Goal: Transaction & Acquisition: Book appointment/travel/reservation

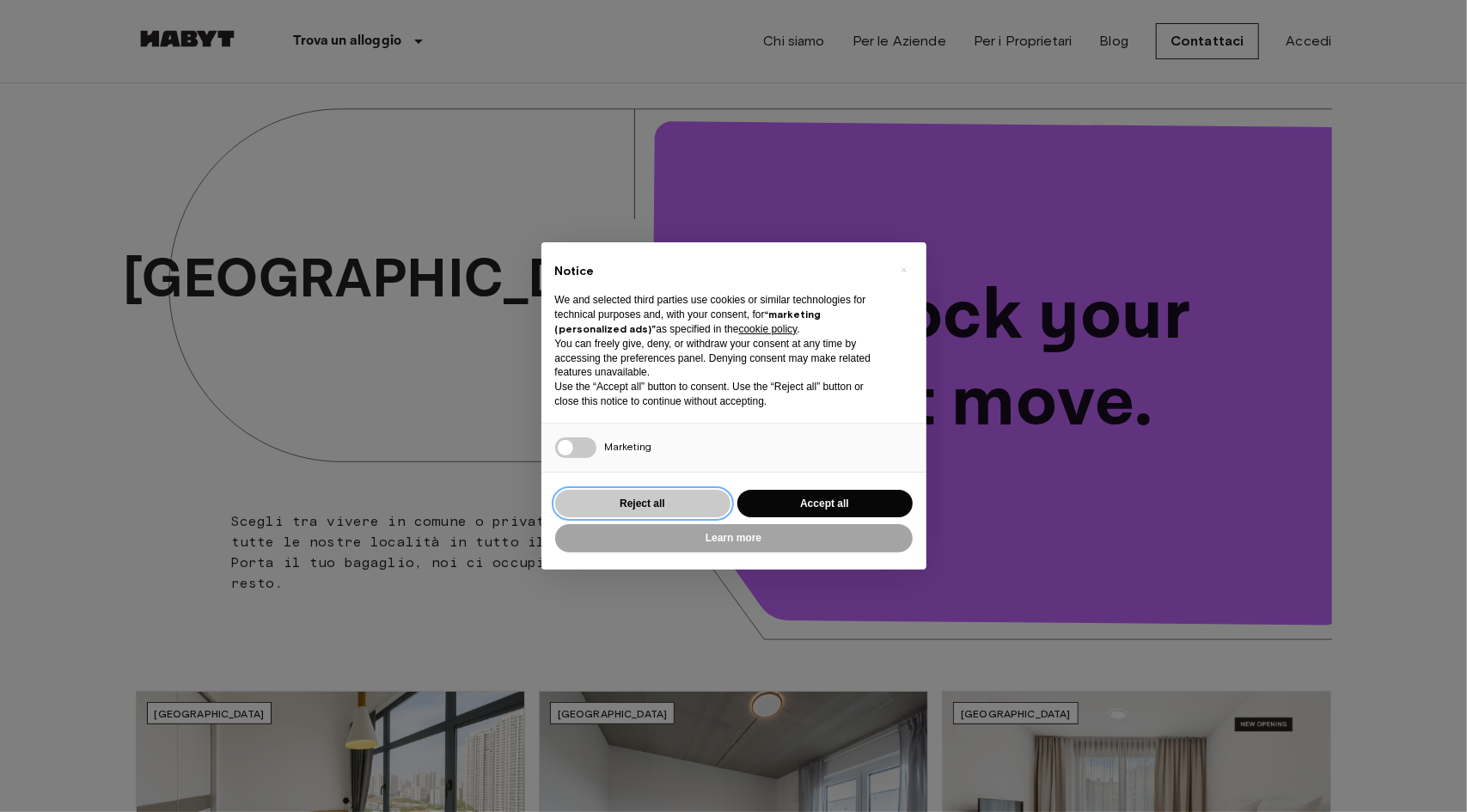
click at [634, 502] on button "Reject all" at bounding box center [642, 503] width 175 height 28
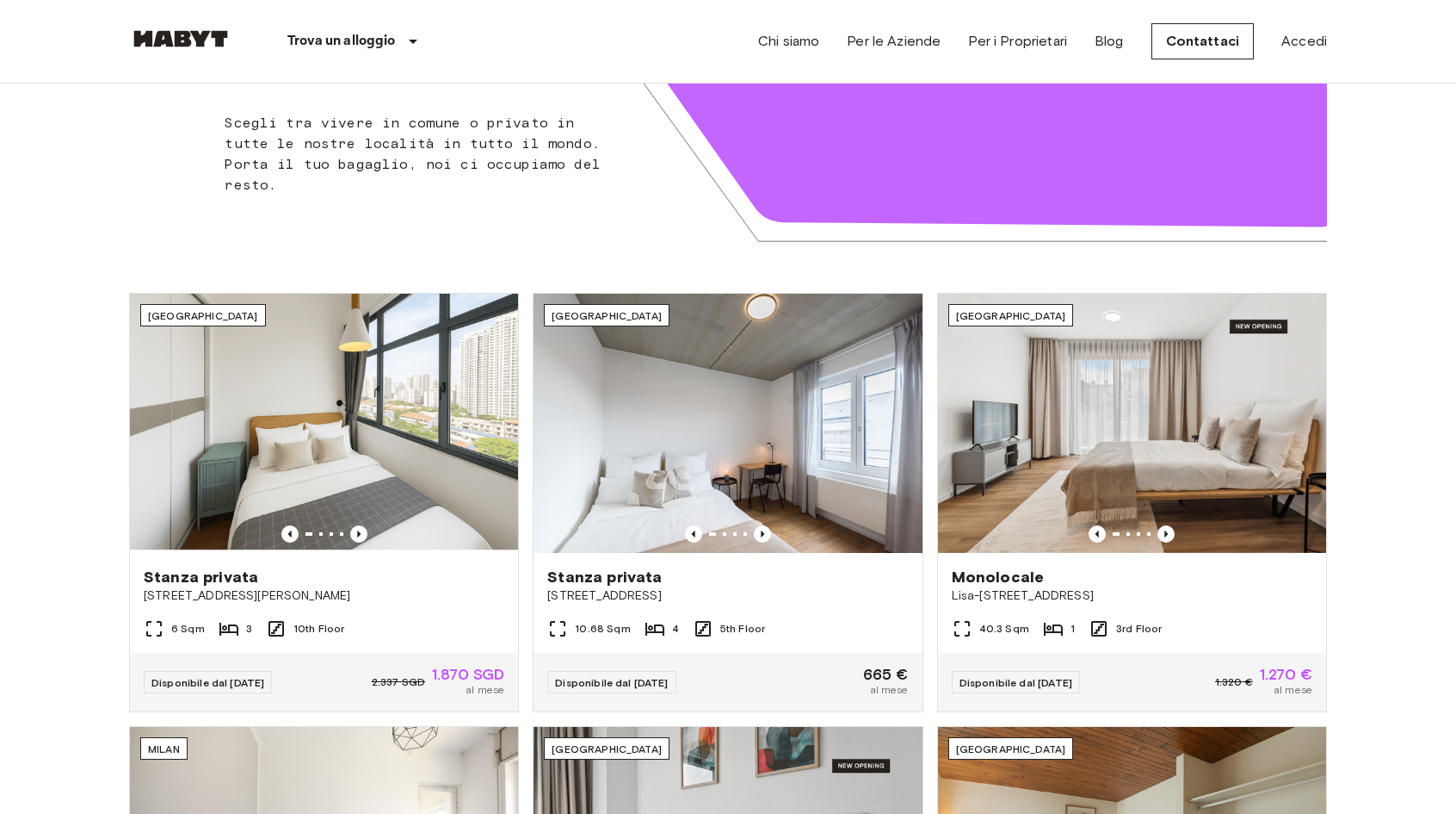
scroll to position [431, 0]
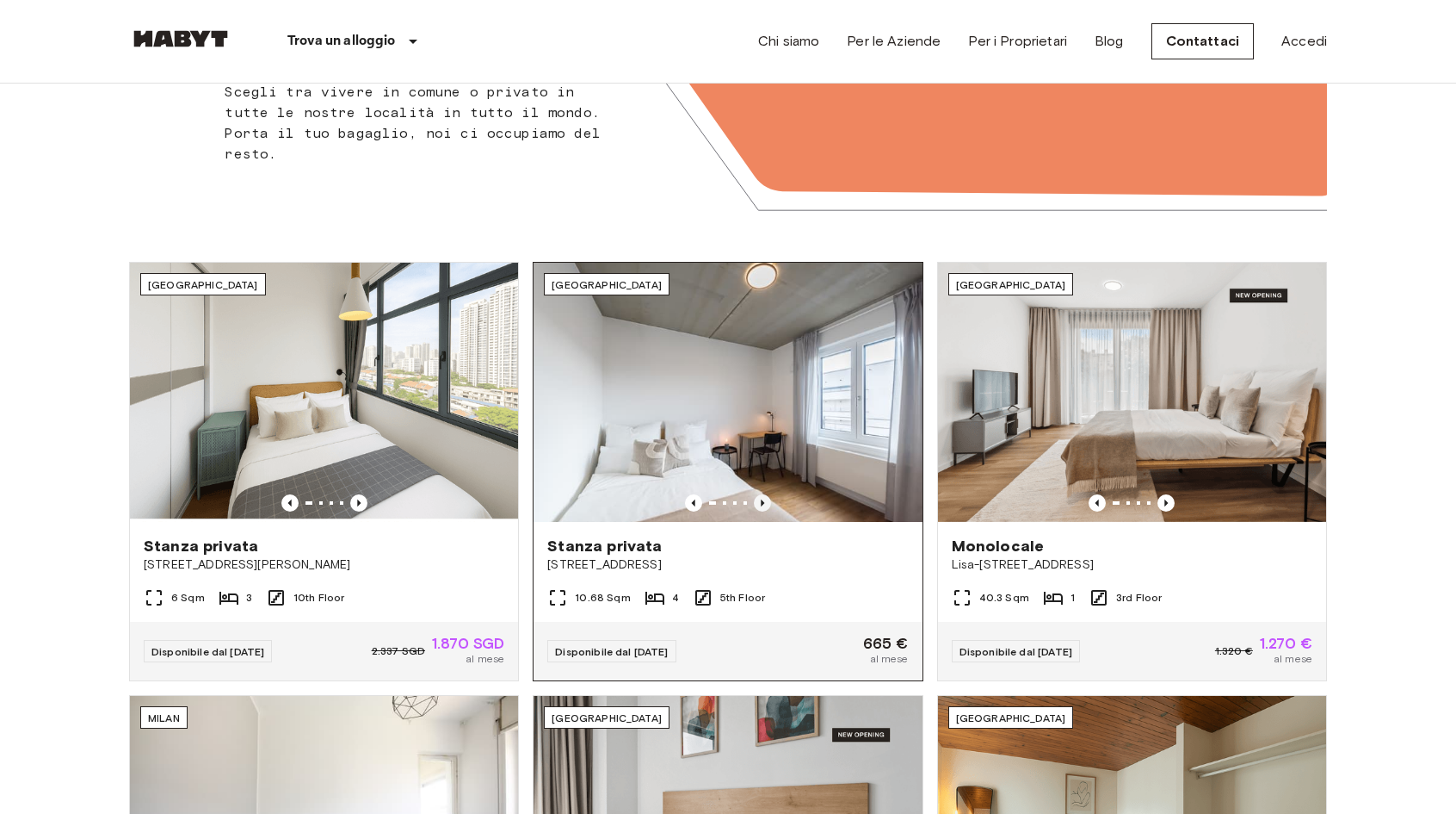
click at [759, 499] on icon "Previous image" at bounding box center [762, 503] width 17 height 17
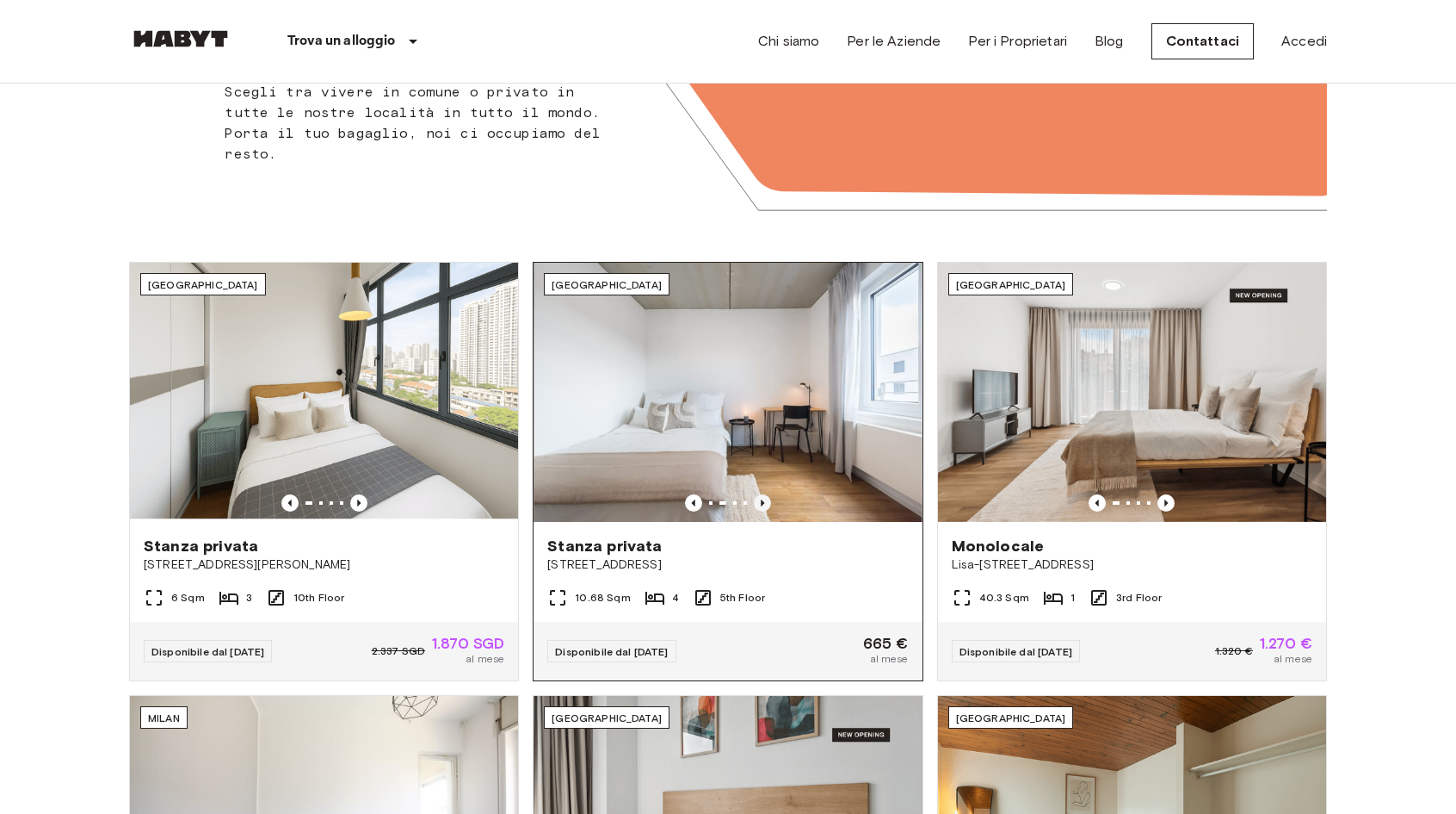
click at [759, 499] on icon "Previous image" at bounding box center [762, 503] width 17 height 17
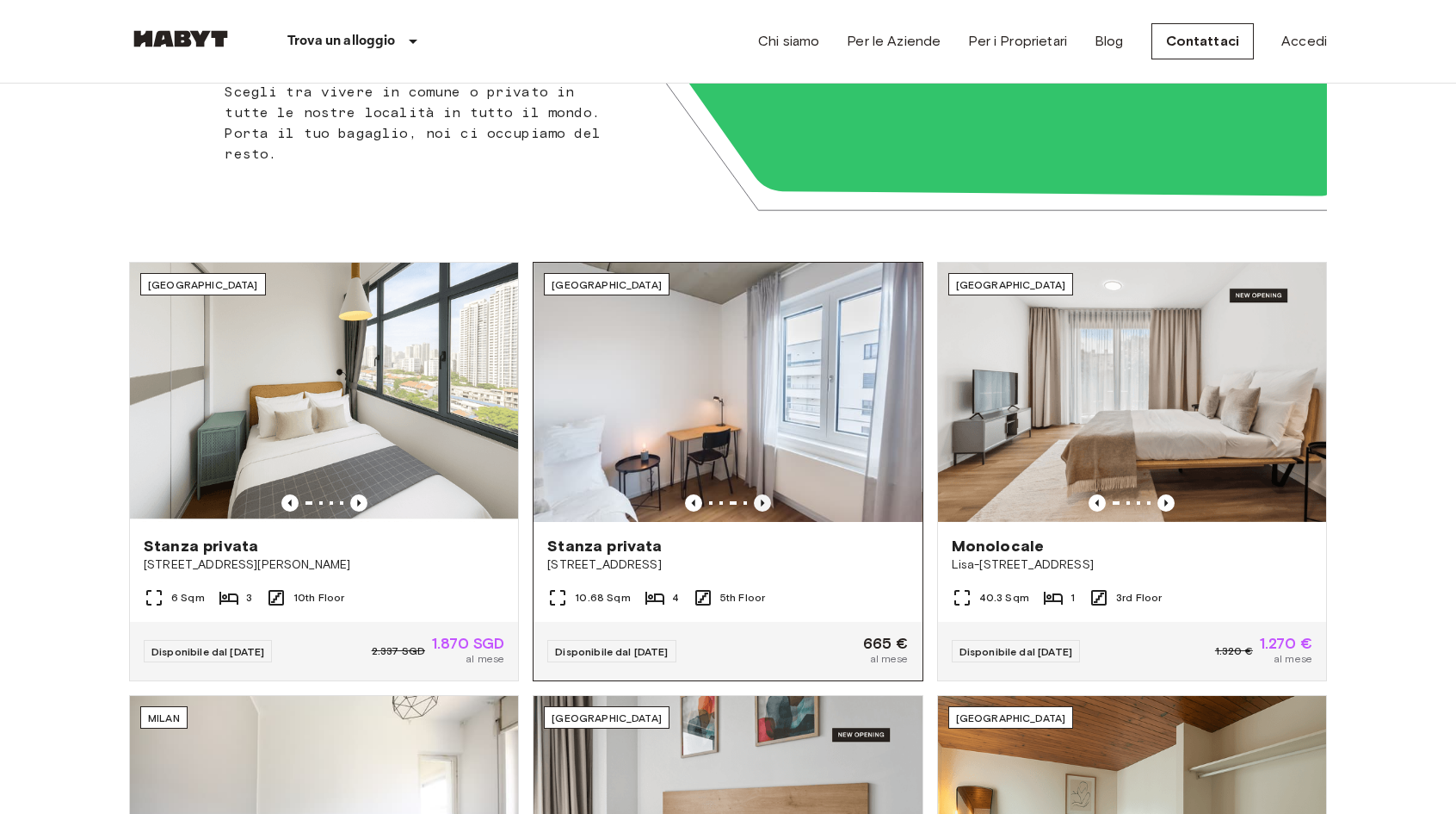
click at [759, 499] on icon "Previous image" at bounding box center [762, 503] width 17 height 17
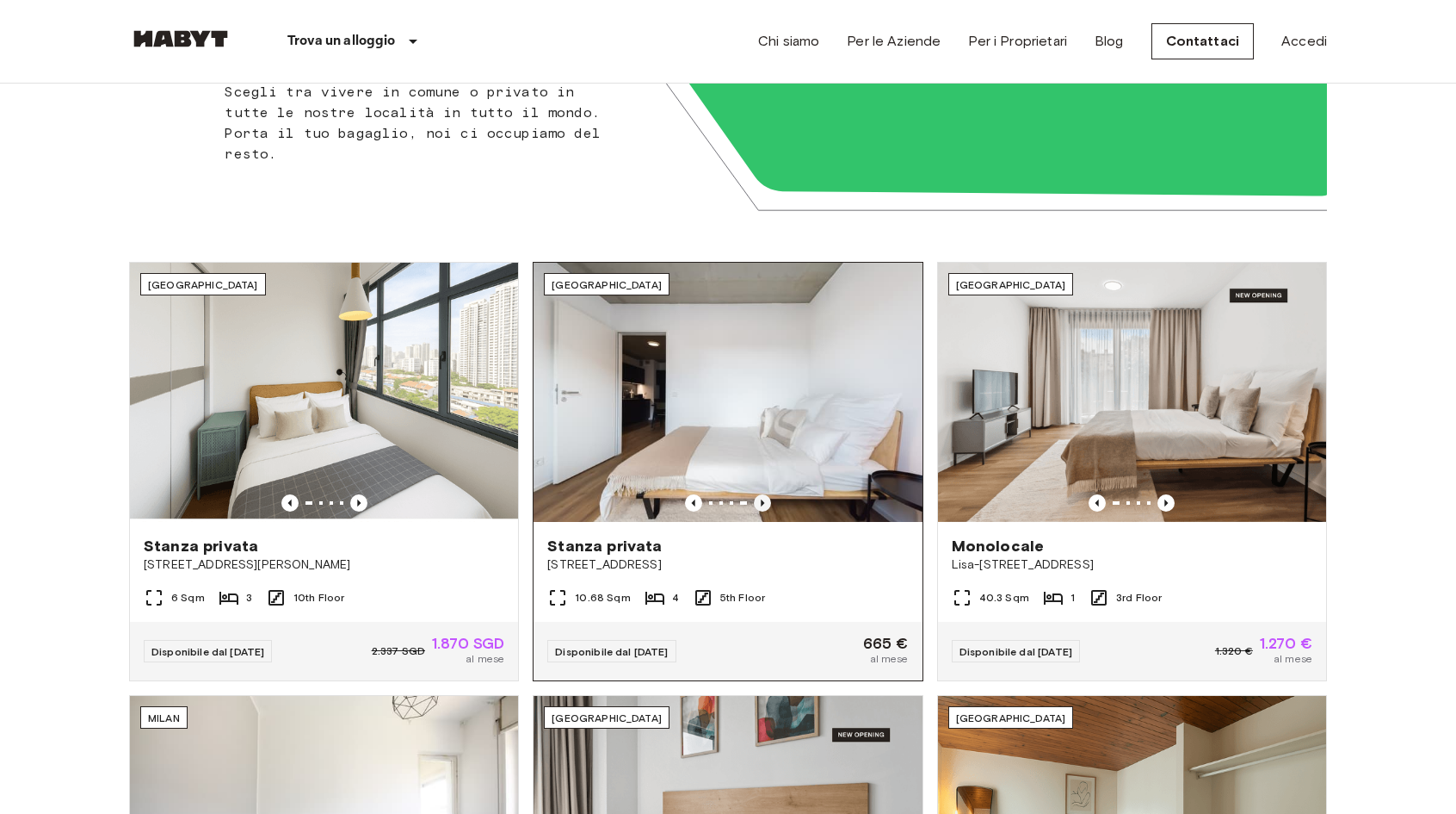
click at [759, 499] on icon "Previous image" at bounding box center [762, 503] width 17 height 17
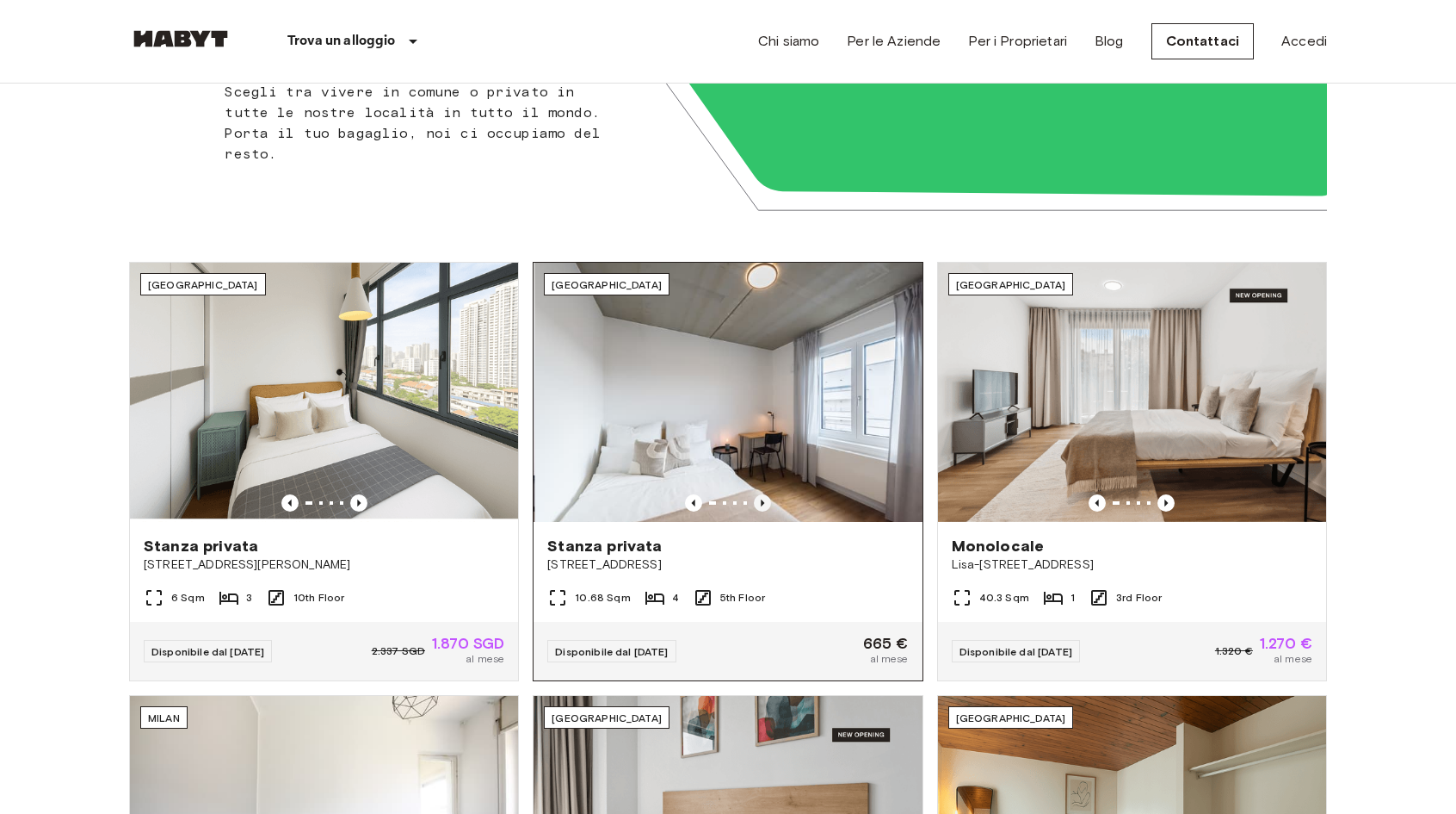
click at [759, 499] on icon "Previous image" at bounding box center [762, 503] width 17 height 17
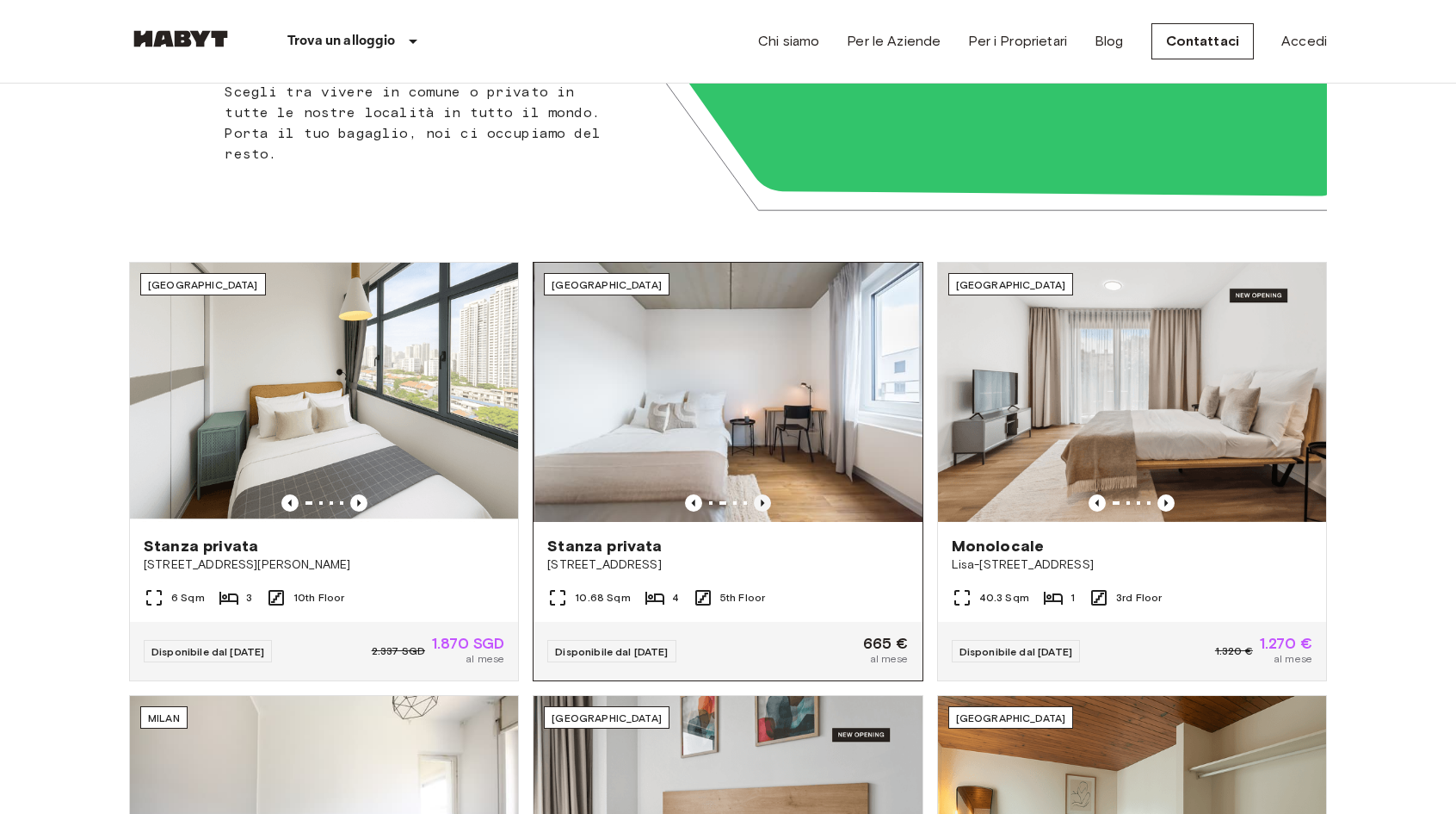
click at [759, 499] on icon "Previous image" at bounding box center [762, 503] width 17 height 17
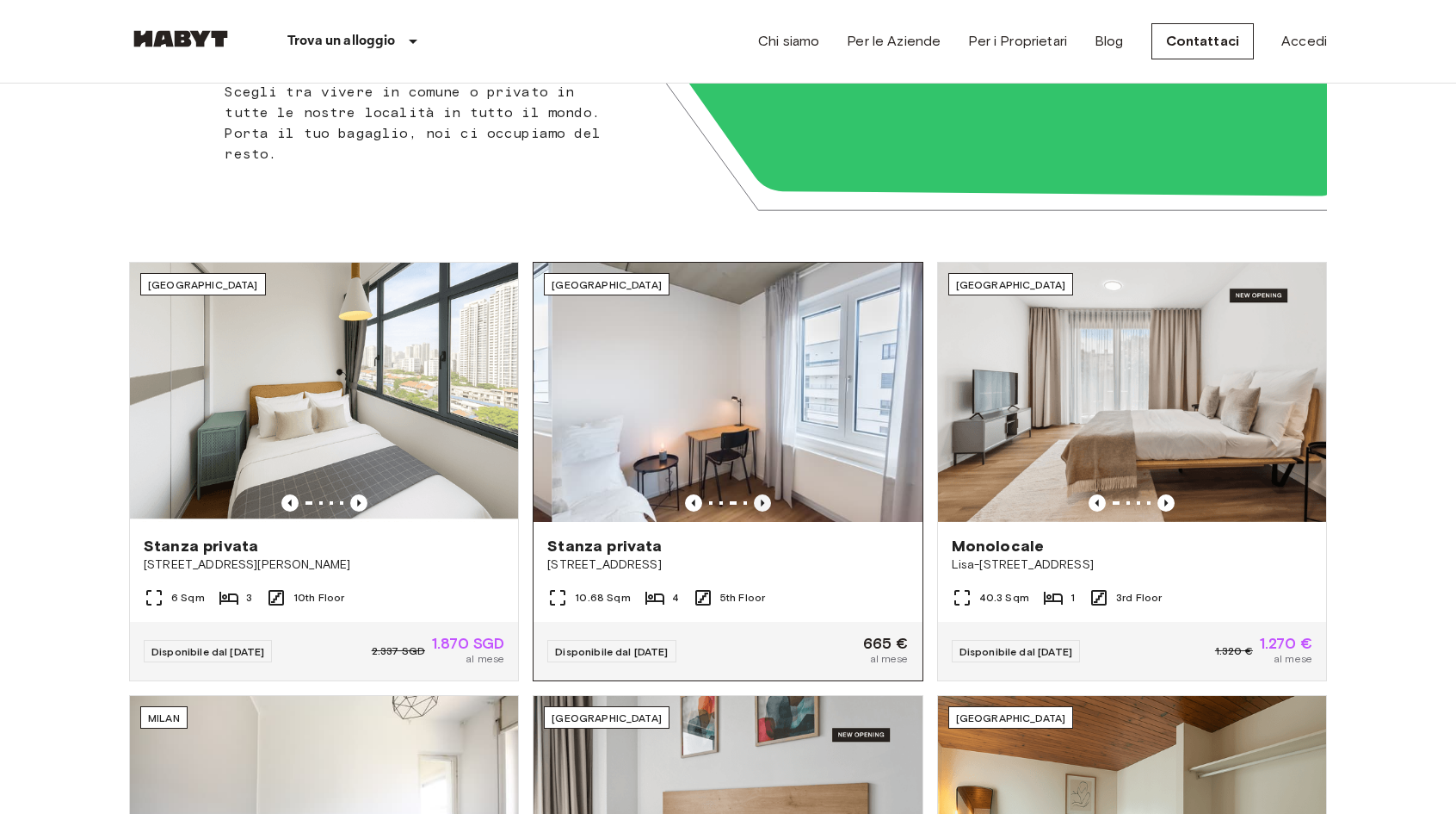
click at [759, 499] on icon "Previous image" at bounding box center [762, 503] width 17 height 17
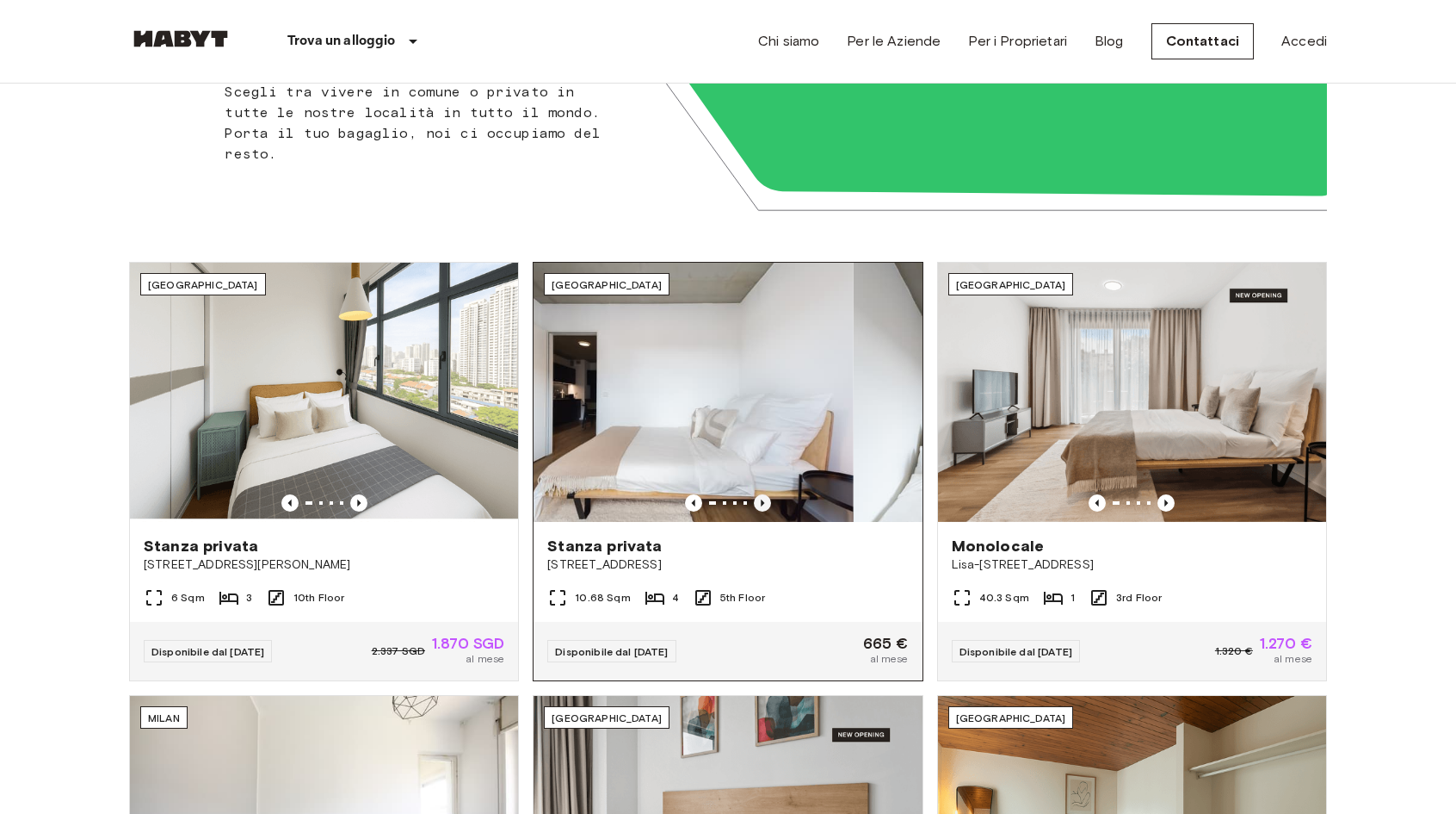
click at [759, 499] on icon "Previous image" at bounding box center [762, 503] width 17 height 17
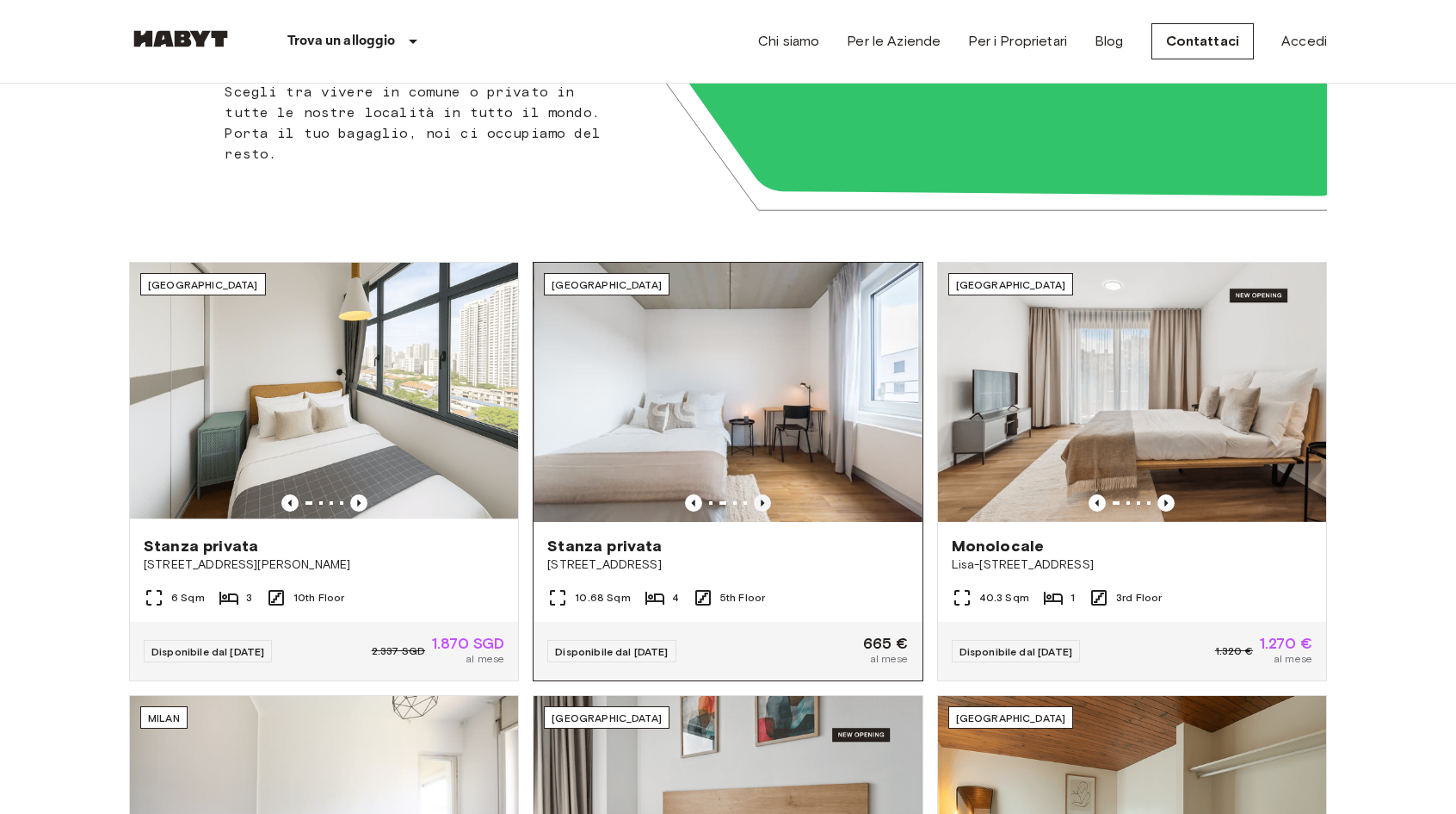
click at [759, 499] on icon "Previous image" at bounding box center [762, 503] width 17 height 17
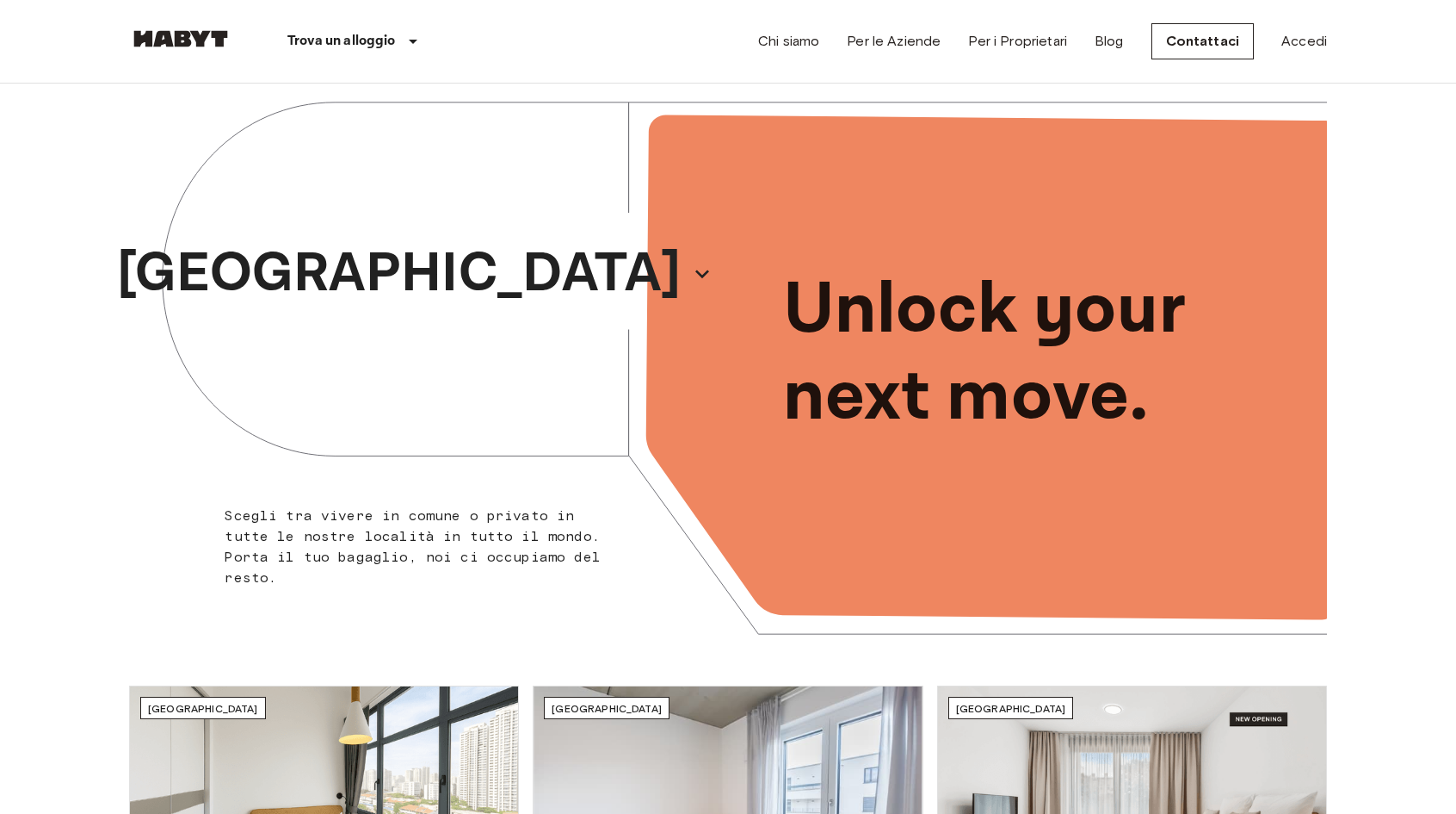
scroll to position [0, 0]
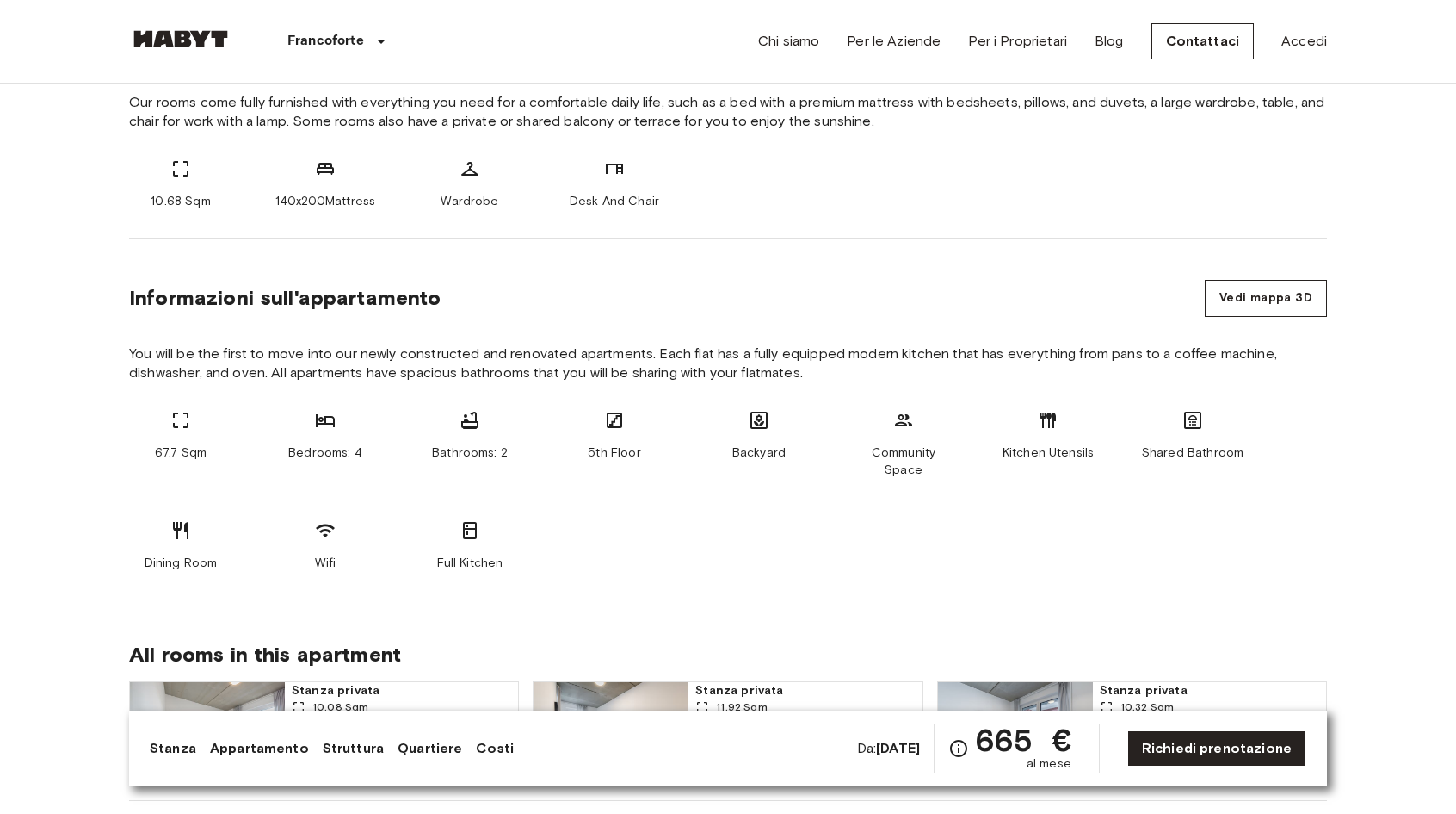
scroll to position [689, 0]
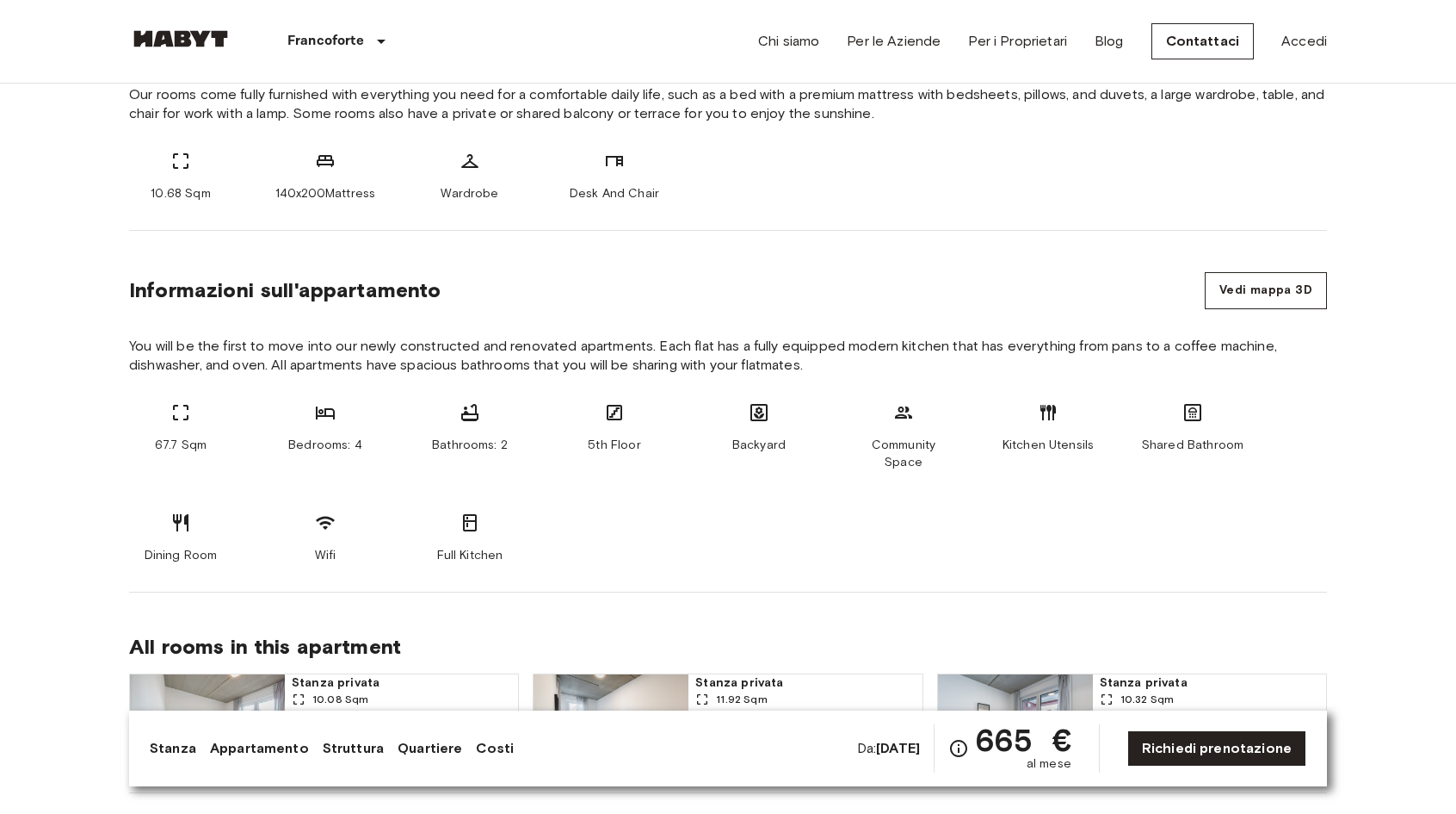
click at [1049, 426] on div "Kitchen Utensils" at bounding box center [1048, 436] width 103 height 69
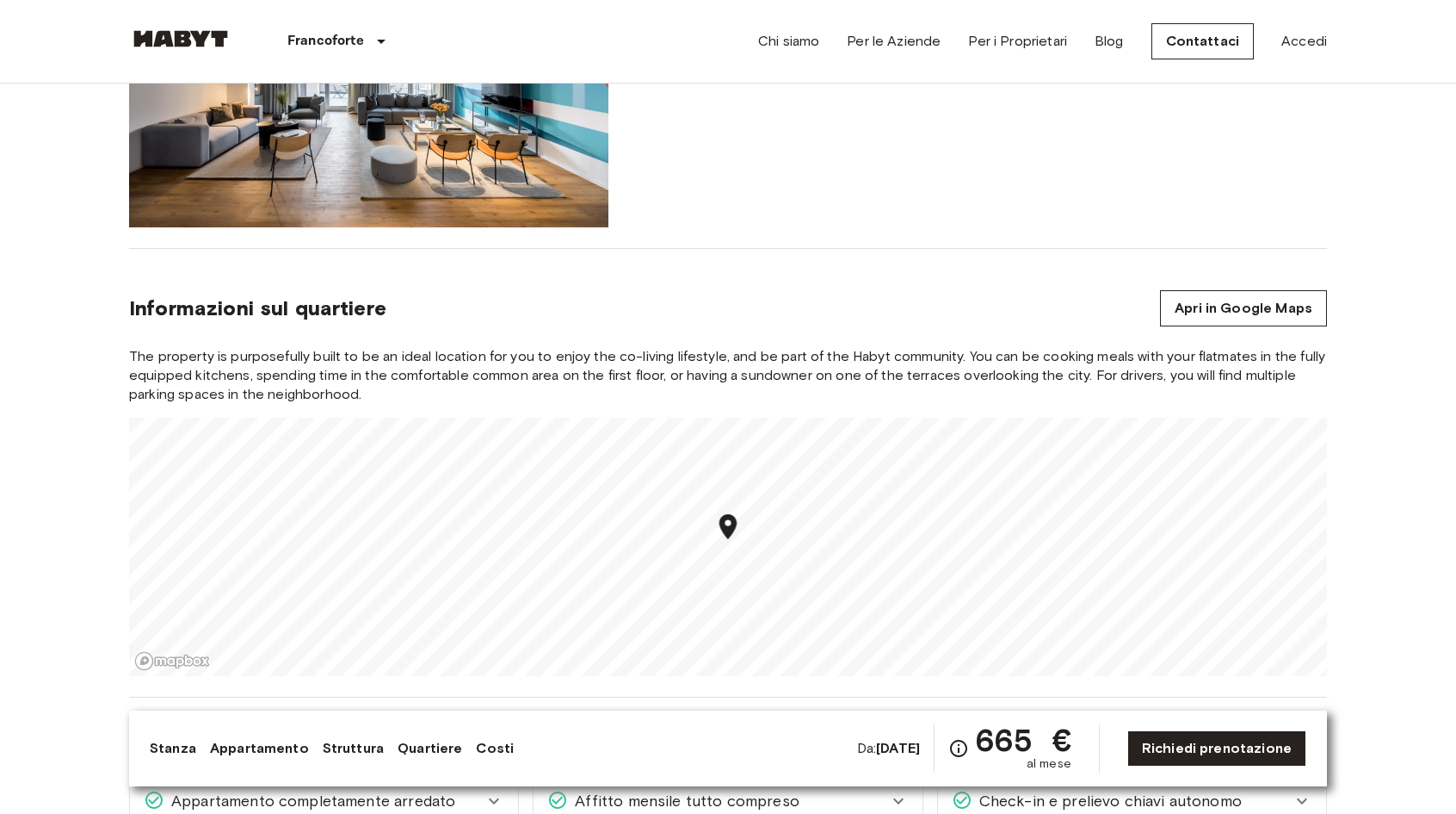
scroll to position [1722, 0]
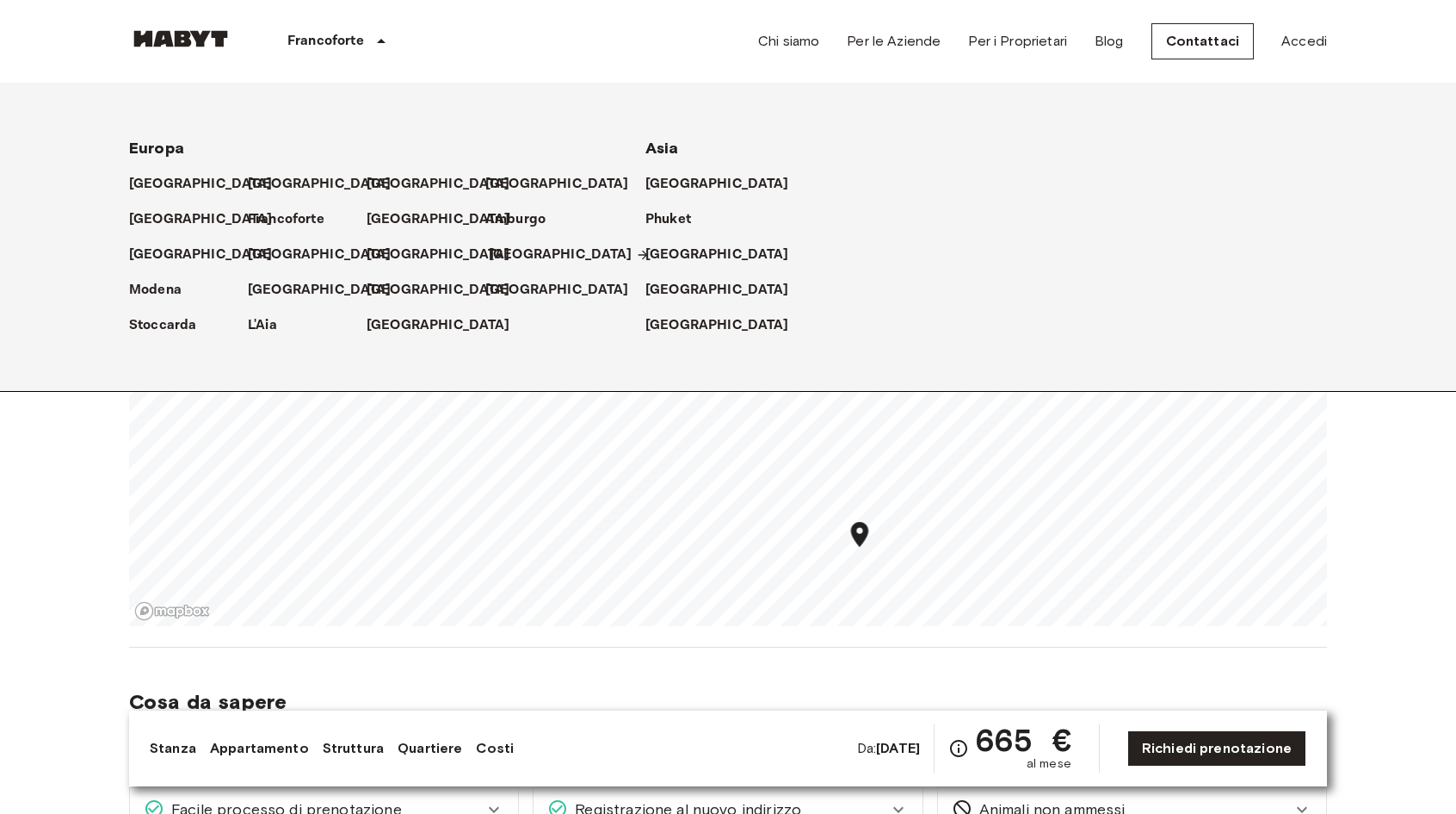
click at [508, 253] on p "[GEOGRAPHIC_DATA]" at bounding box center [560, 254] width 144 height 21
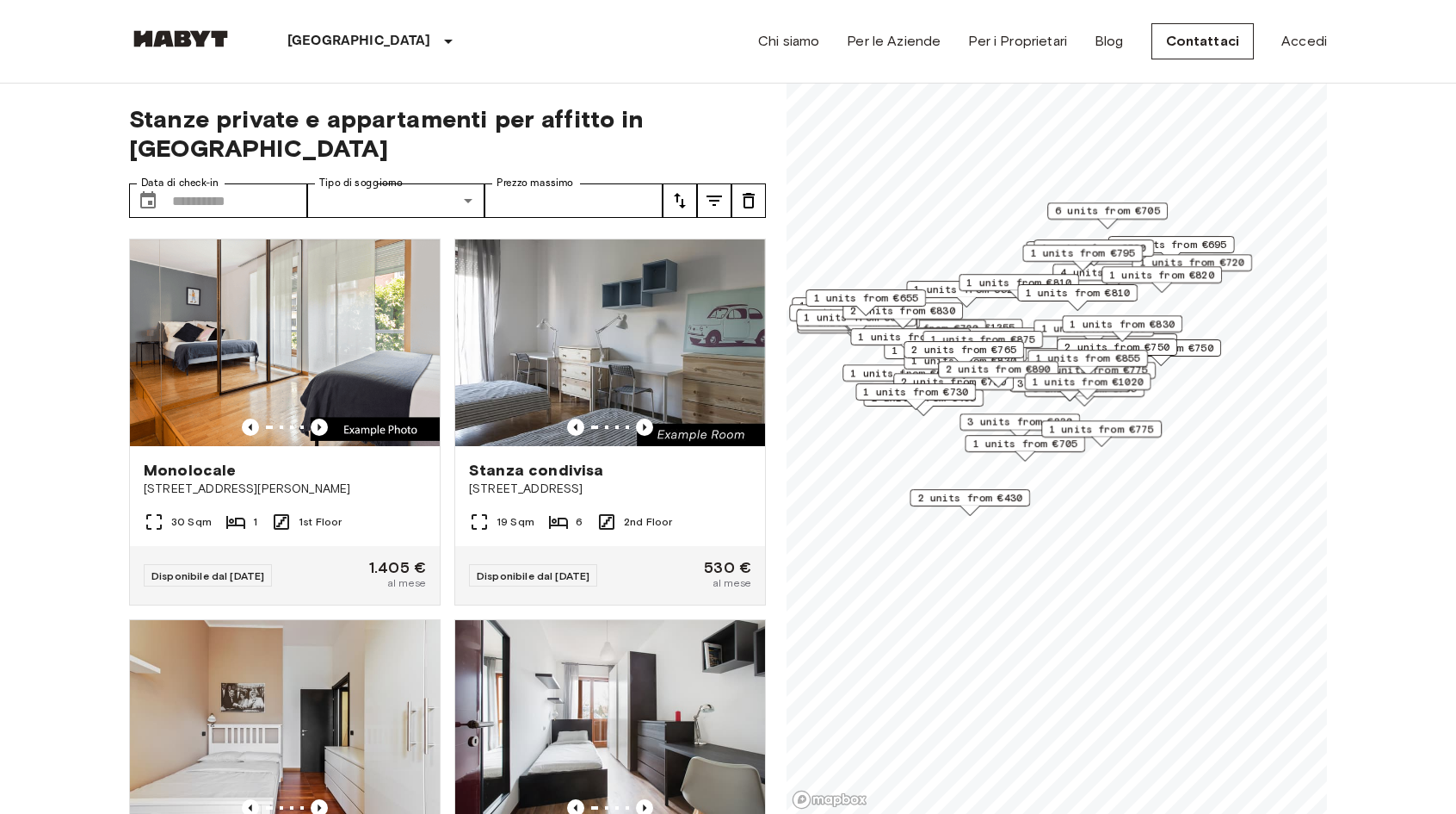
click at [979, 498] on span "2 units from €430" at bounding box center [970, 497] width 105 height 15
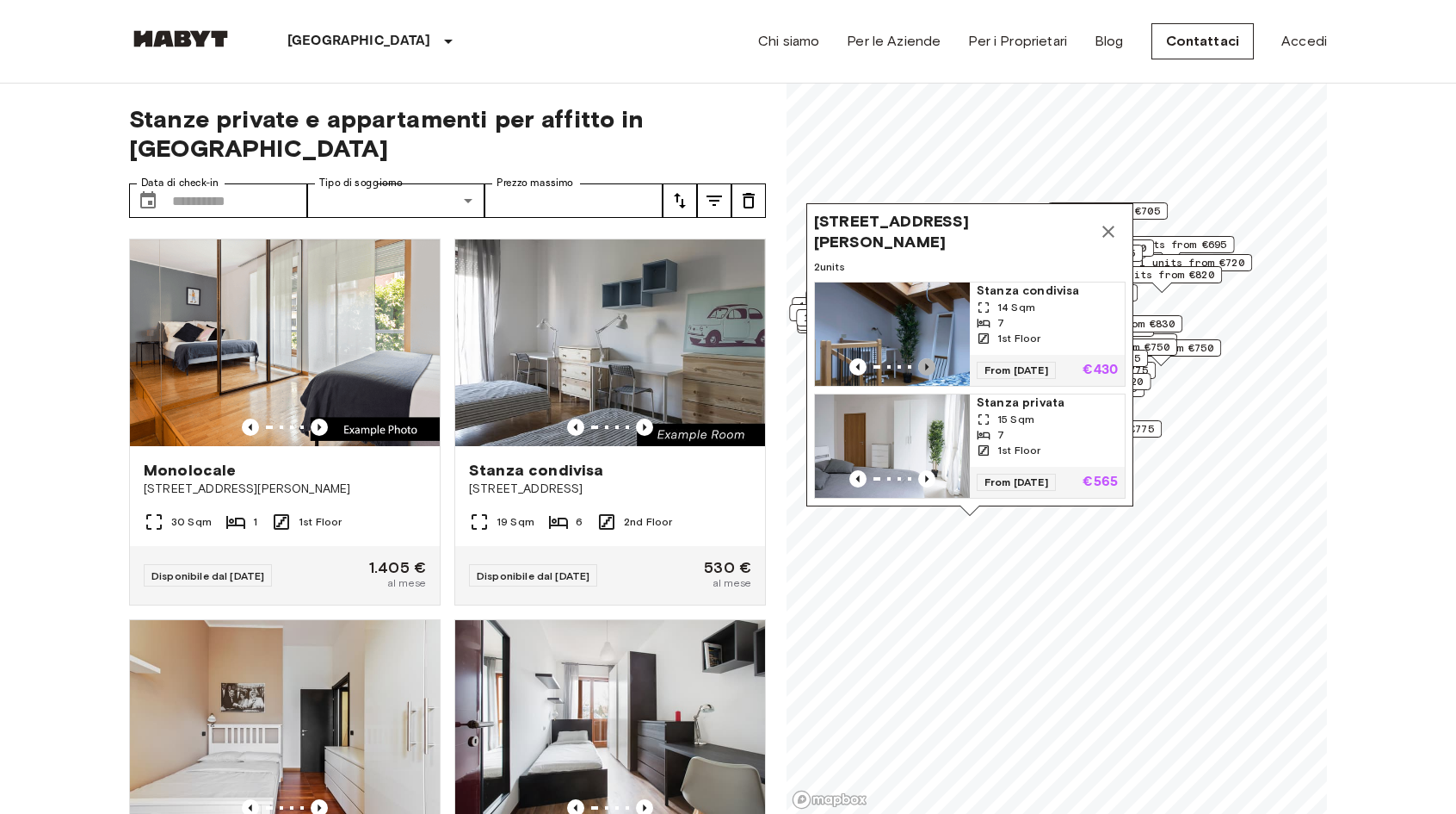
click at [928, 359] on icon "Previous image" at bounding box center [927, 367] width 17 height 17
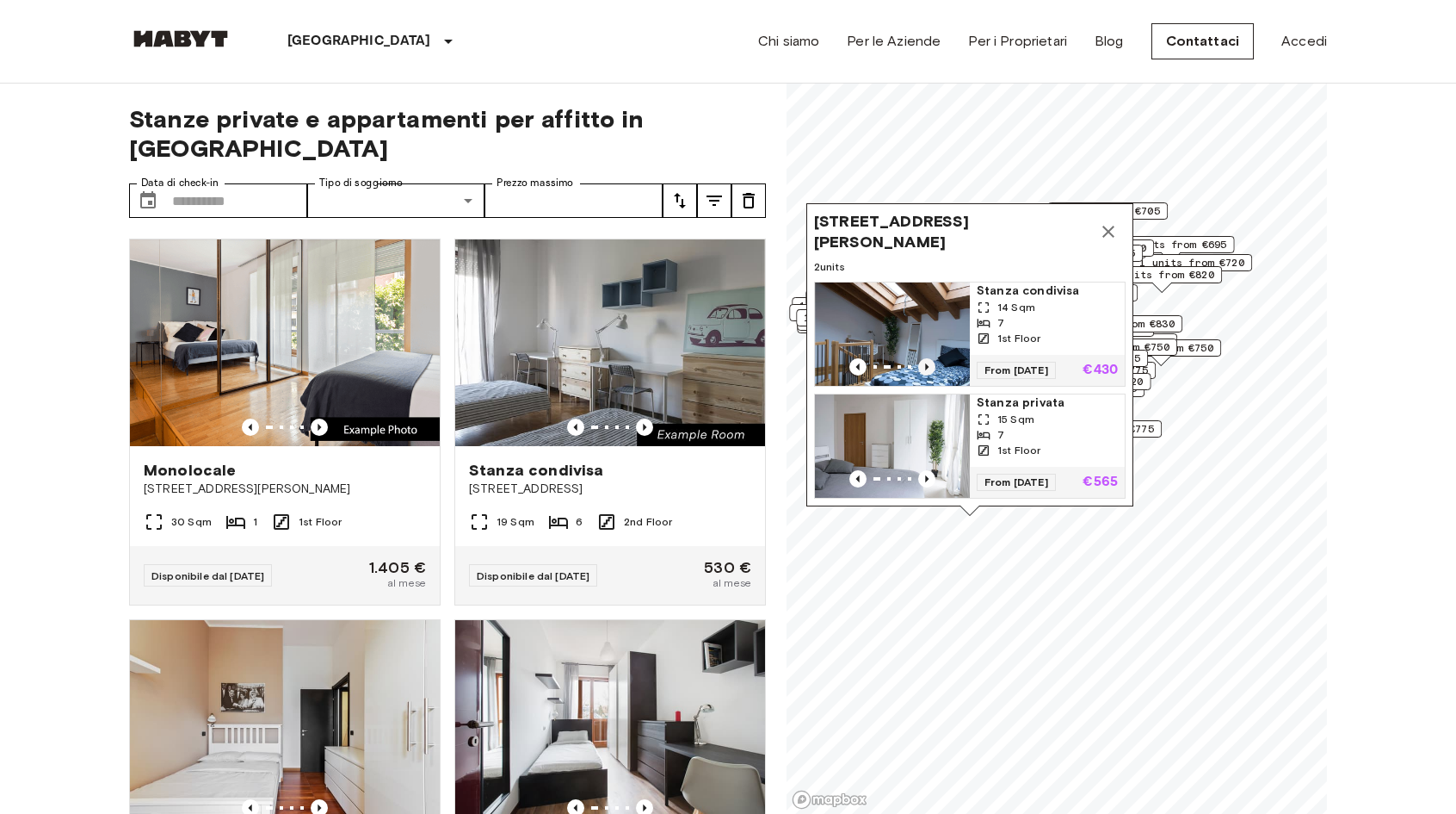
click at [928, 359] on icon "Previous image" at bounding box center [927, 367] width 17 height 17
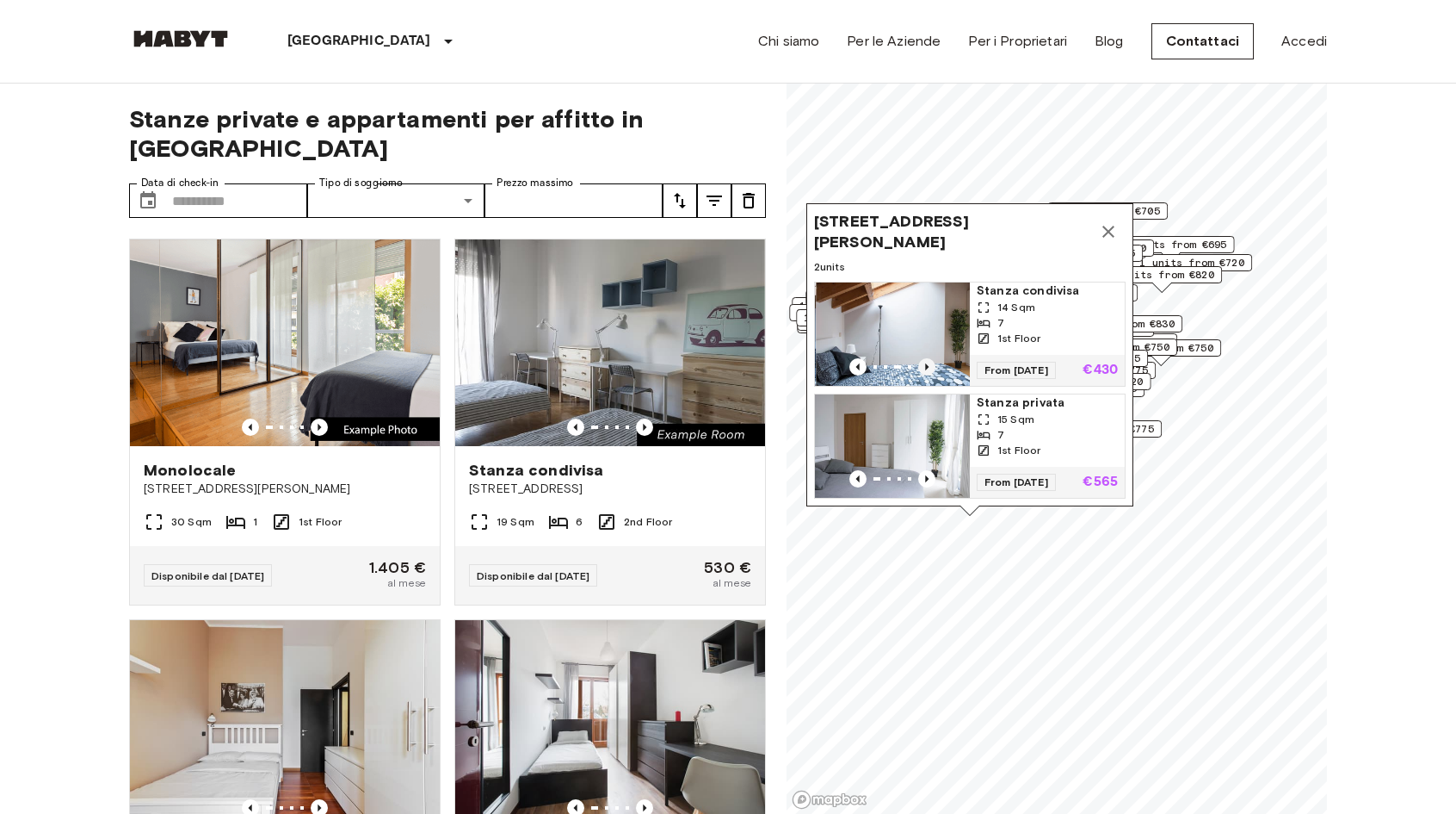
click at [928, 359] on icon "Previous image" at bounding box center [927, 367] width 17 height 17
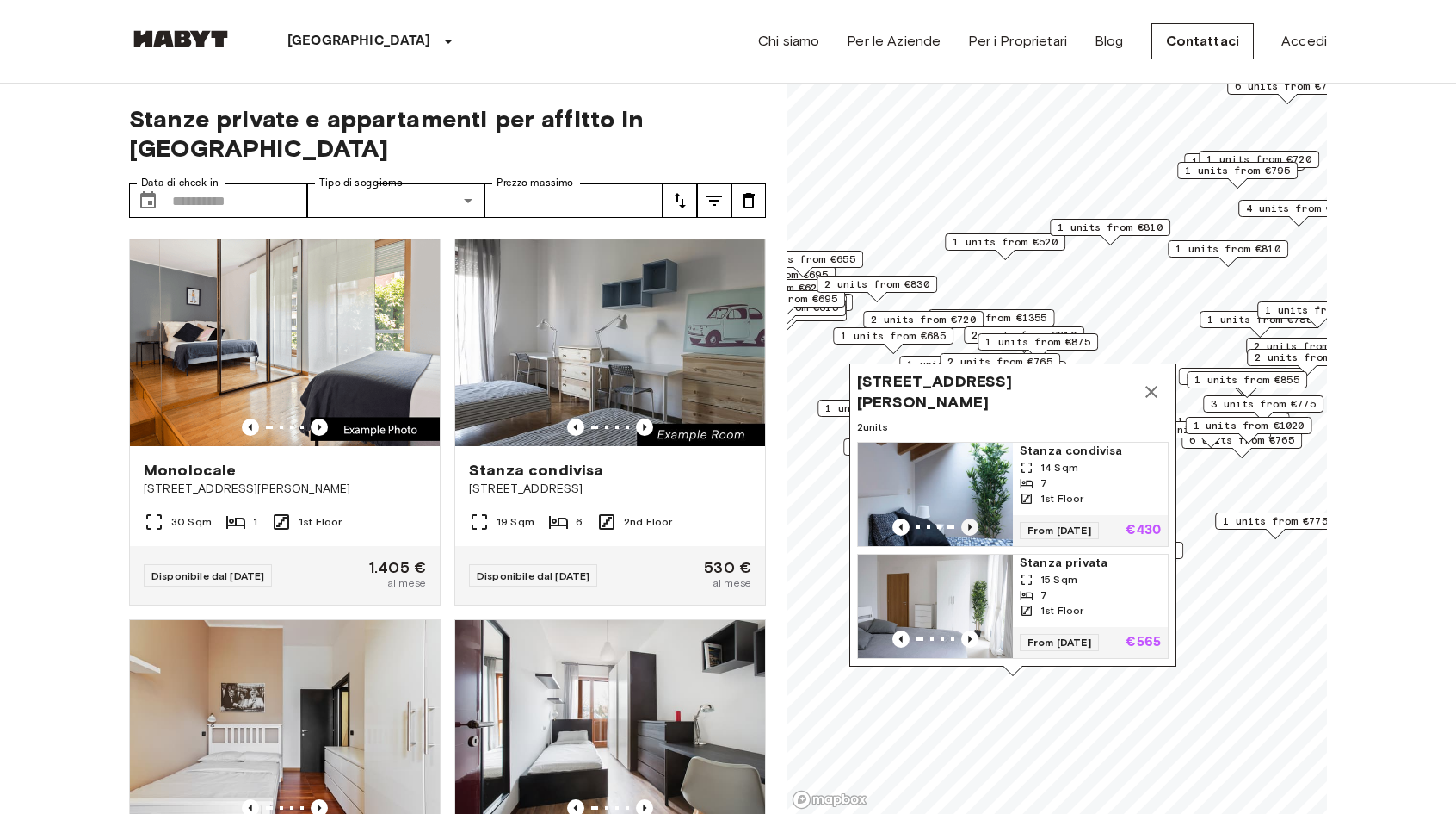
click at [965, 519] on icon "Previous image" at bounding box center [969, 527] width 17 height 17
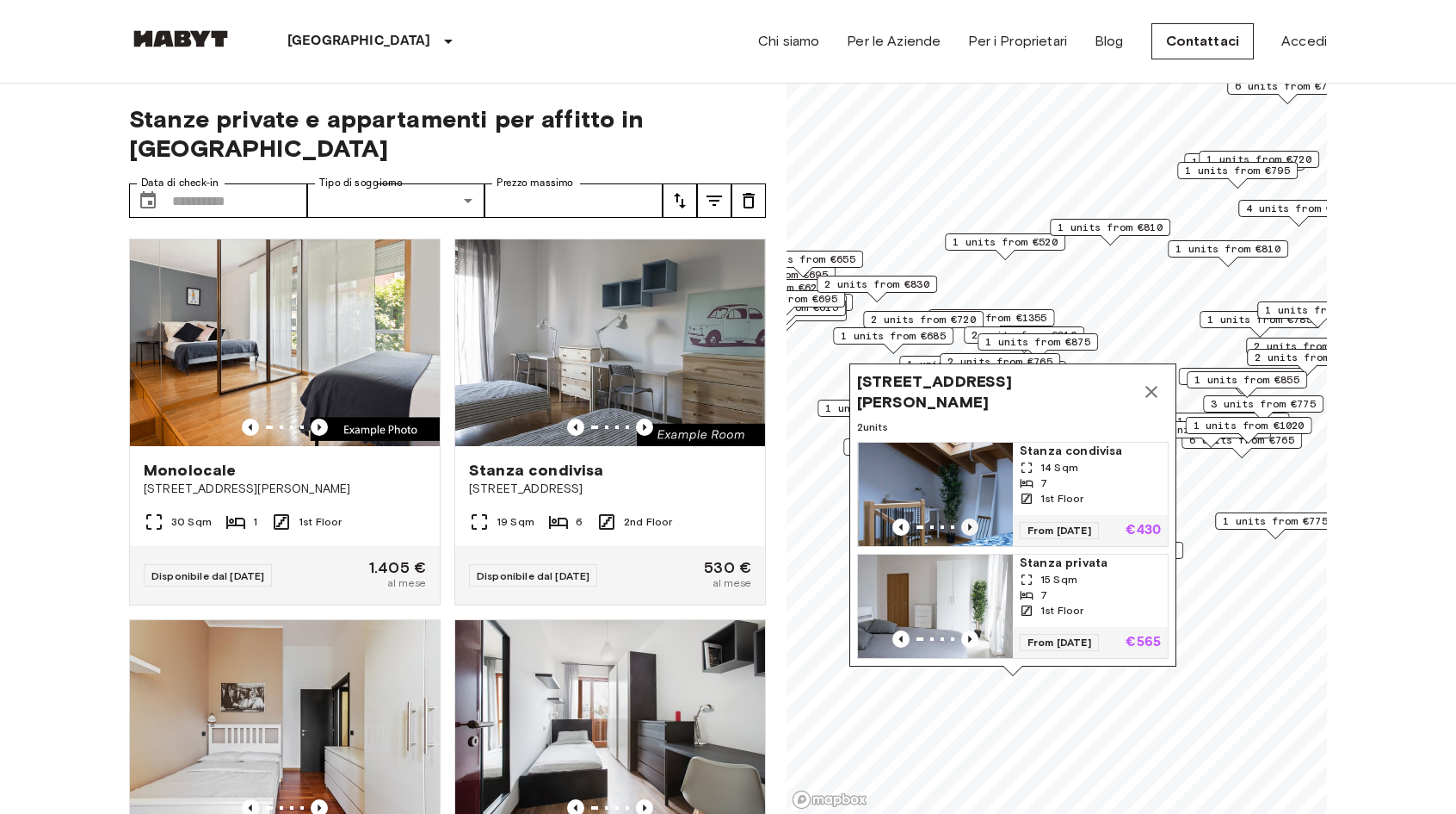
click at [970, 523] on icon "Previous image" at bounding box center [970, 527] width 4 height 7
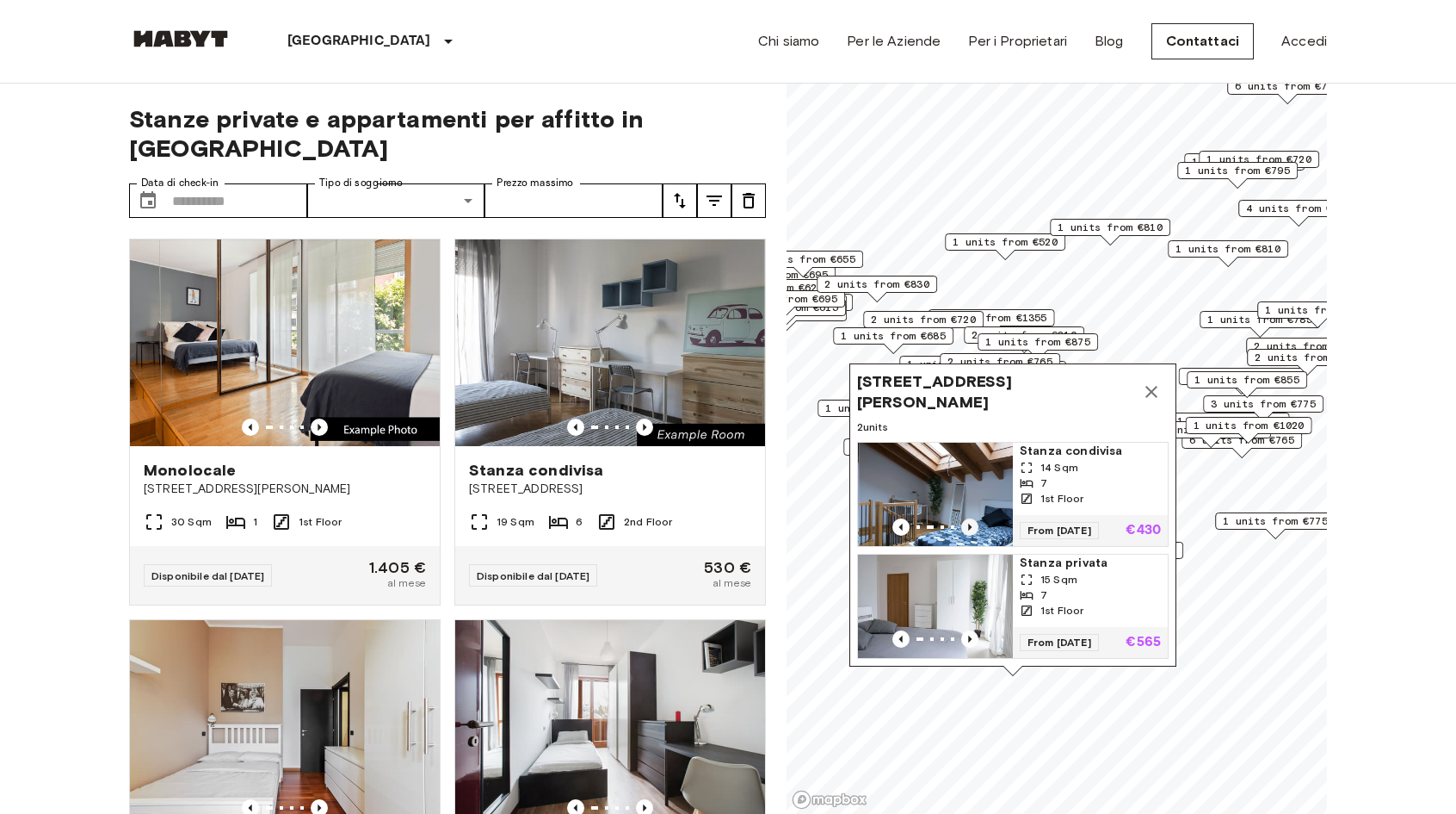
click at [970, 523] on icon "Previous image" at bounding box center [970, 527] width 4 height 7
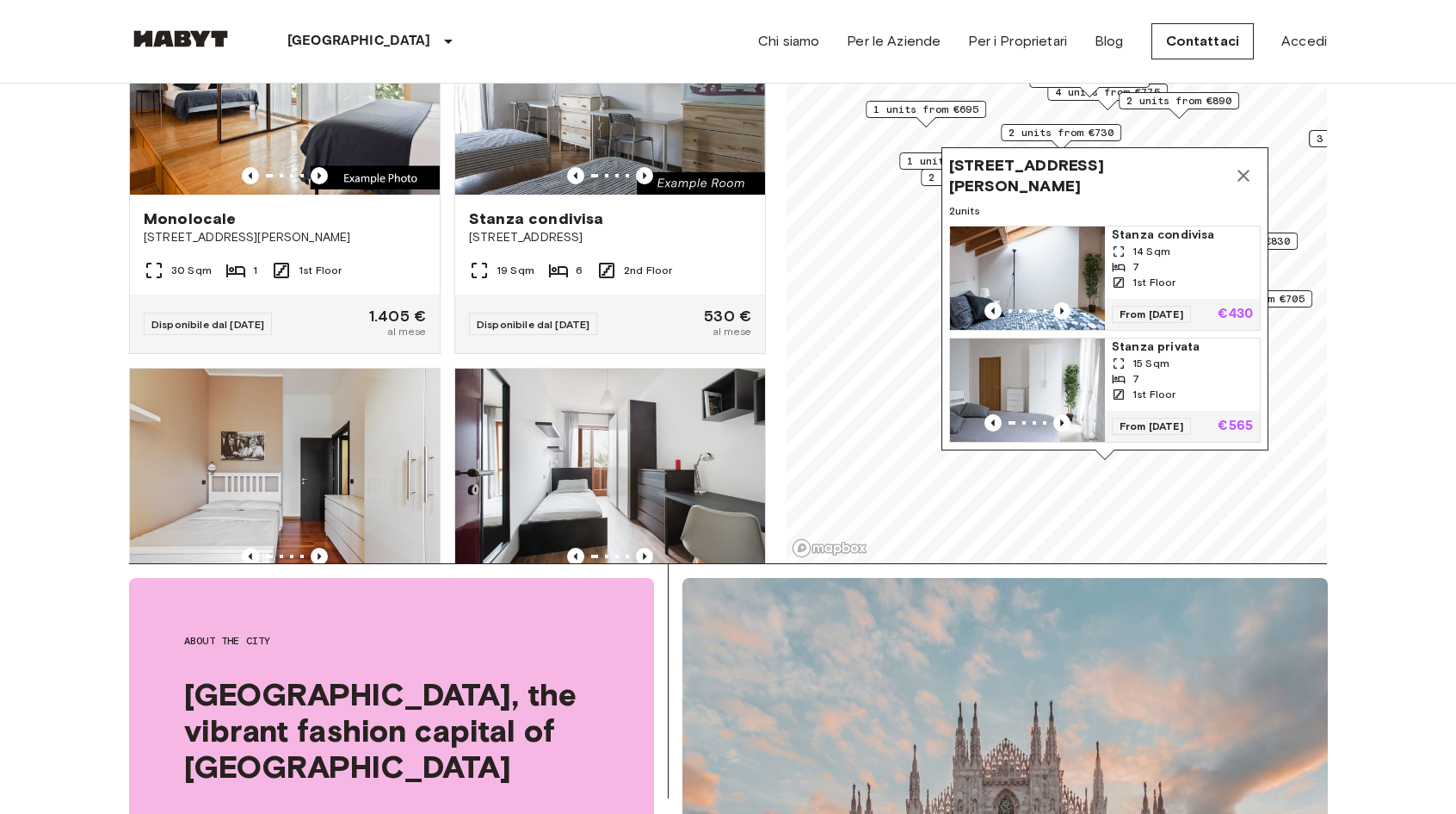
scroll to position [195, 0]
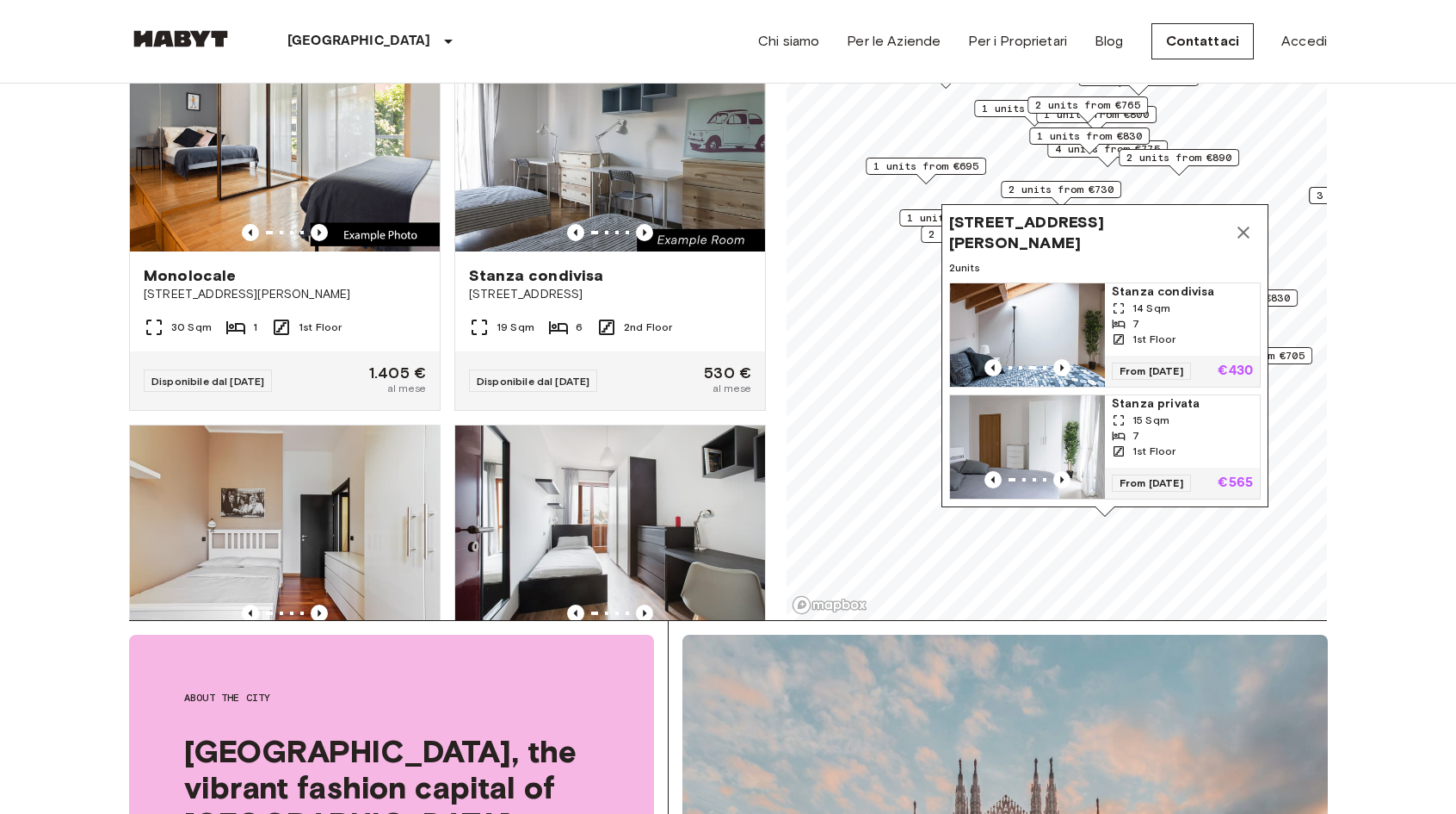
click at [1240, 222] on icon "Map marker" at bounding box center [1243, 232] width 21 height 21
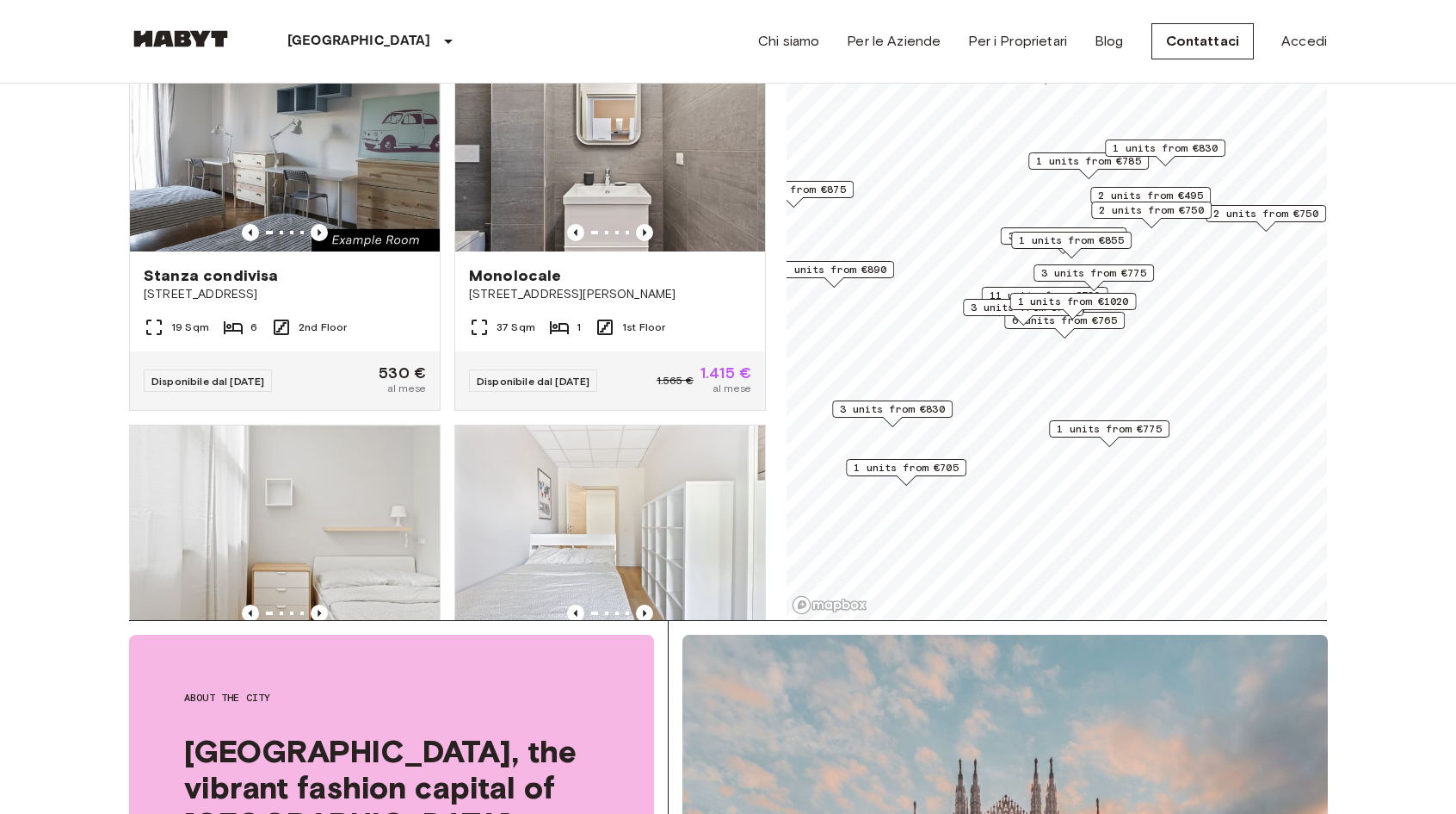
click at [1112, 423] on span "1 units from €775" at bounding box center [1109, 428] width 105 height 15
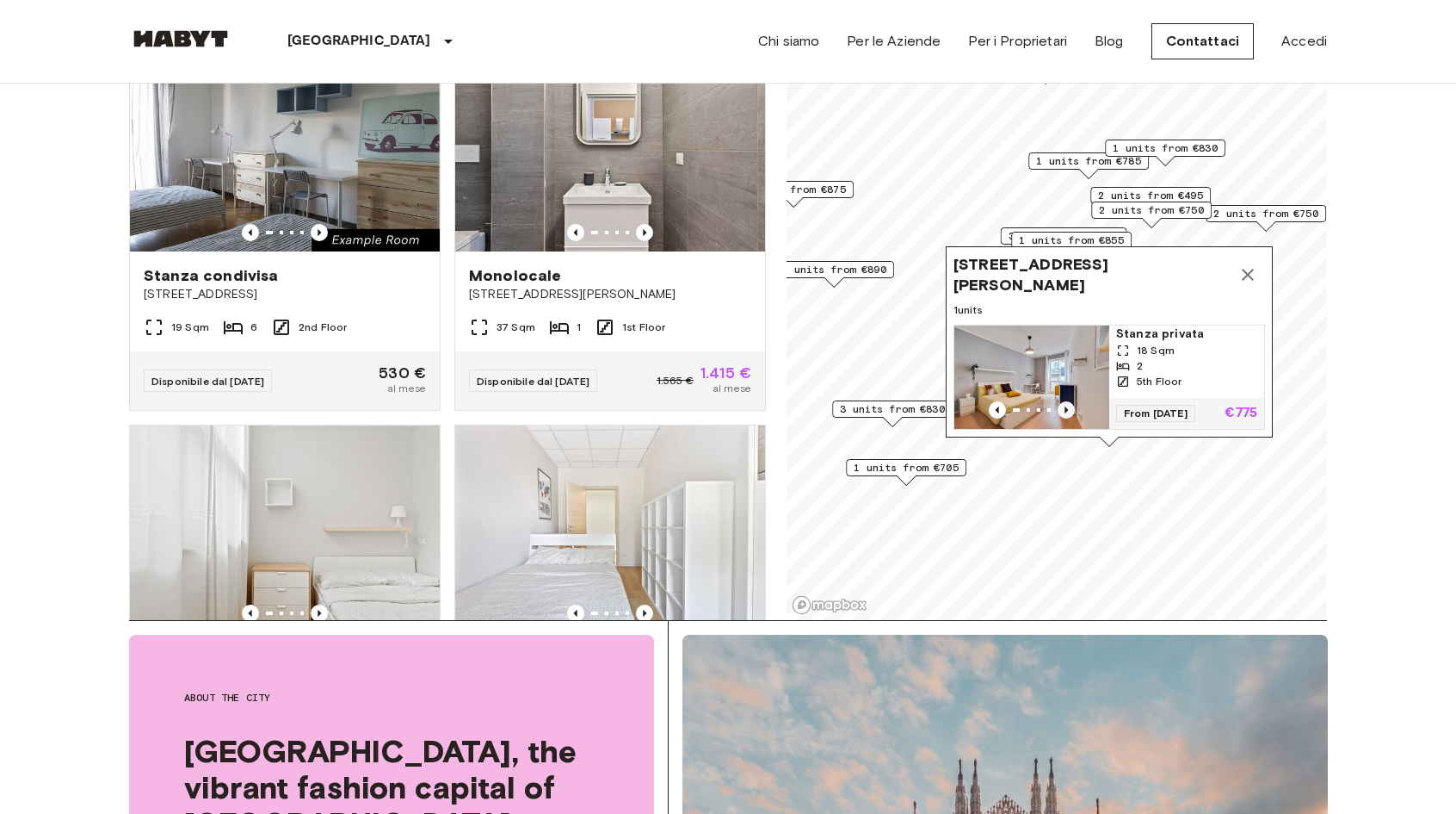
click at [1069, 401] on icon "Previous image" at bounding box center [1066, 409] width 17 height 17
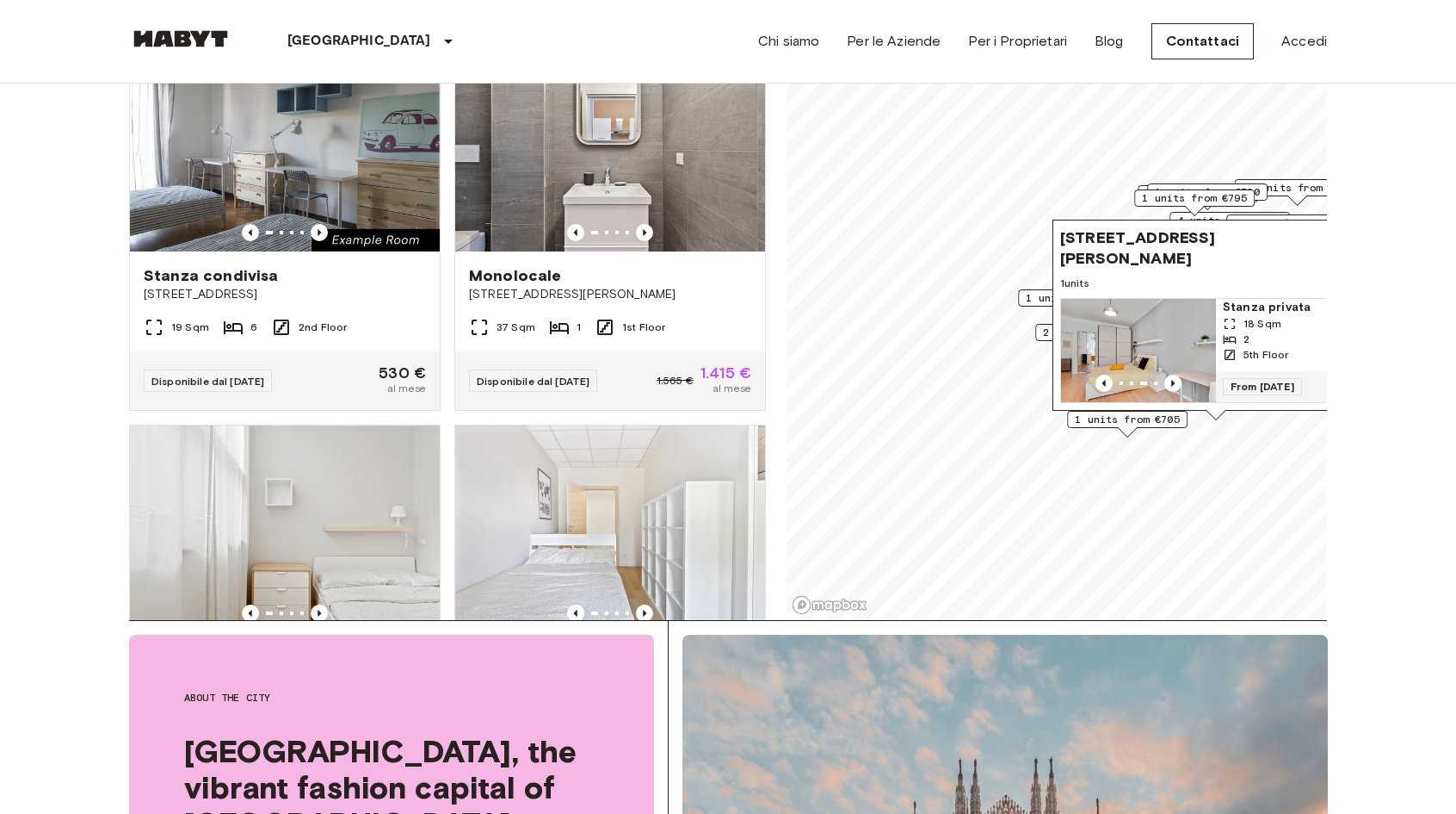
drag, startPoint x: 1328, startPoint y: 458, endPoint x: 1404, endPoint y: 450, distance: 76.4
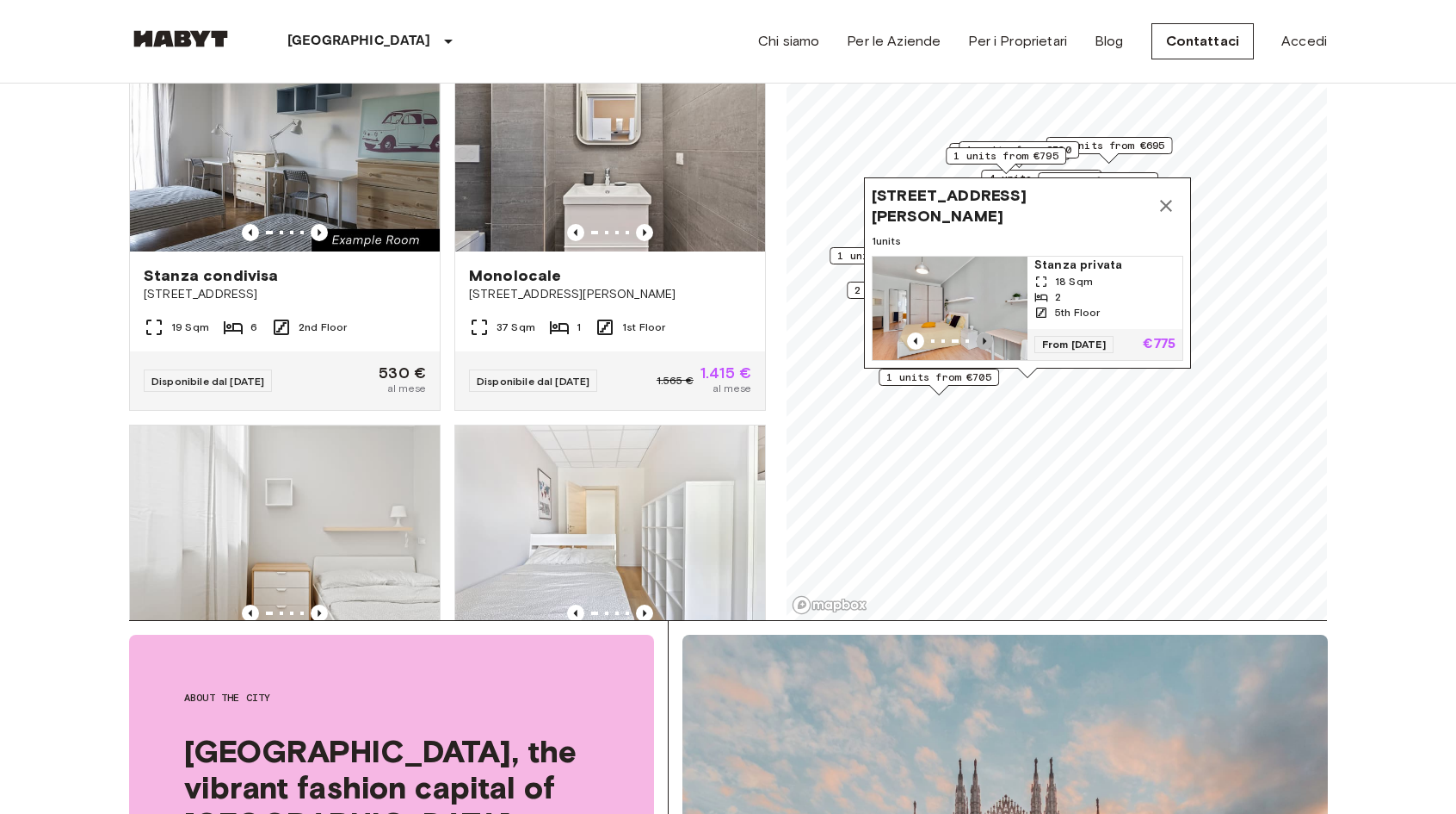
click at [988, 332] on icon "Previous image" at bounding box center [985, 340] width 17 height 17
click at [987, 332] on icon "Previous image" at bounding box center [985, 340] width 17 height 17
click at [1170, 200] on icon "Map marker" at bounding box center [1166, 206] width 12 height 12
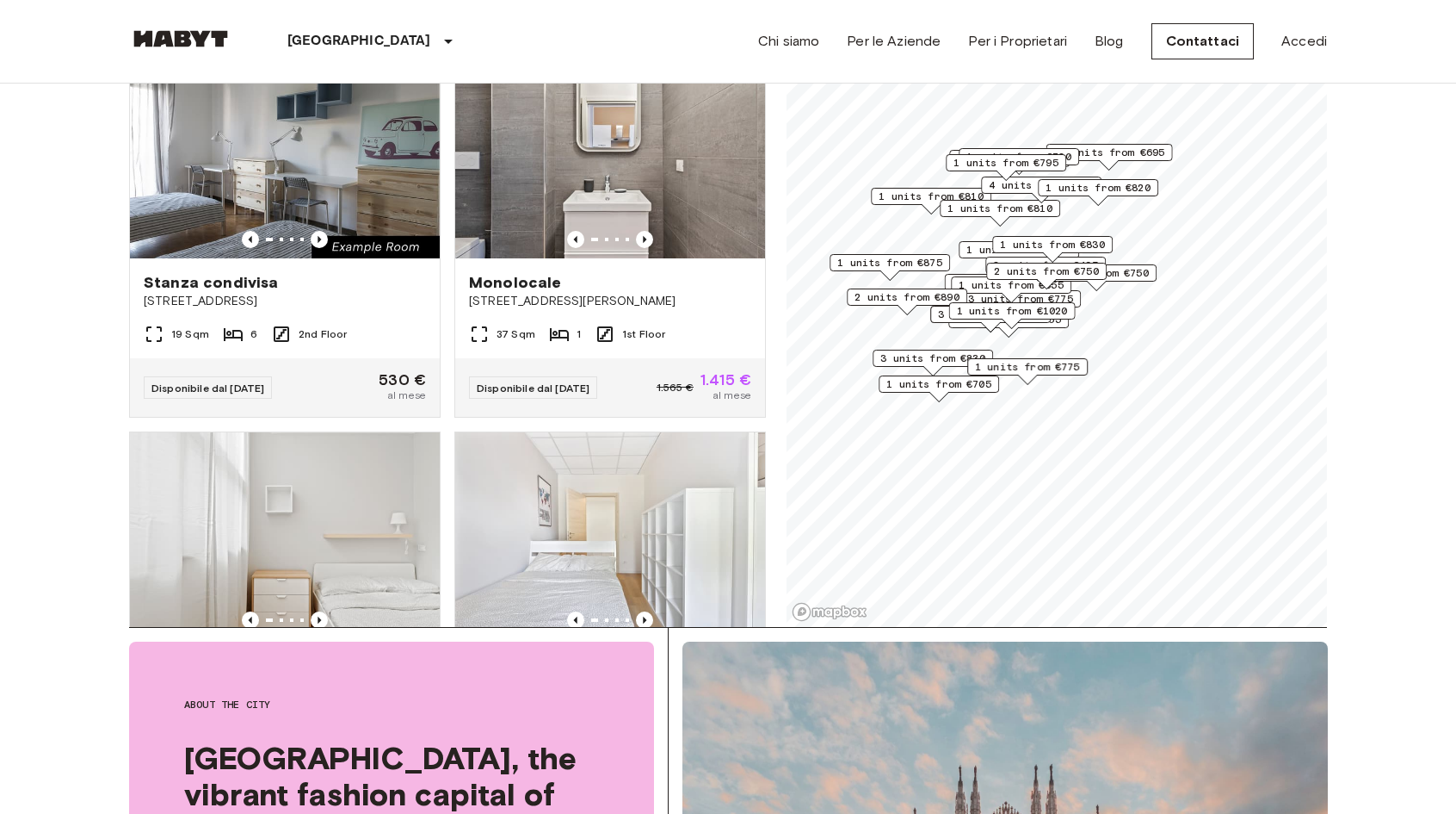
scroll to position [195, 0]
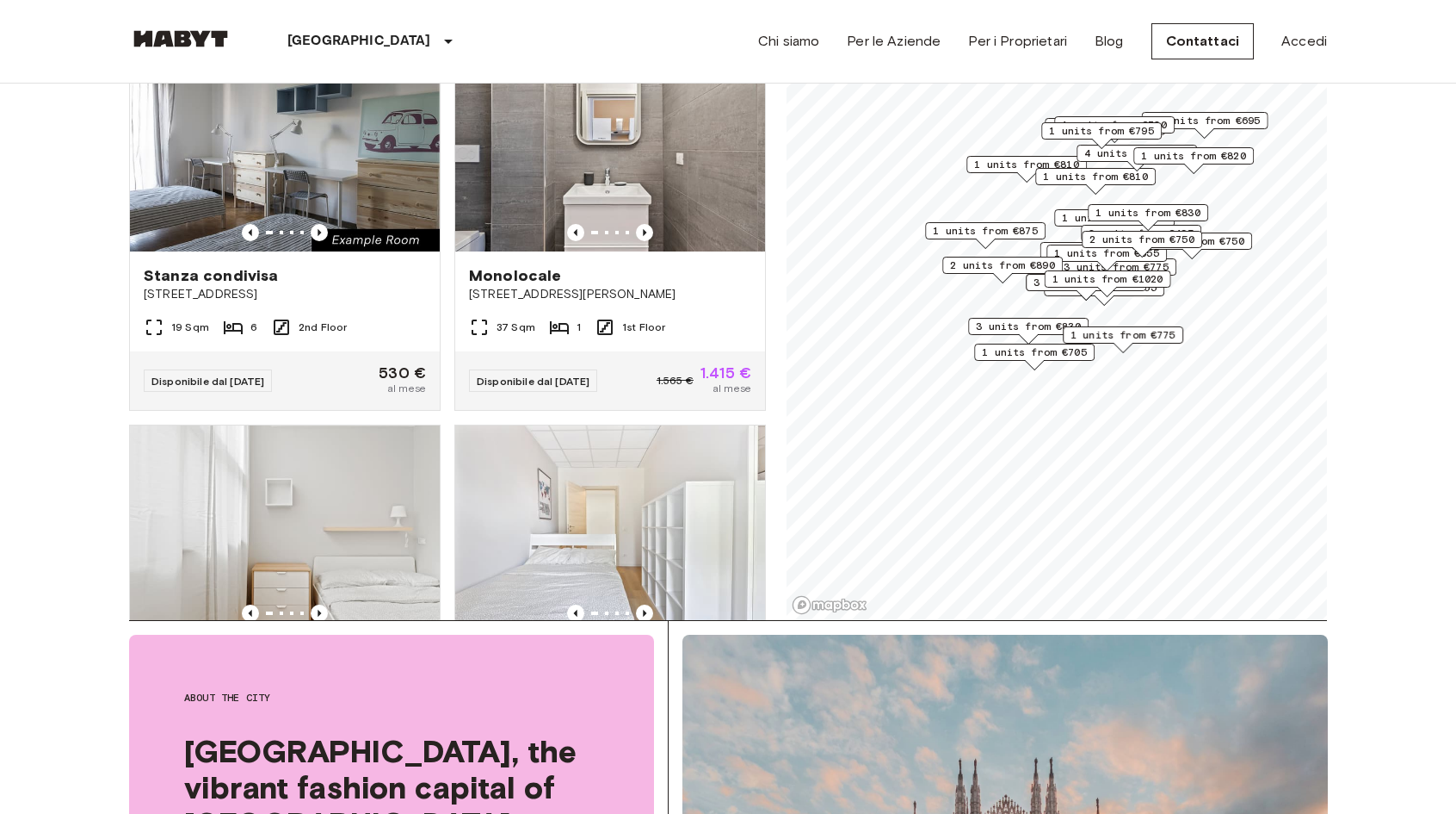
drag, startPoint x: 918, startPoint y: 376, endPoint x: 1013, endPoint y: 350, distance: 98.5
click at [1013, 350] on span "1 units from €705" at bounding box center [1034, 351] width 105 height 15
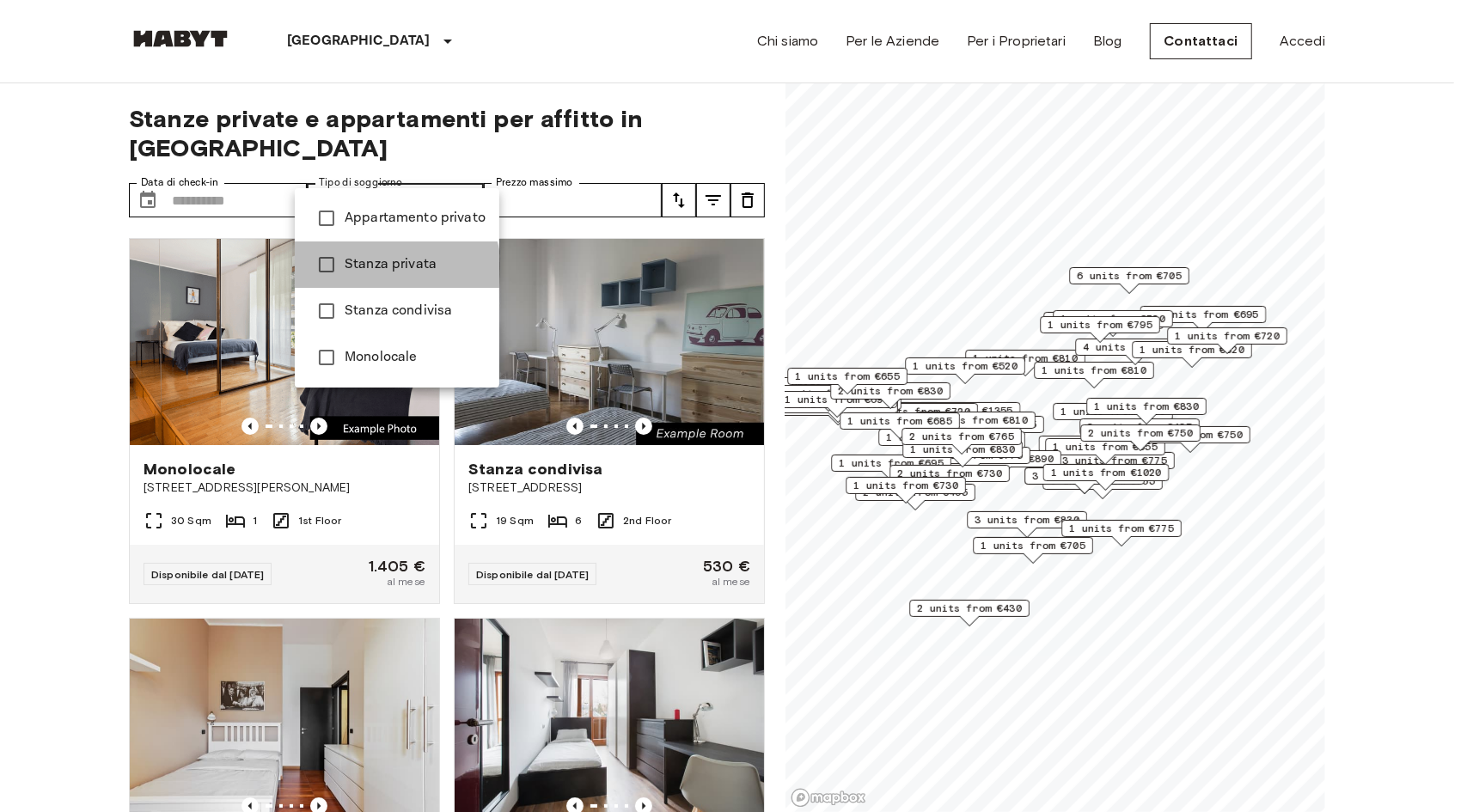
click at [371, 275] on li "Stanza privata" at bounding box center [397, 264] width 204 height 46
type input "**********"
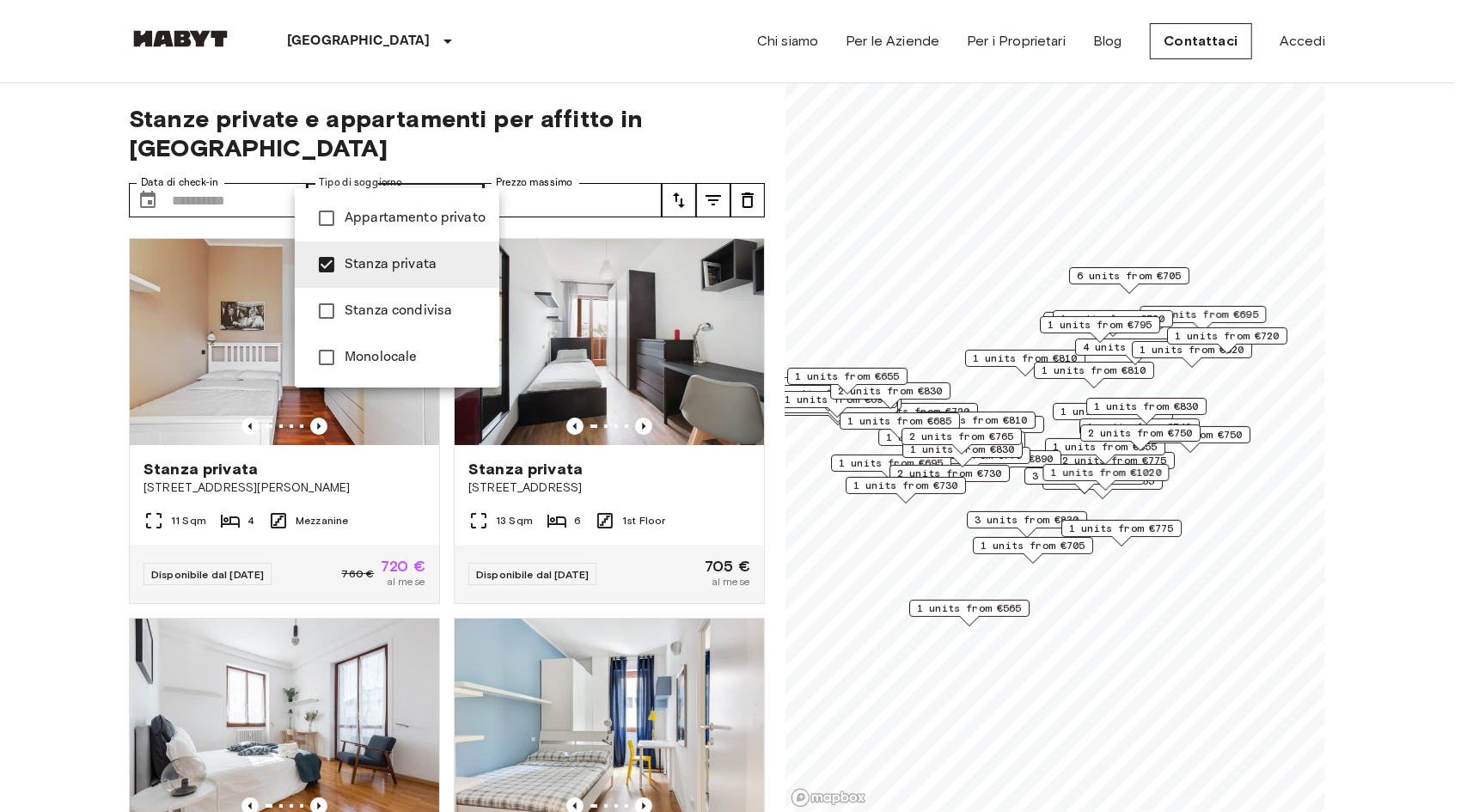
click at [546, 168] on div at bounding box center [734, 406] width 1467 height 812
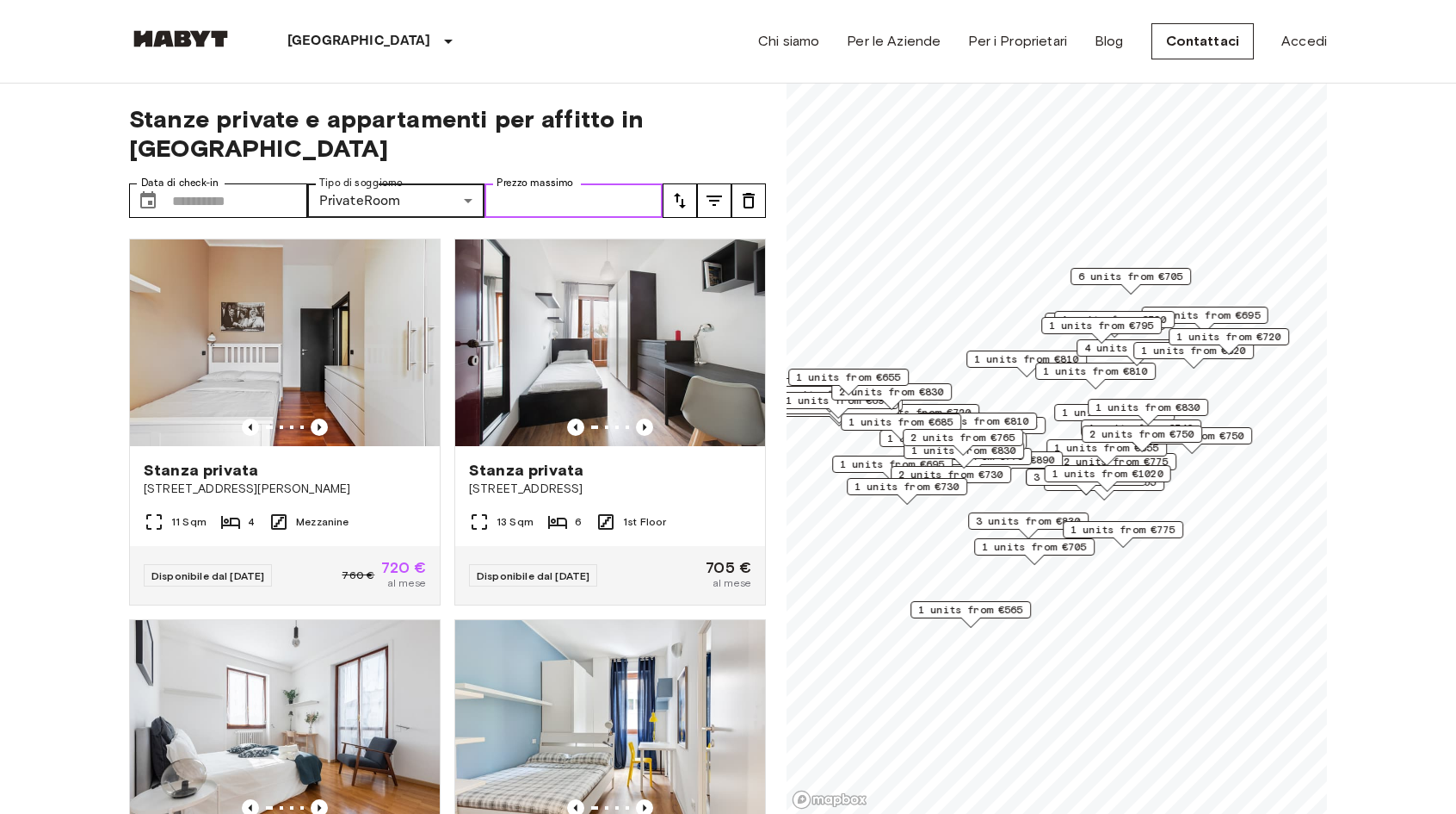
click at [576, 184] on input "Prezzo massimo" at bounding box center [574, 201] width 178 height 34
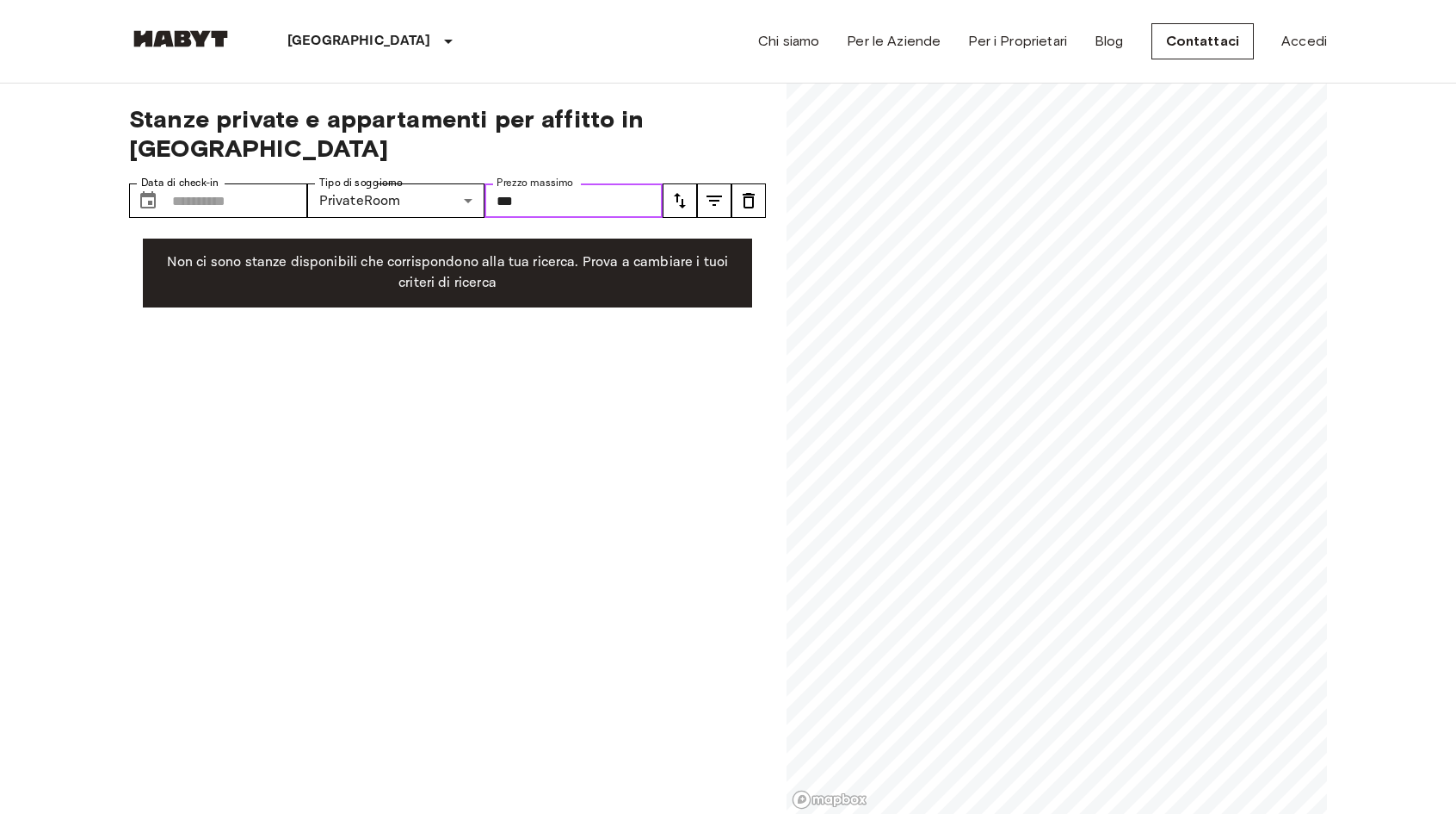
type input "***"
click at [458, 484] on div "**********" at bounding box center [448, 449] width 637 height 732
click at [679, 190] on icon "tune" at bounding box center [680, 200] width 21 height 21
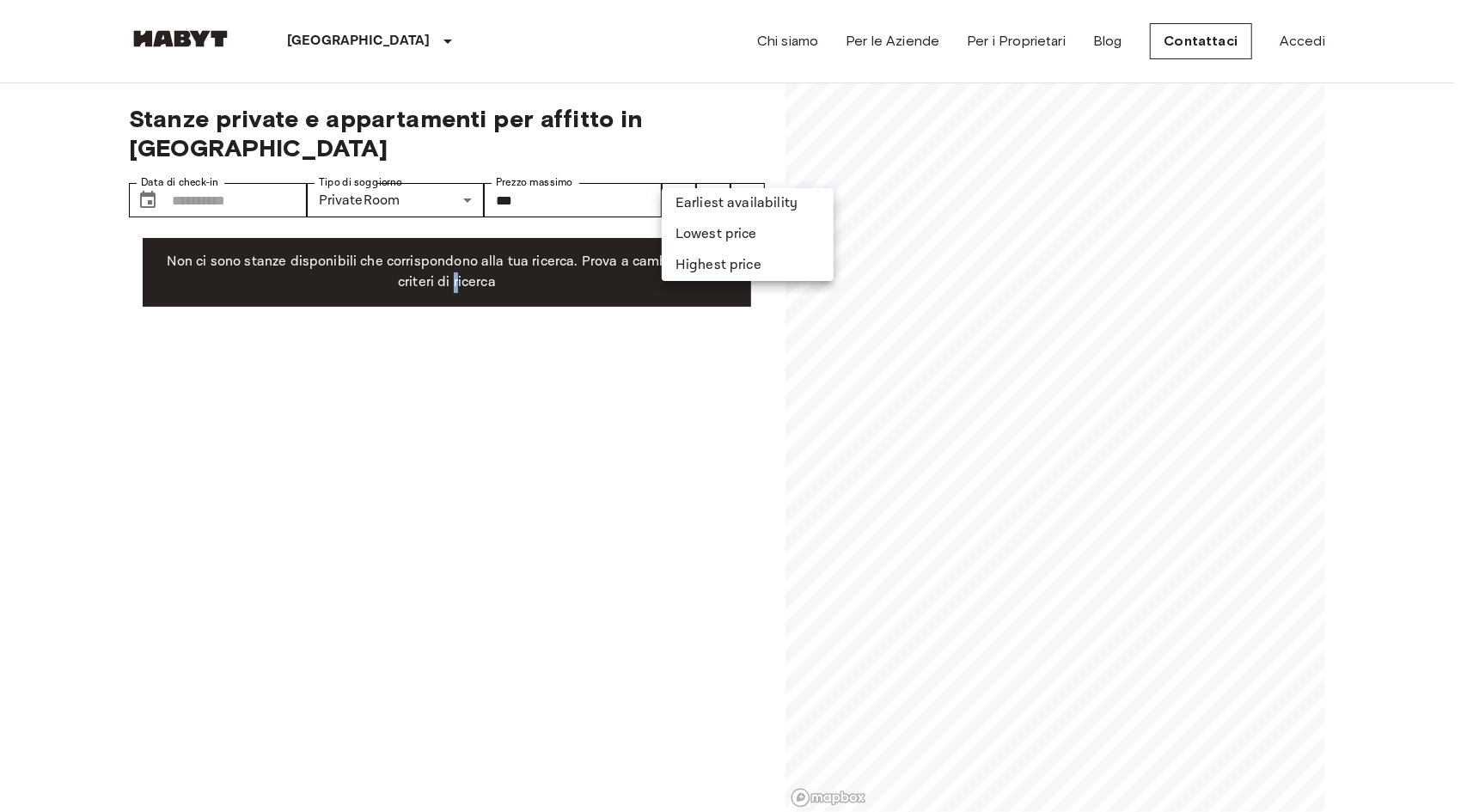
click at [710, 232] on li "Lowest price" at bounding box center [747, 235] width 172 height 31
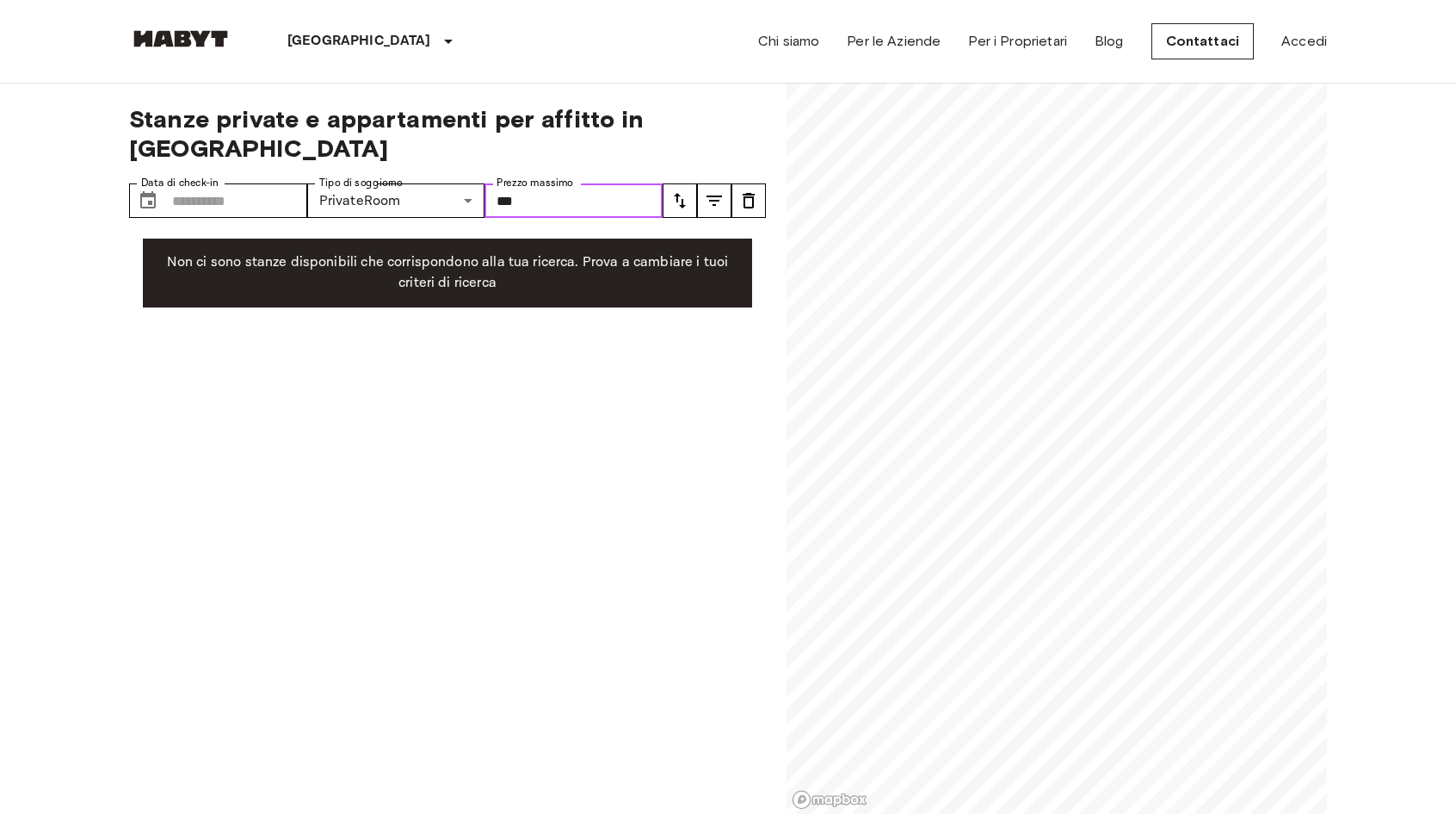
click at [571, 184] on input "***" at bounding box center [574, 201] width 178 height 34
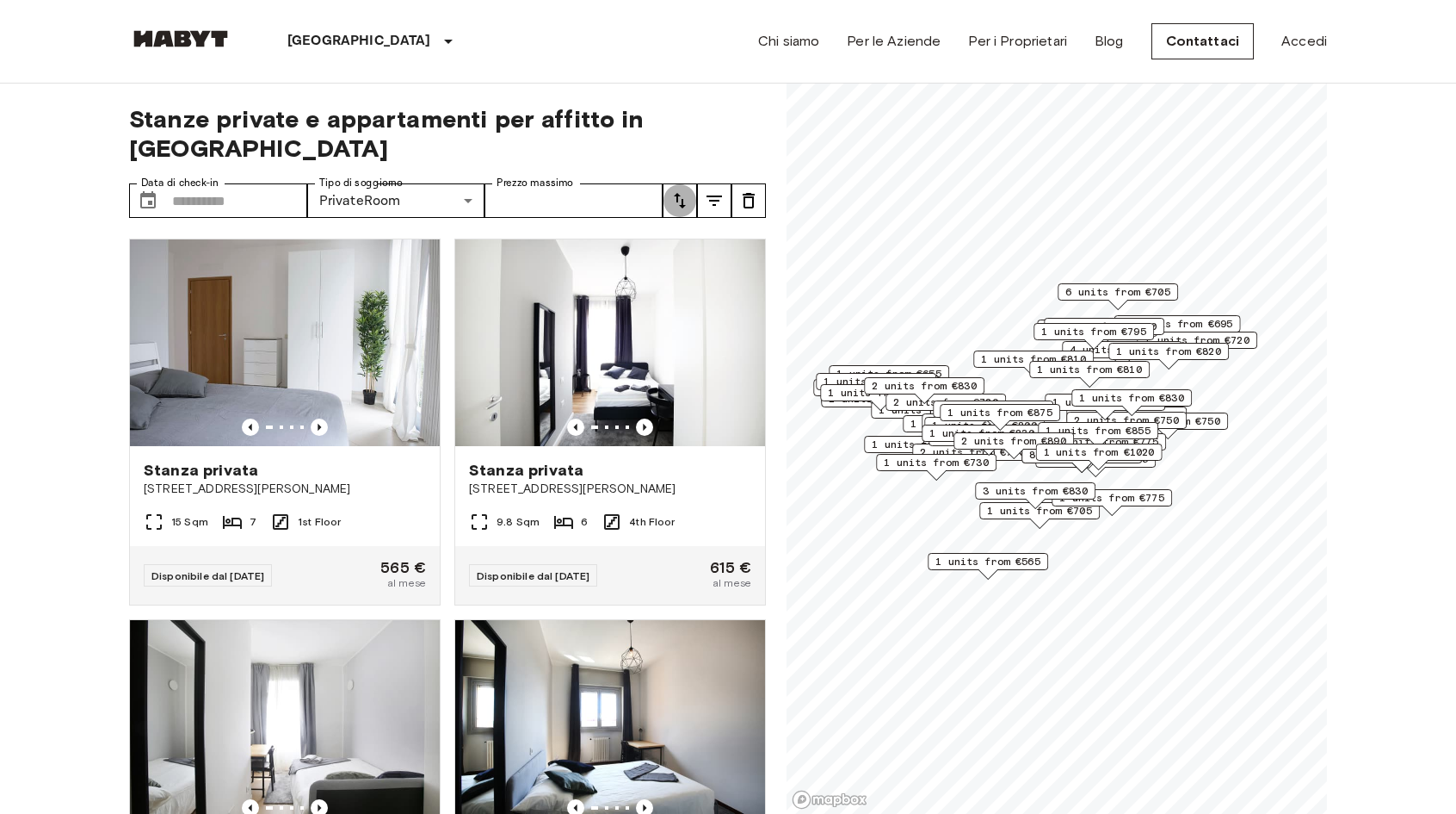
click at [677, 193] on icon "tune" at bounding box center [680, 200] width 12 height 15
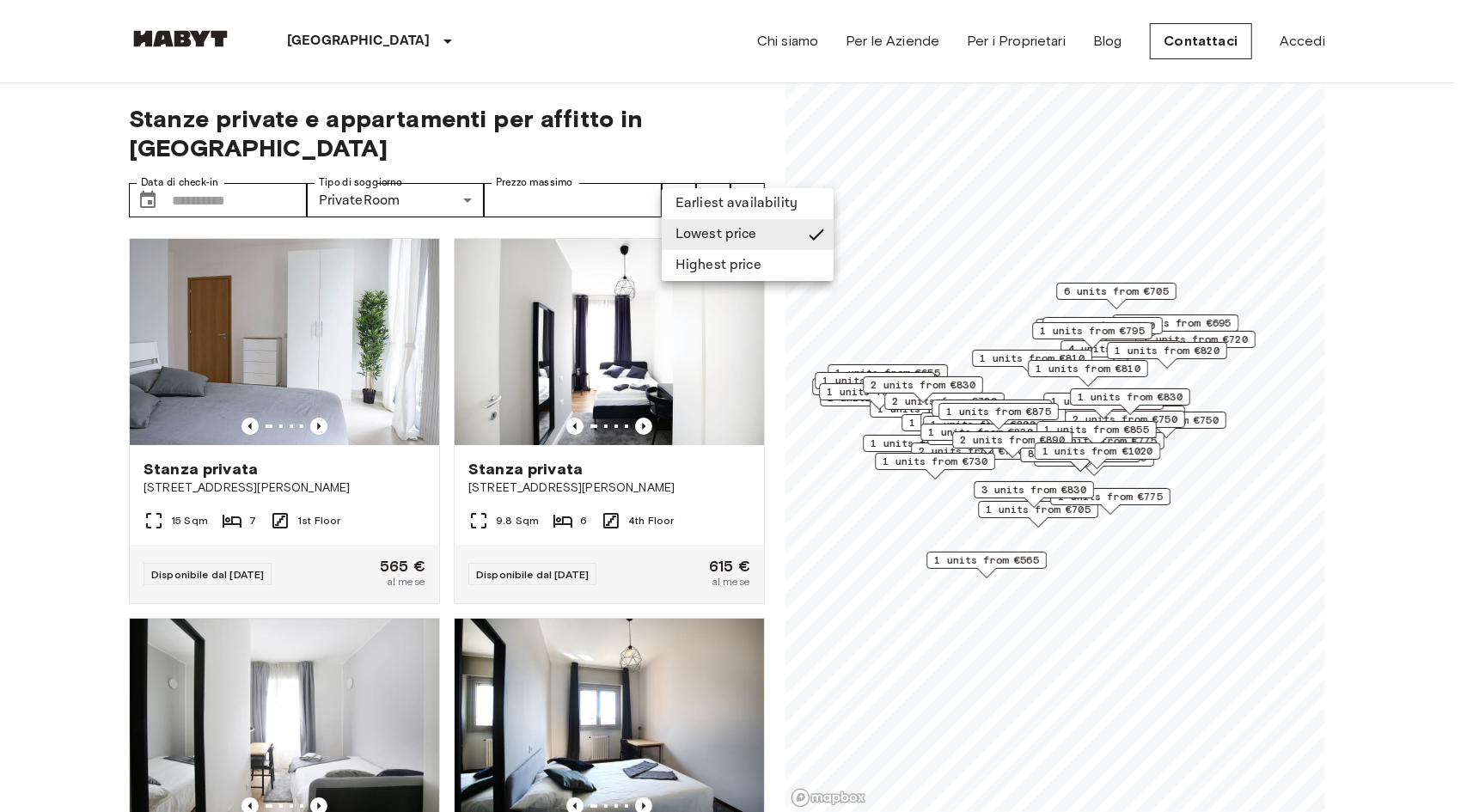
click at [0, 502] on div at bounding box center [734, 406] width 1467 height 812
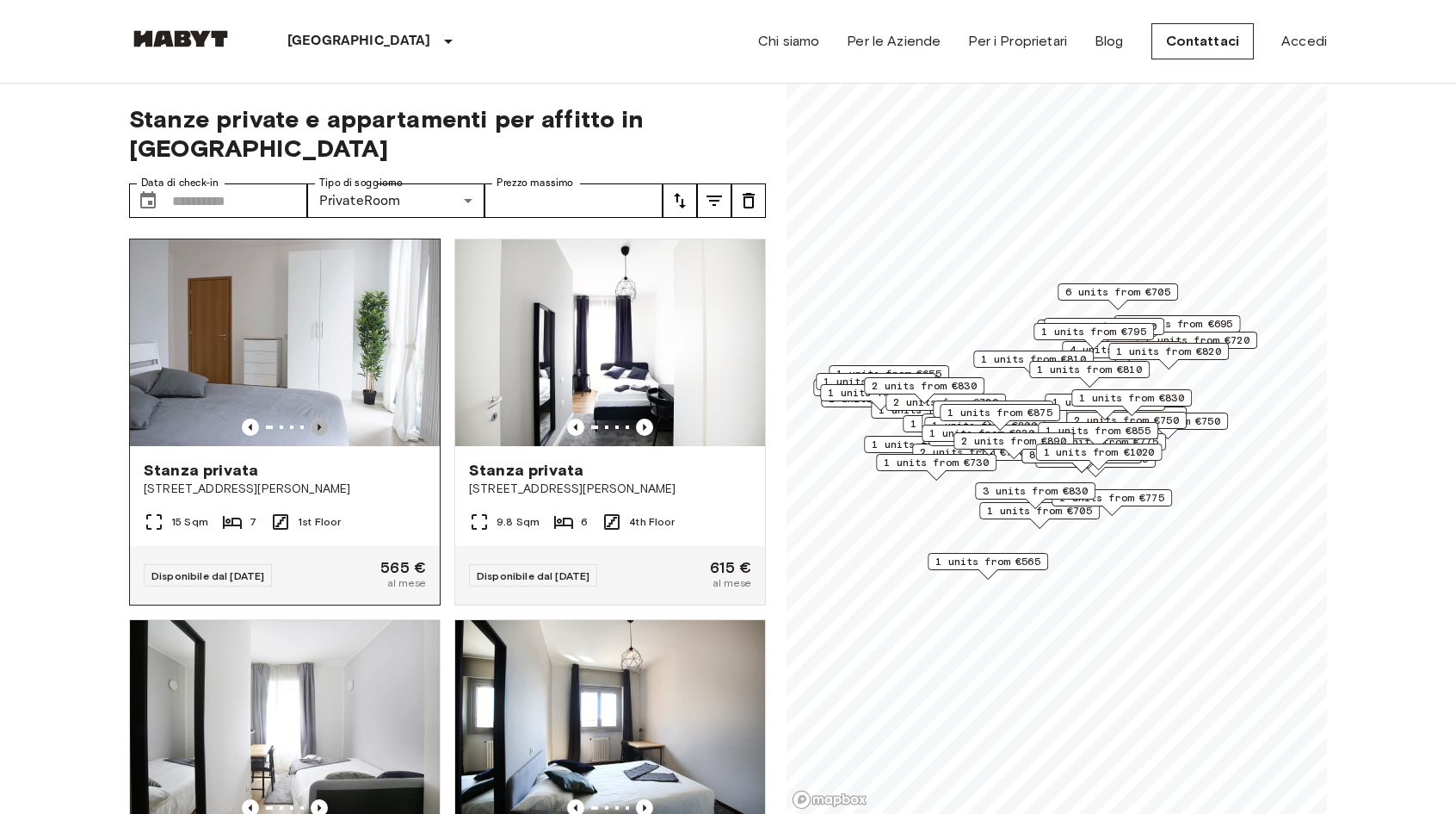
click at [313, 418] on icon "Previous image" at bounding box center [319, 426] width 17 height 17
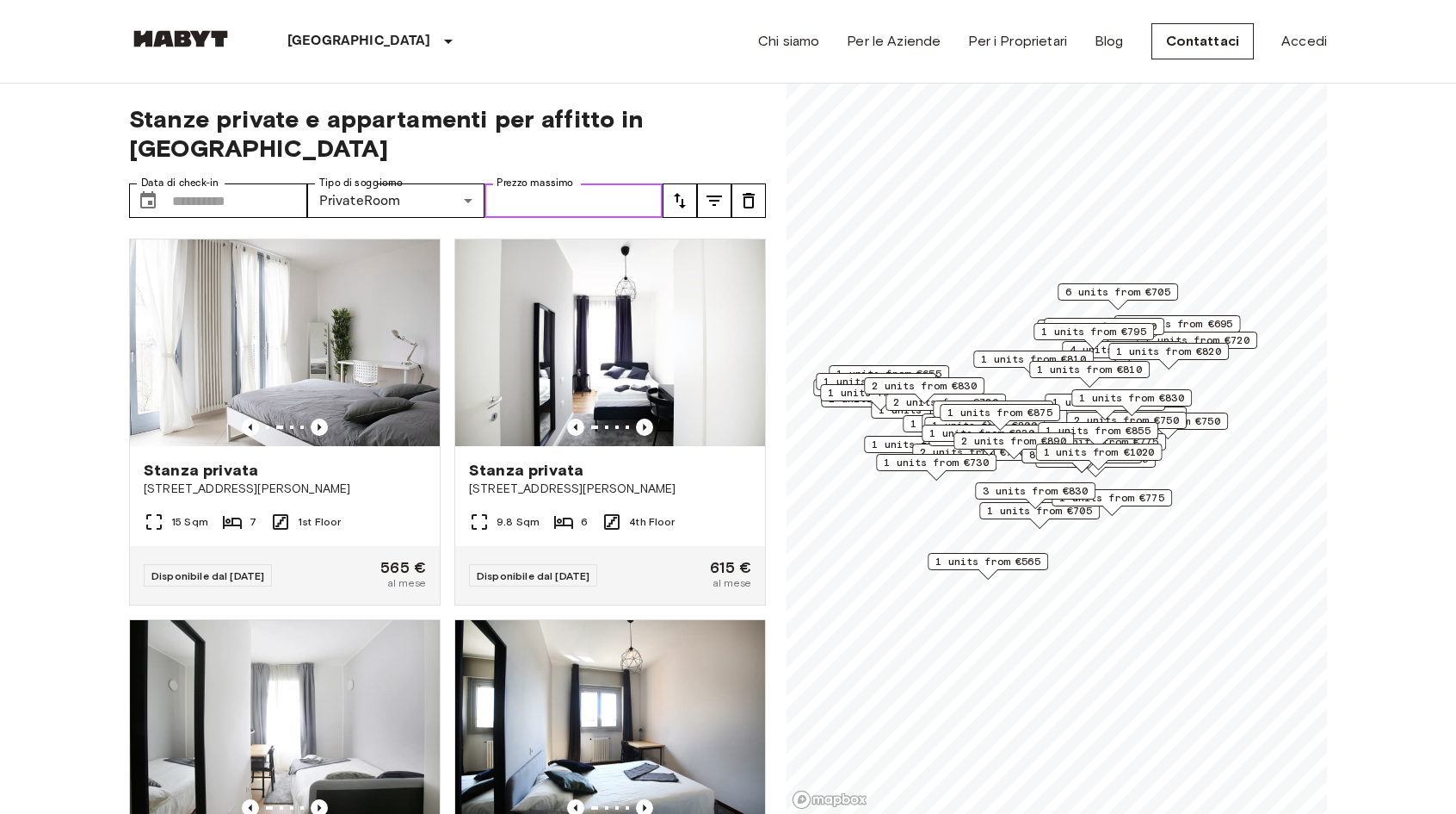
click at [511, 184] on input "Prezzo massimo" at bounding box center [574, 201] width 178 height 34
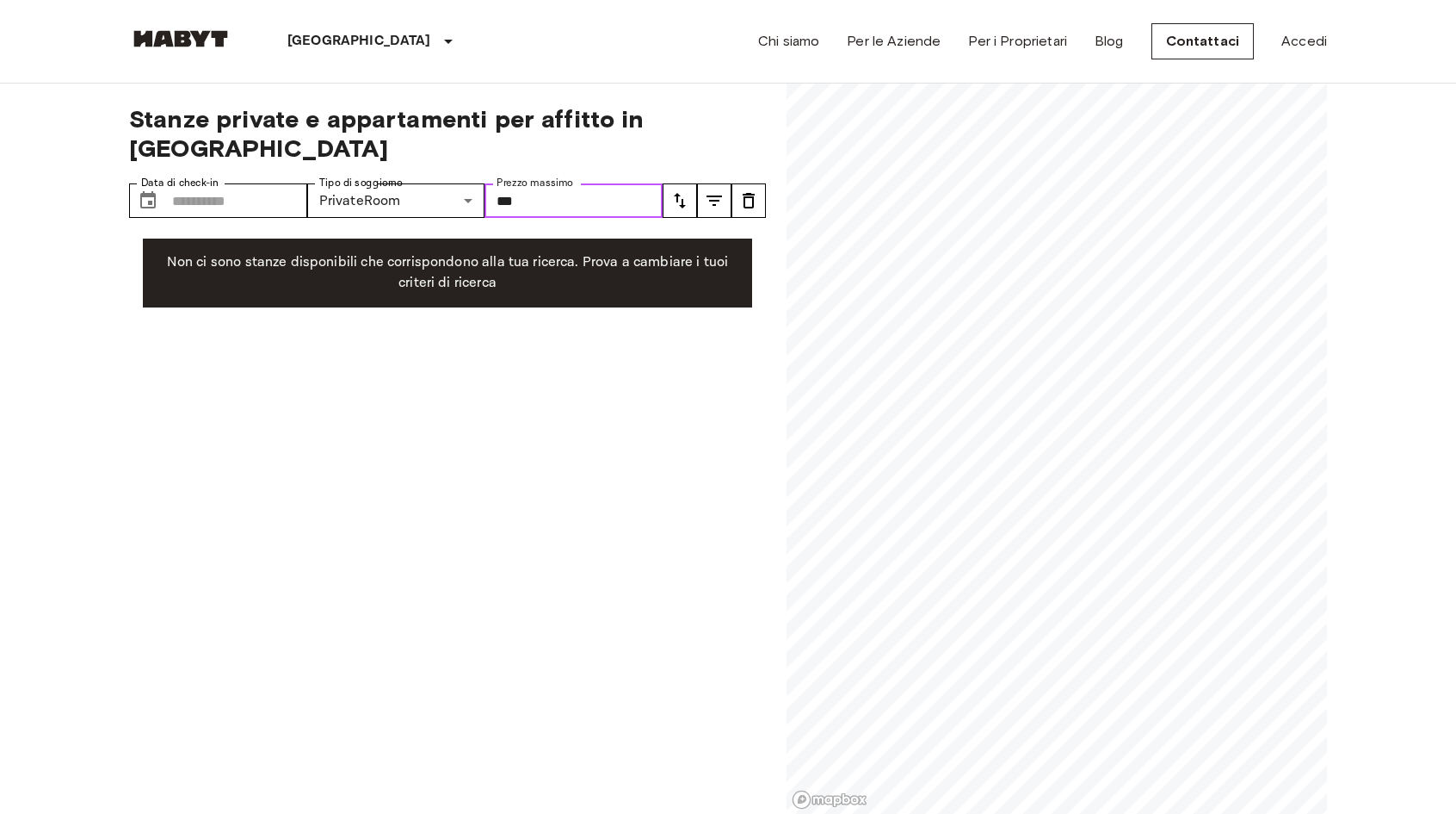
type input "***"
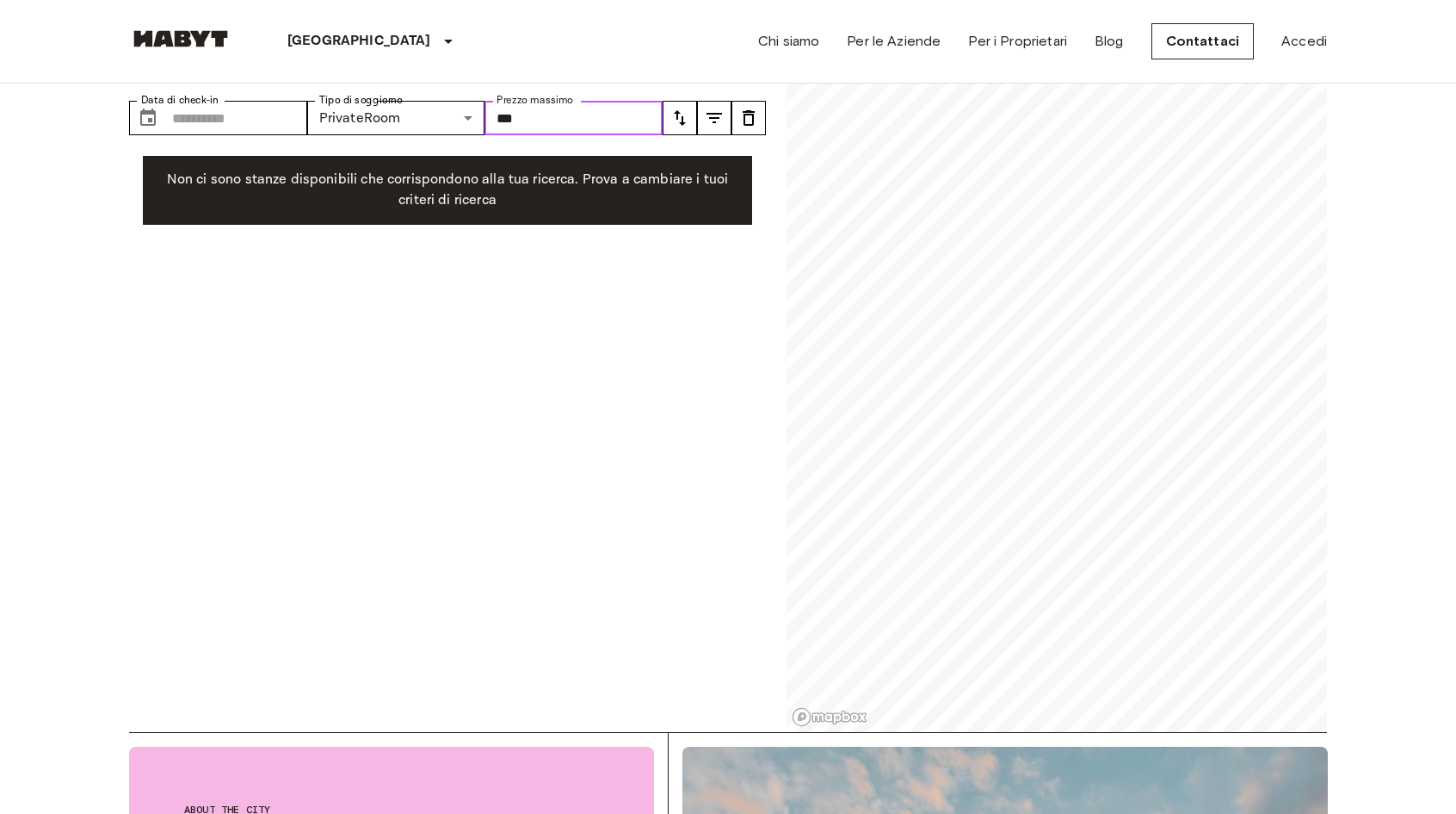
scroll to position [86, 0]
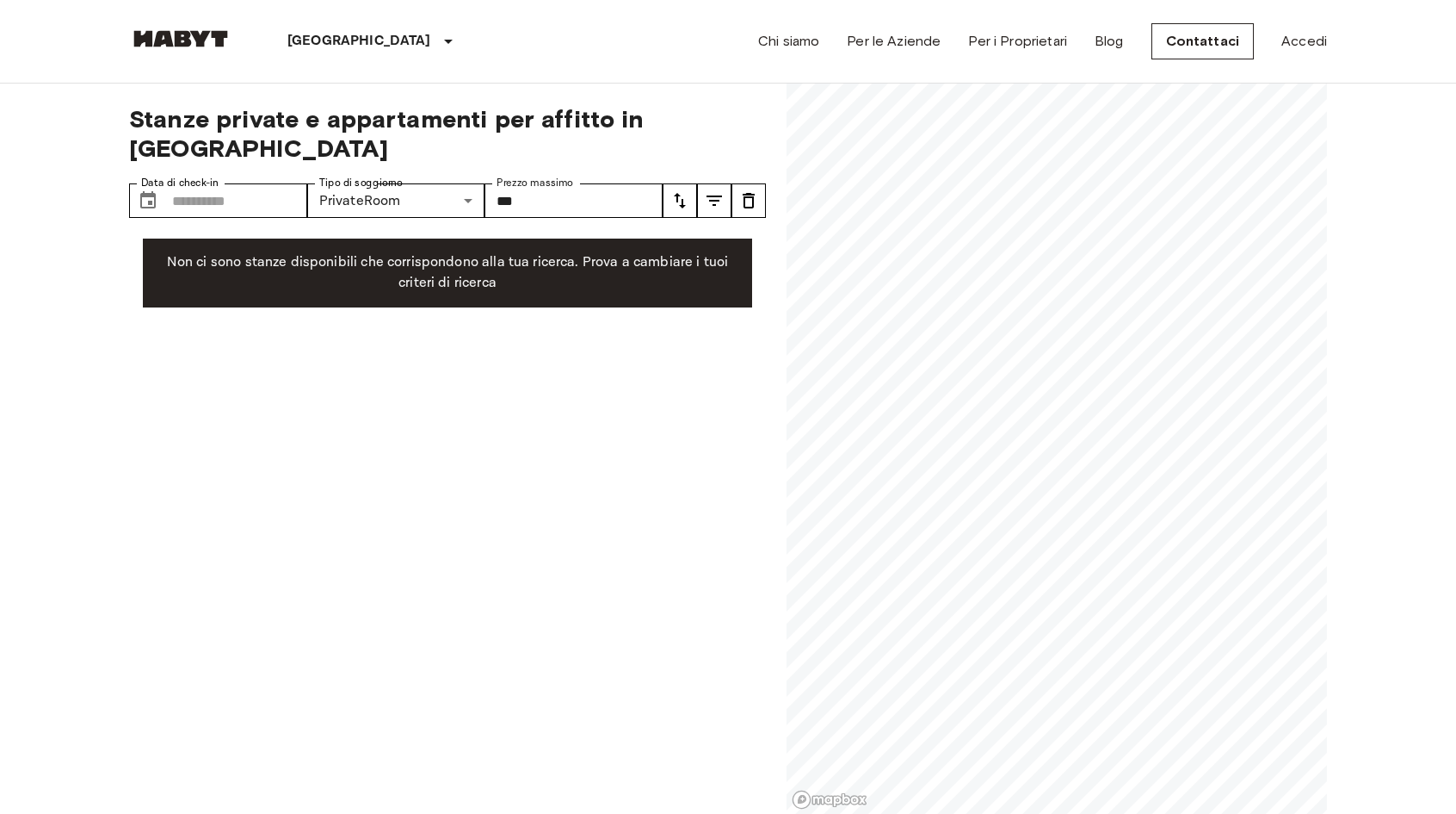
click at [719, 190] on icon "tune" at bounding box center [714, 200] width 21 height 21
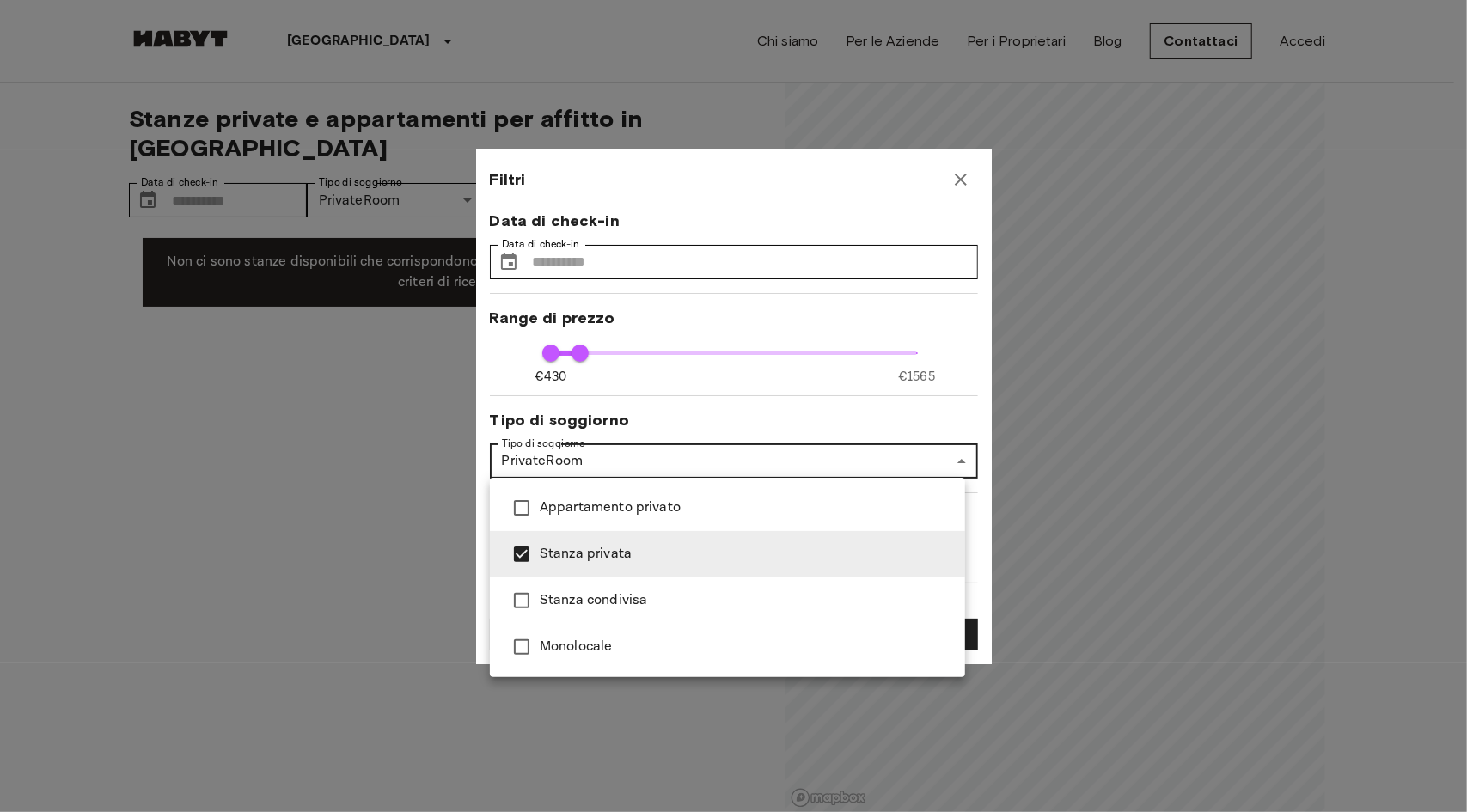
click at [583, 466] on div at bounding box center [734, 406] width 1467 height 812
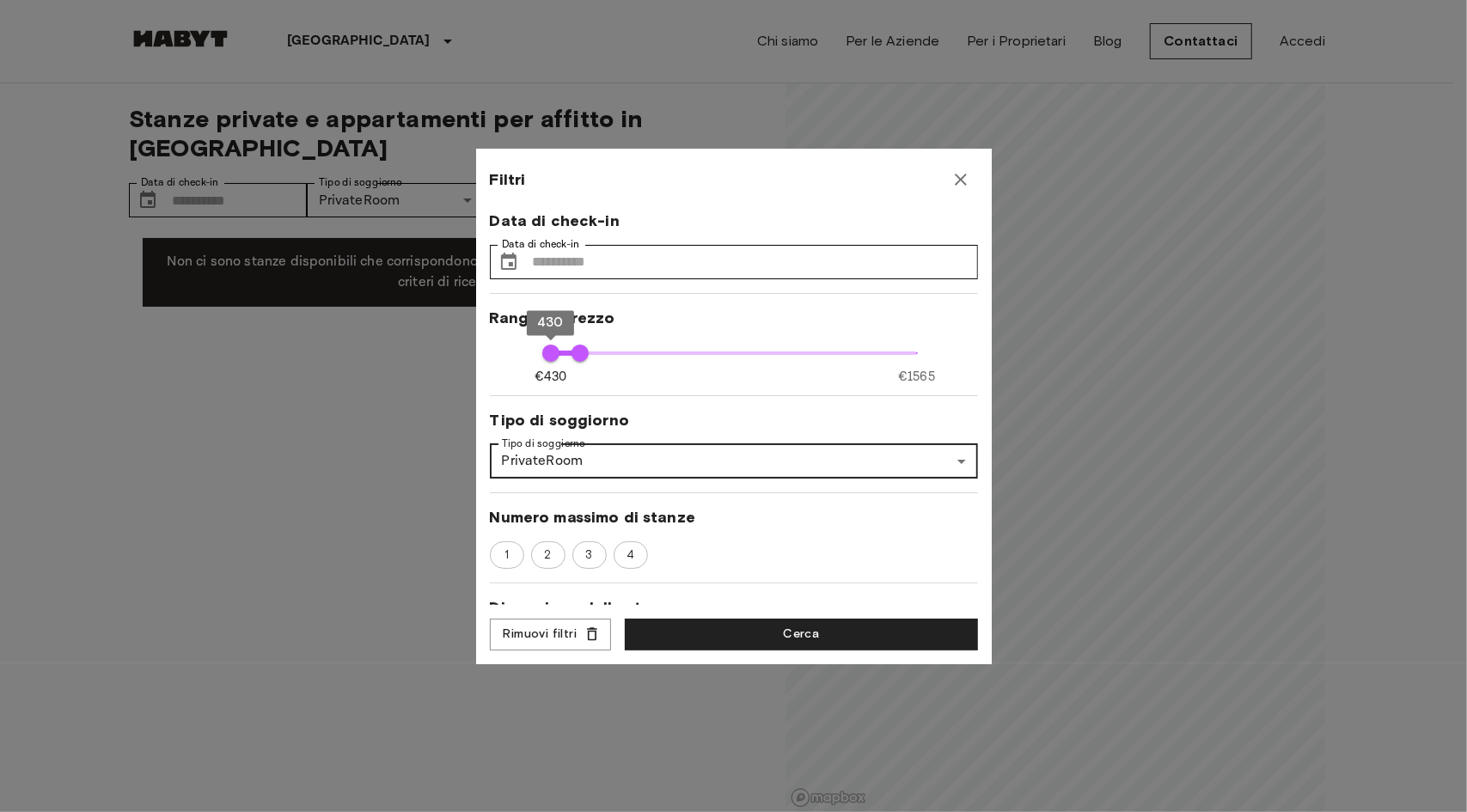
type input "***"
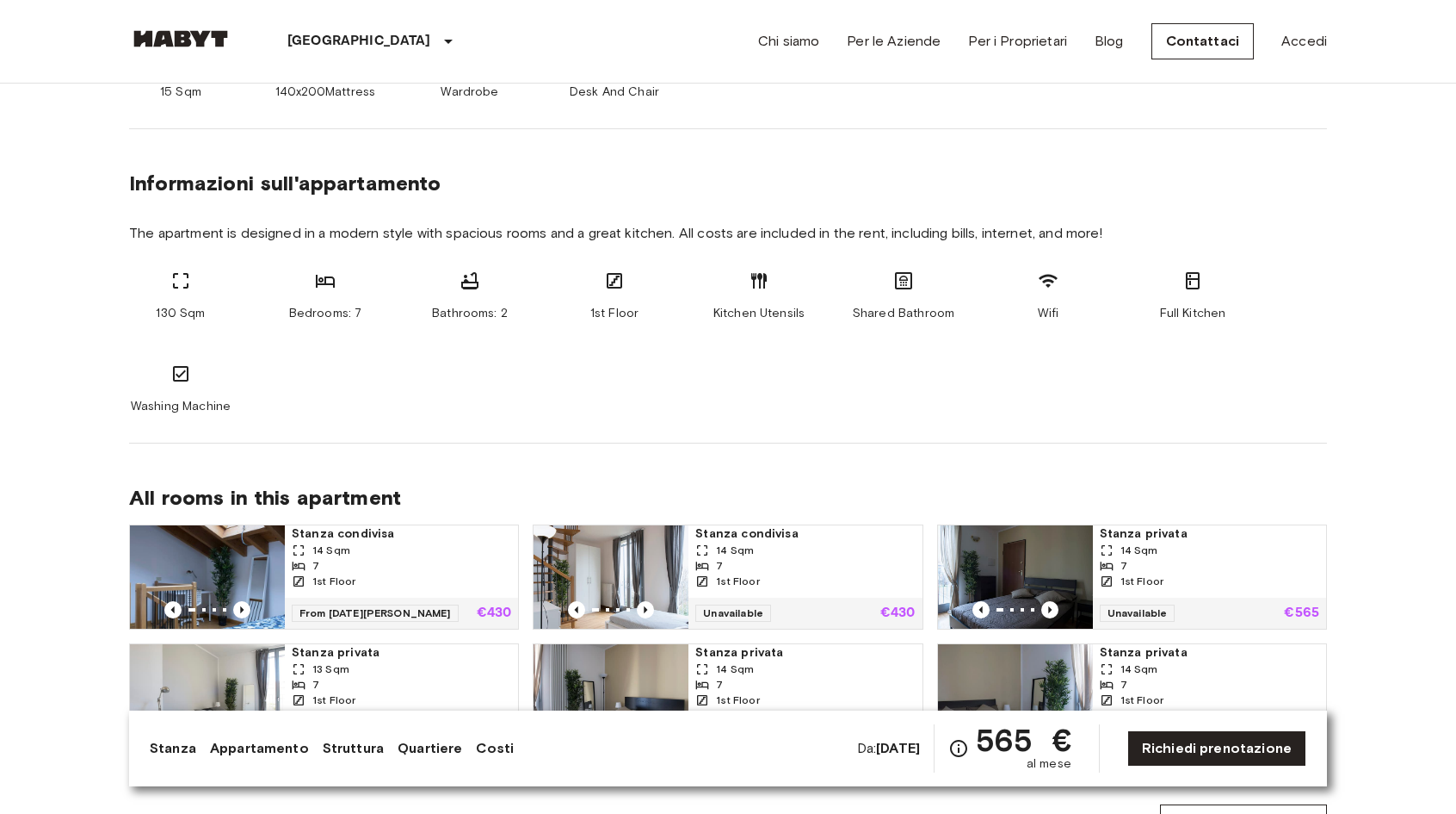
scroll to position [775, 0]
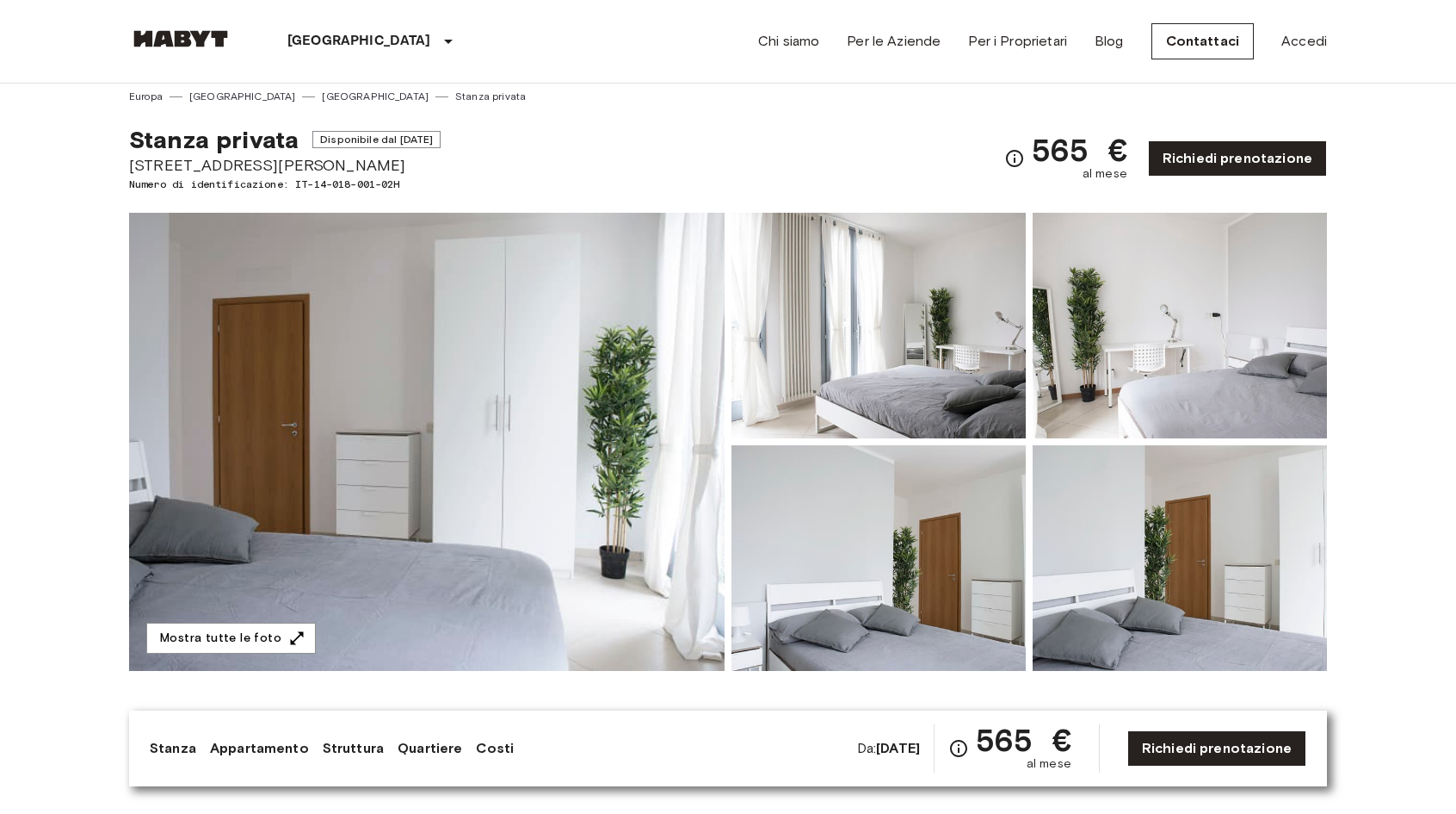
scroll to position [0, 0]
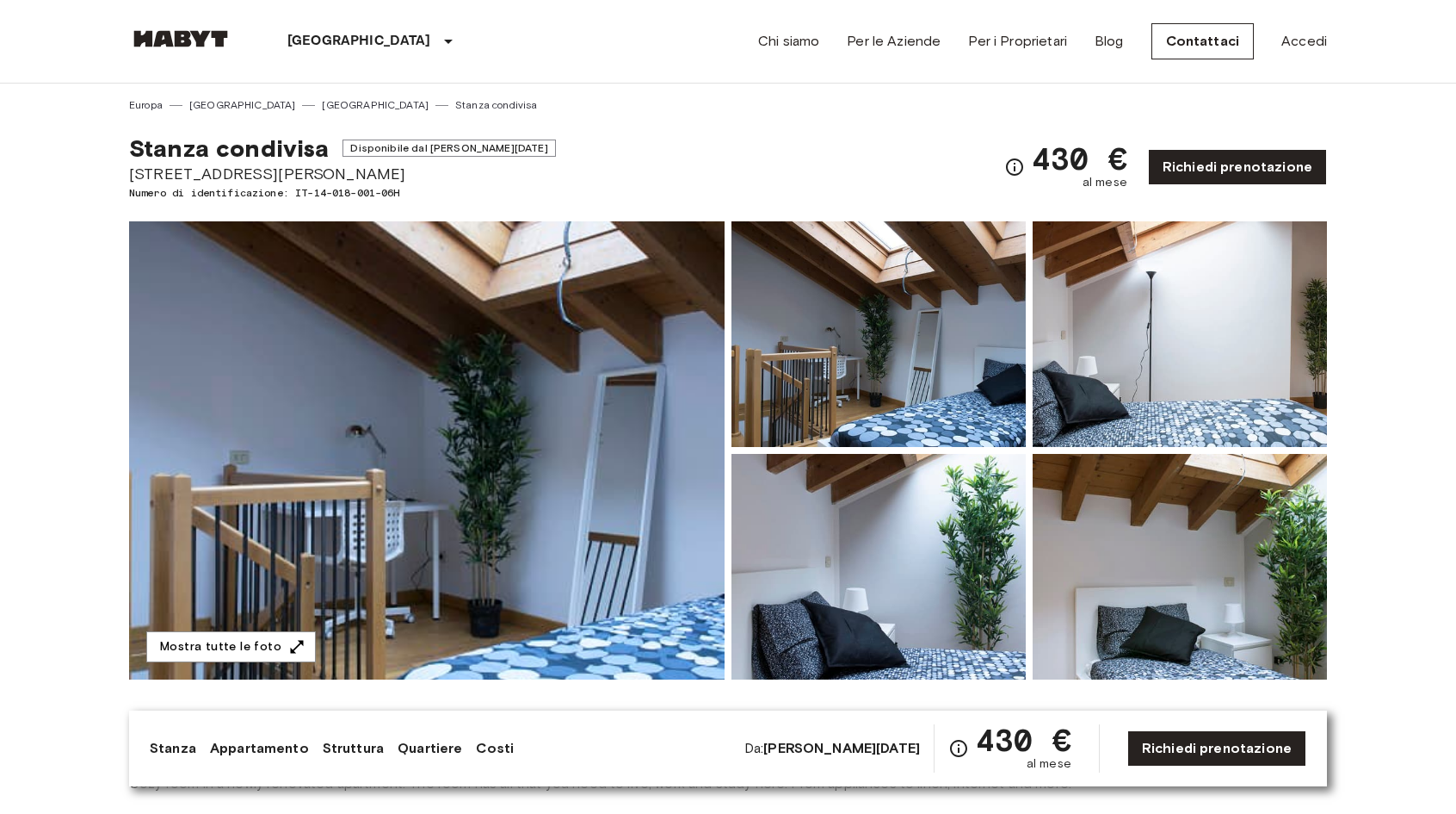
click at [598, 416] on img at bounding box center [427, 450] width 595 height 458
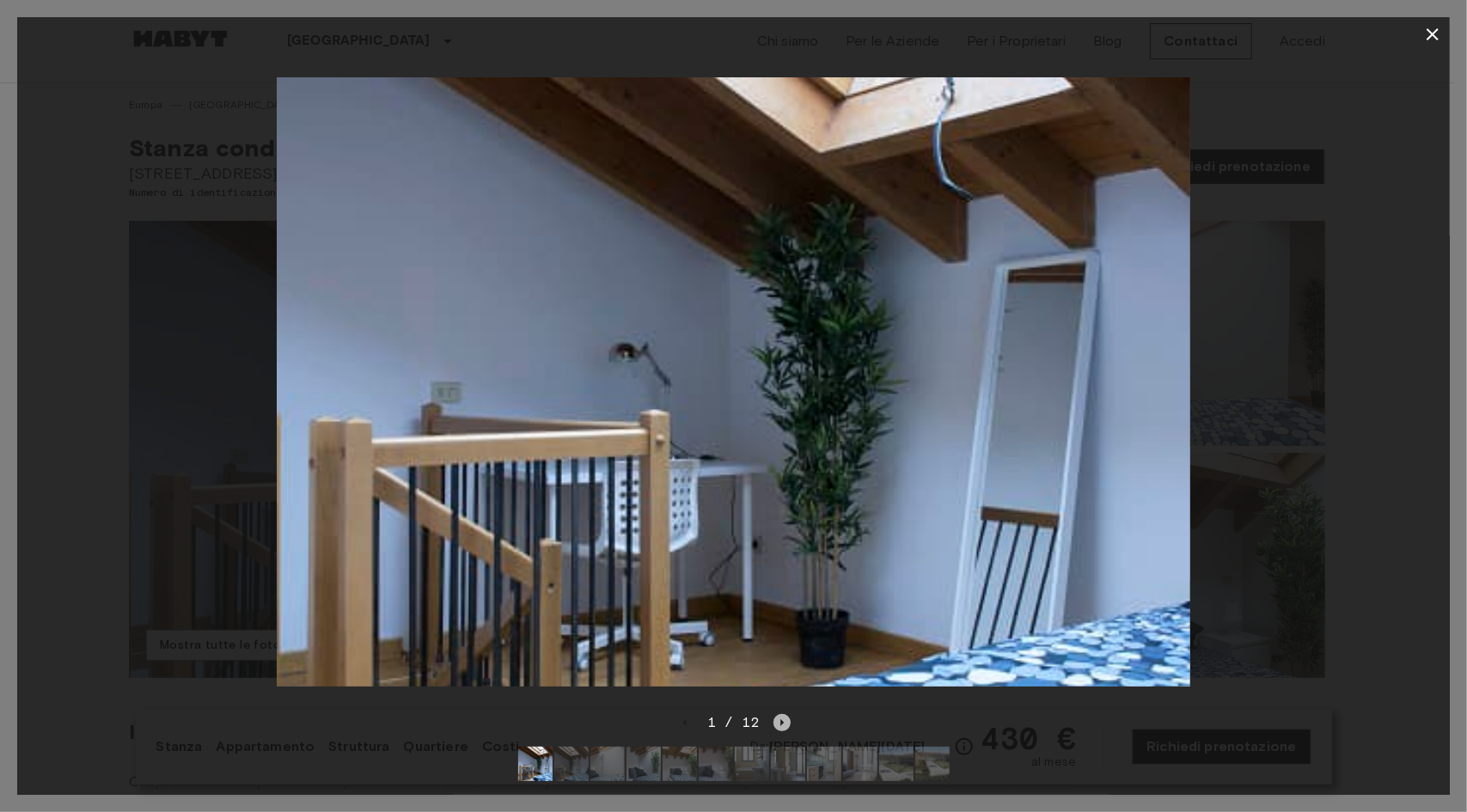
click at [783, 714] on icon "Next image" at bounding box center [781, 722] width 17 height 17
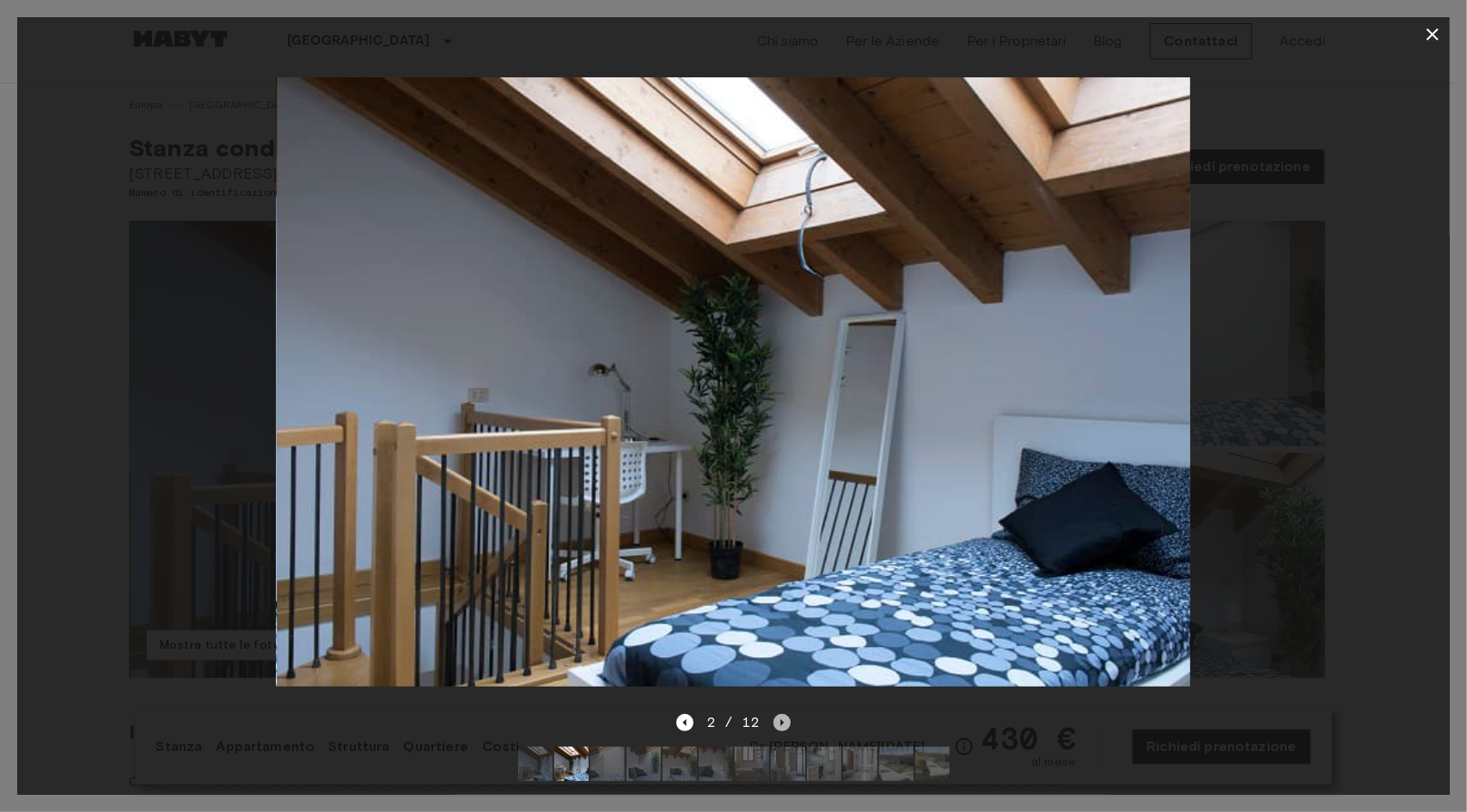
click at [783, 714] on icon "Next image" at bounding box center [781, 722] width 17 height 17
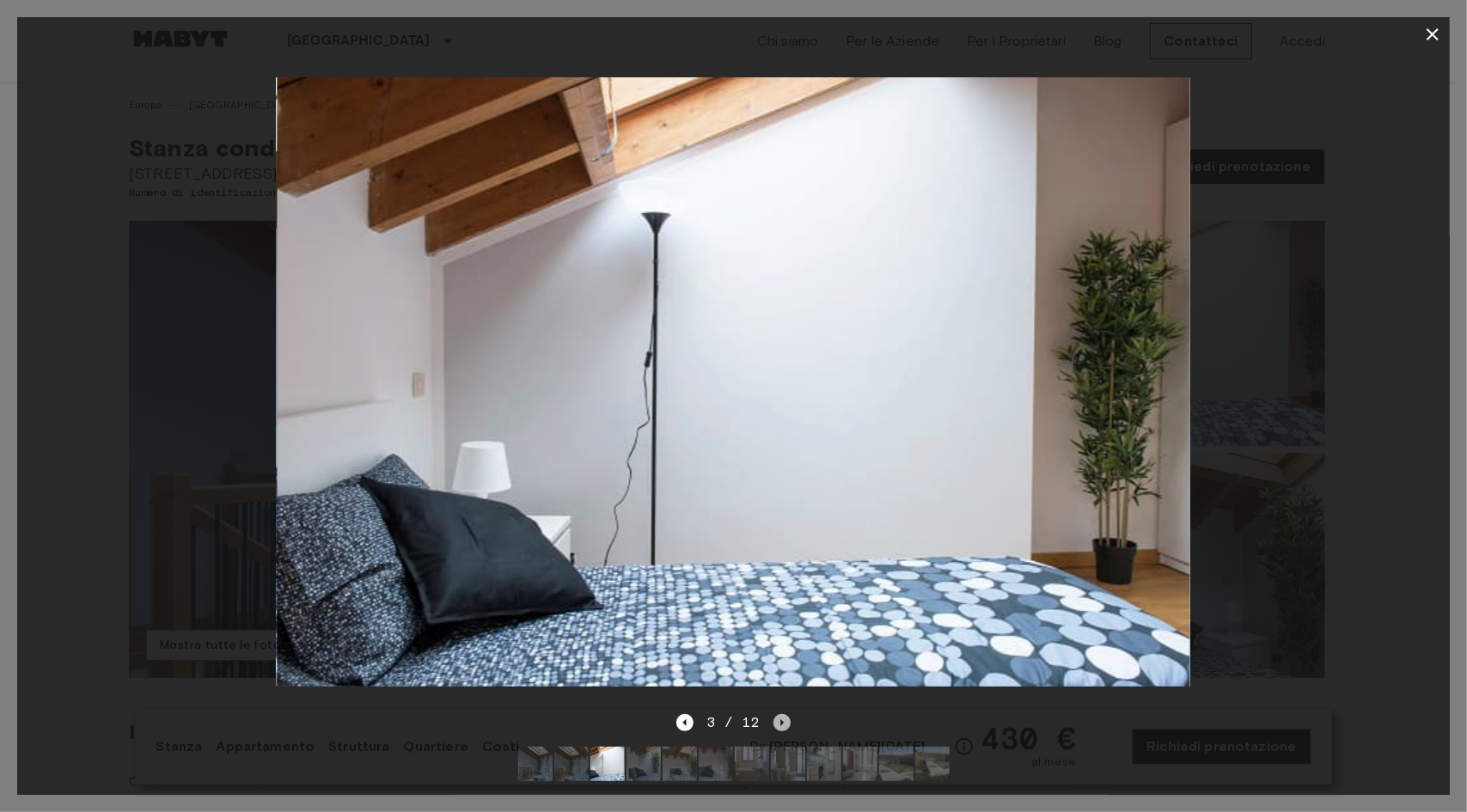
click at [783, 714] on icon "Next image" at bounding box center [781, 722] width 17 height 17
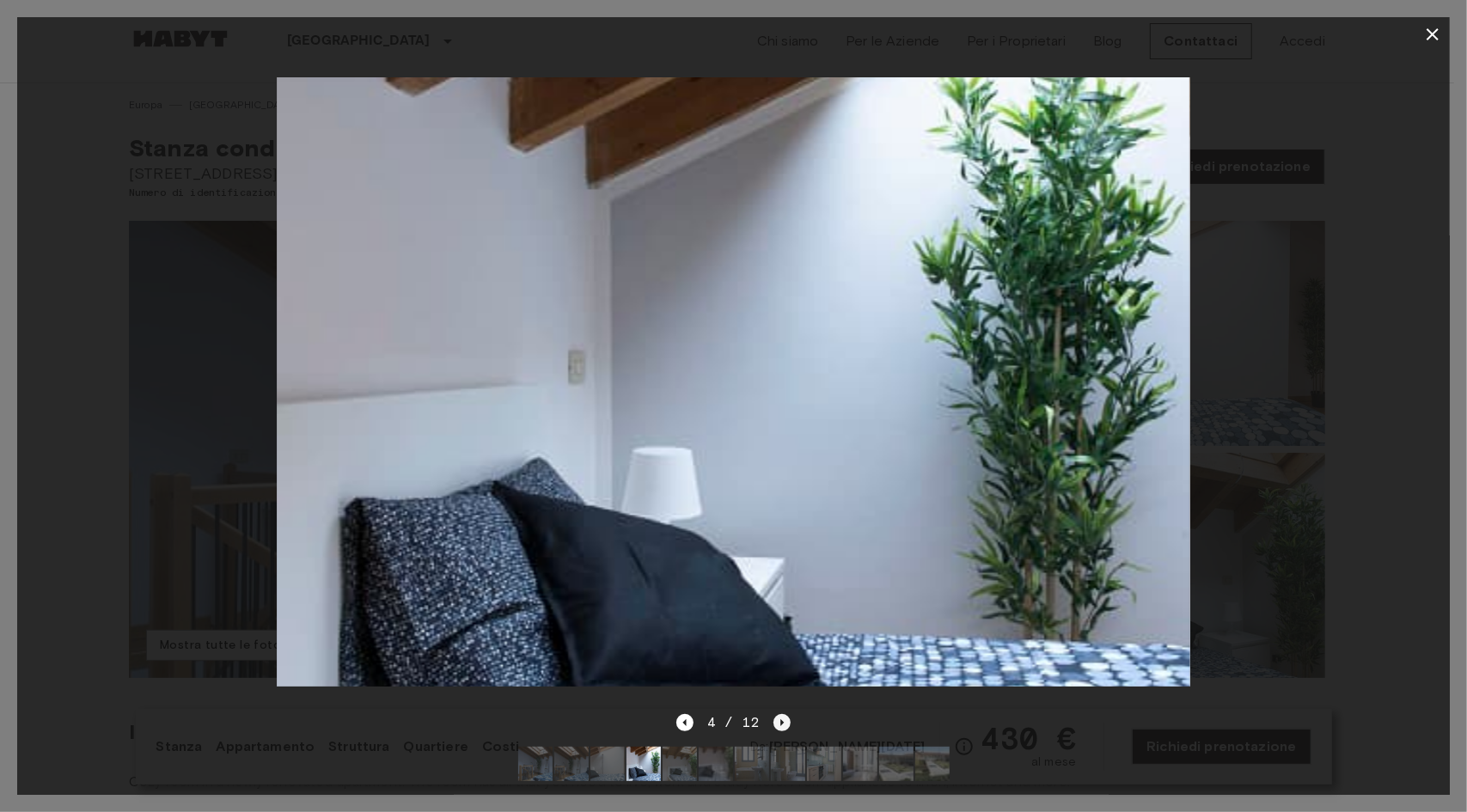
click at [783, 714] on icon "Next image" at bounding box center [781, 722] width 17 height 17
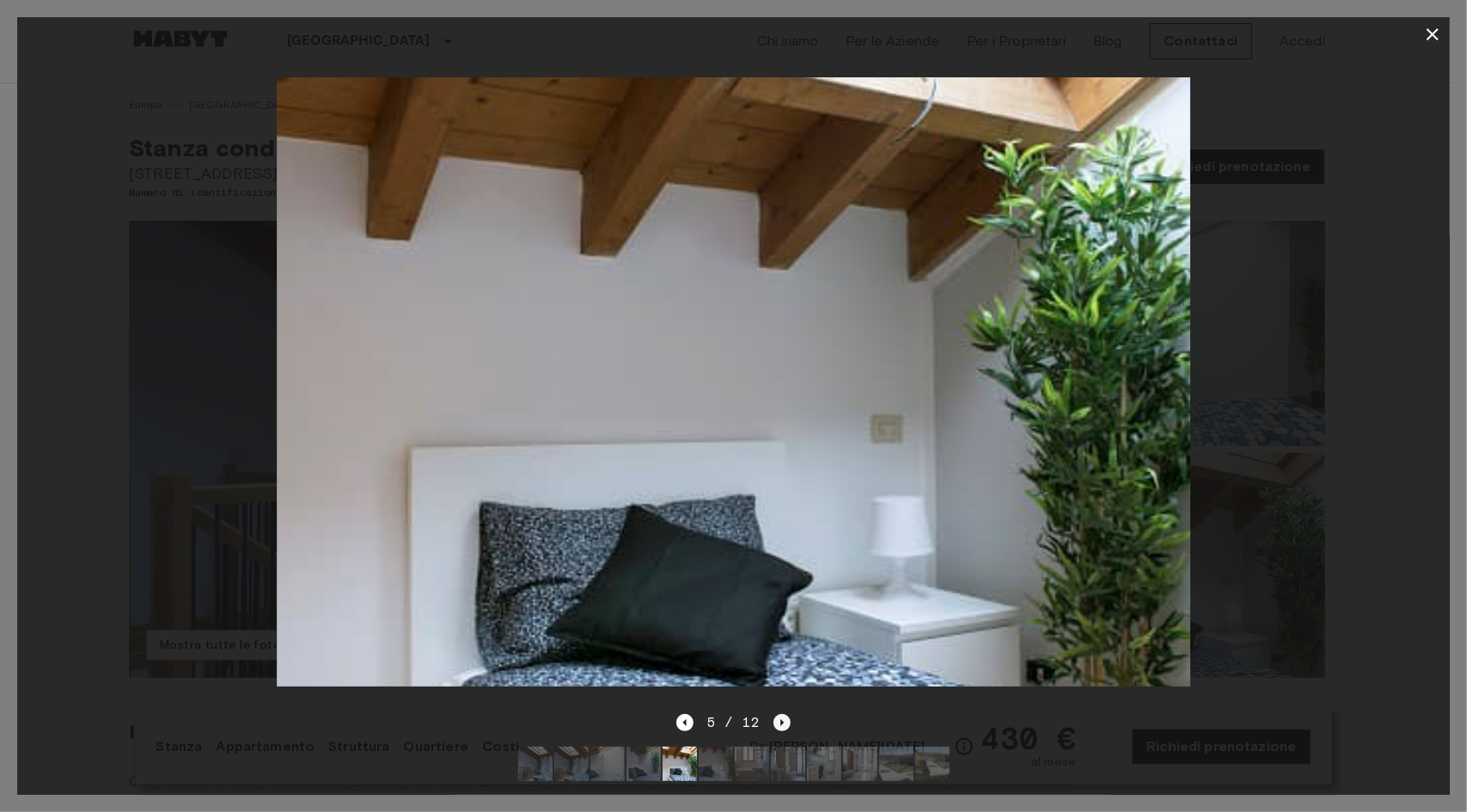
click at [783, 714] on icon "Next image" at bounding box center [781, 722] width 17 height 17
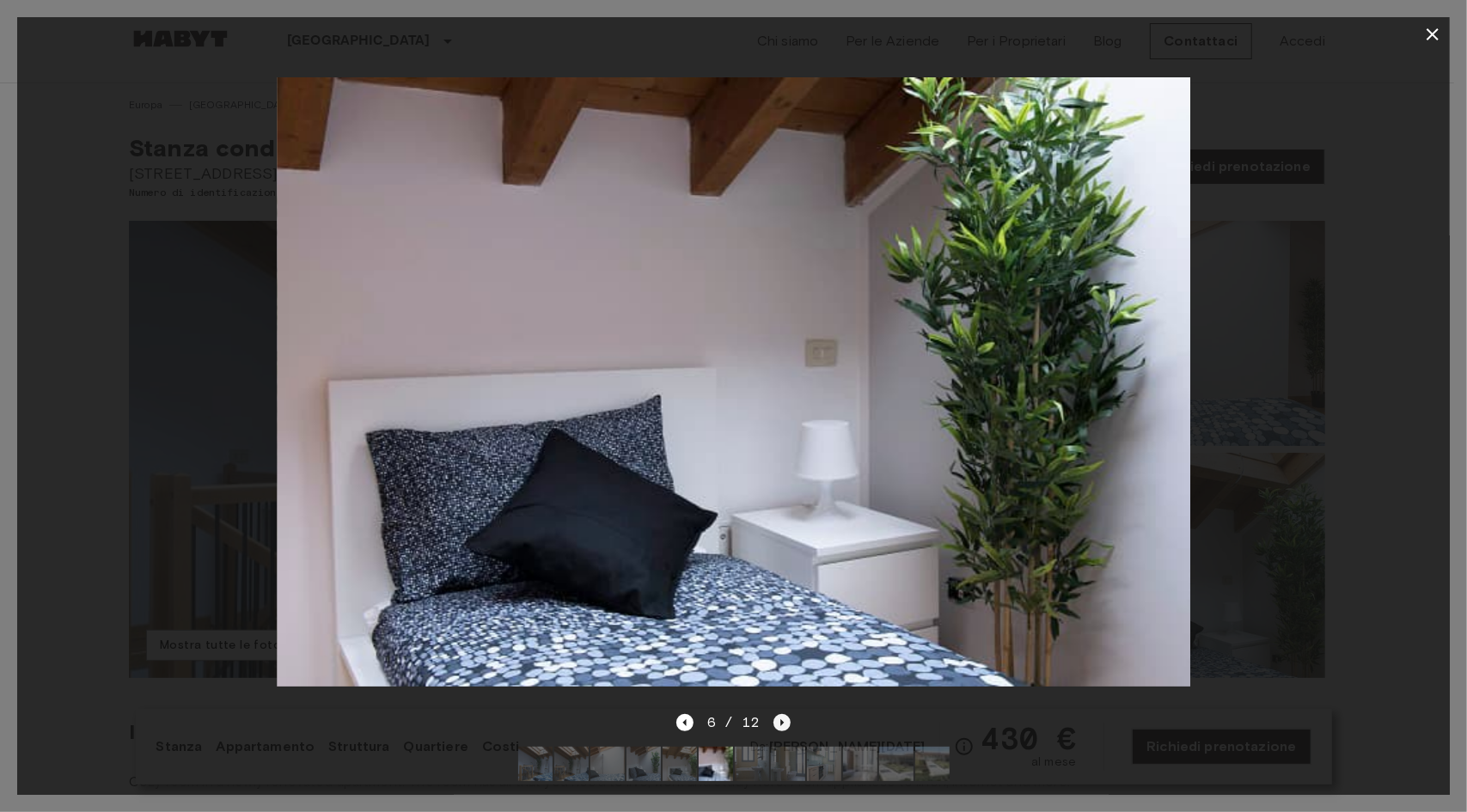
click at [783, 714] on icon "Next image" at bounding box center [781, 722] width 17 height 17
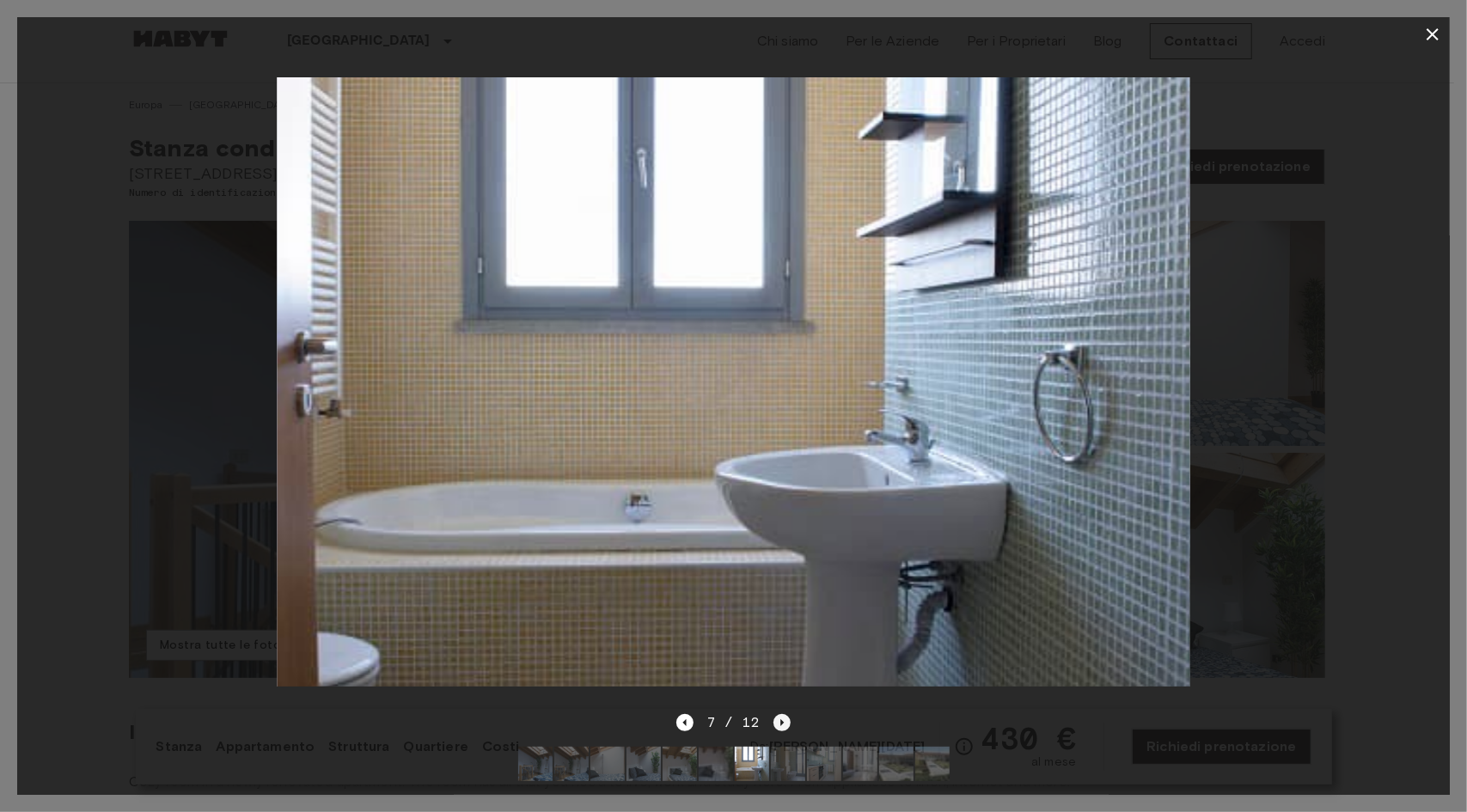
click at [783, 714] on icon "Next image" at bounding box center [781, 722] width 17 height 17
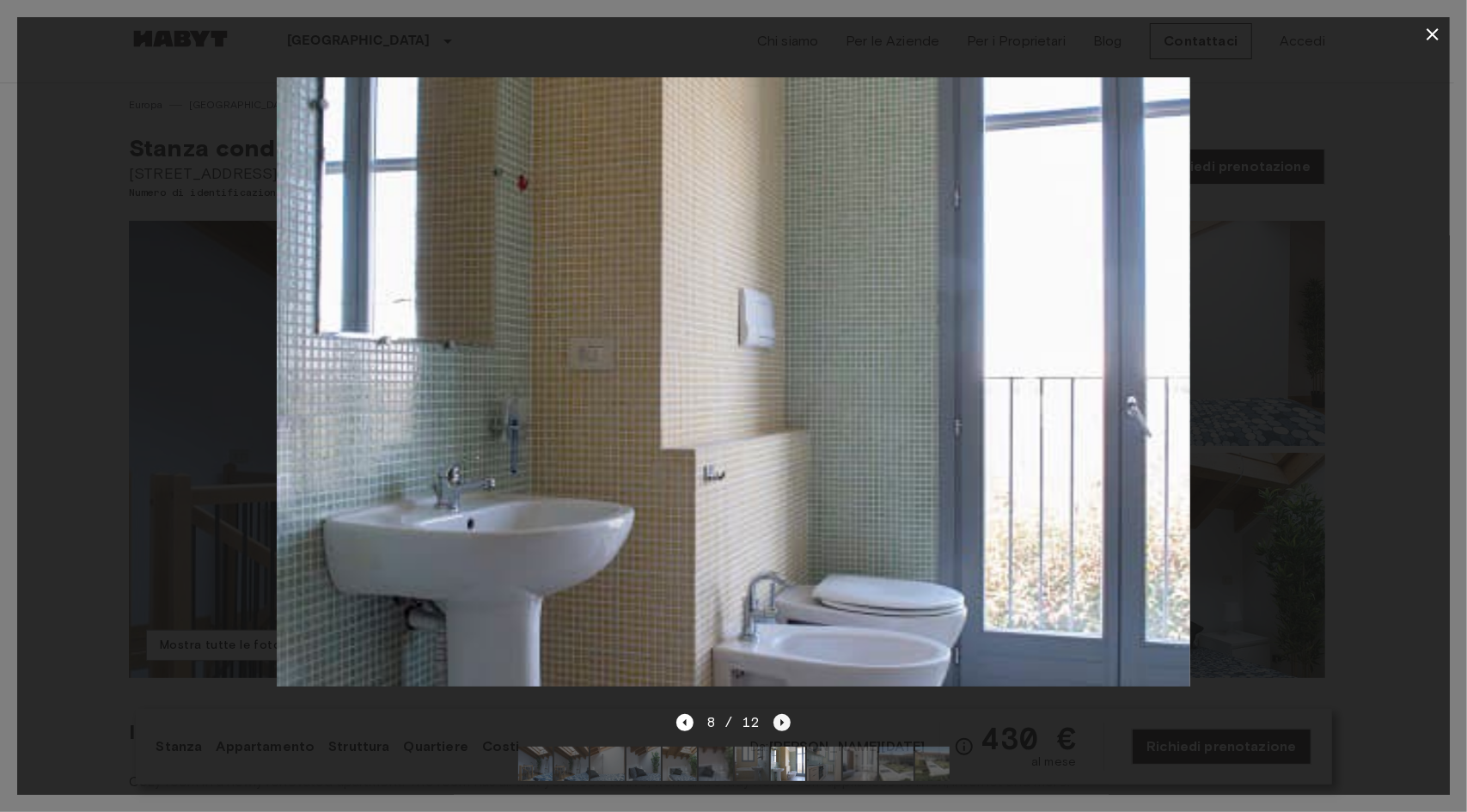
click at [783, 714] on icon "Next image" at bounding box center [781, 722] width 17 height 17
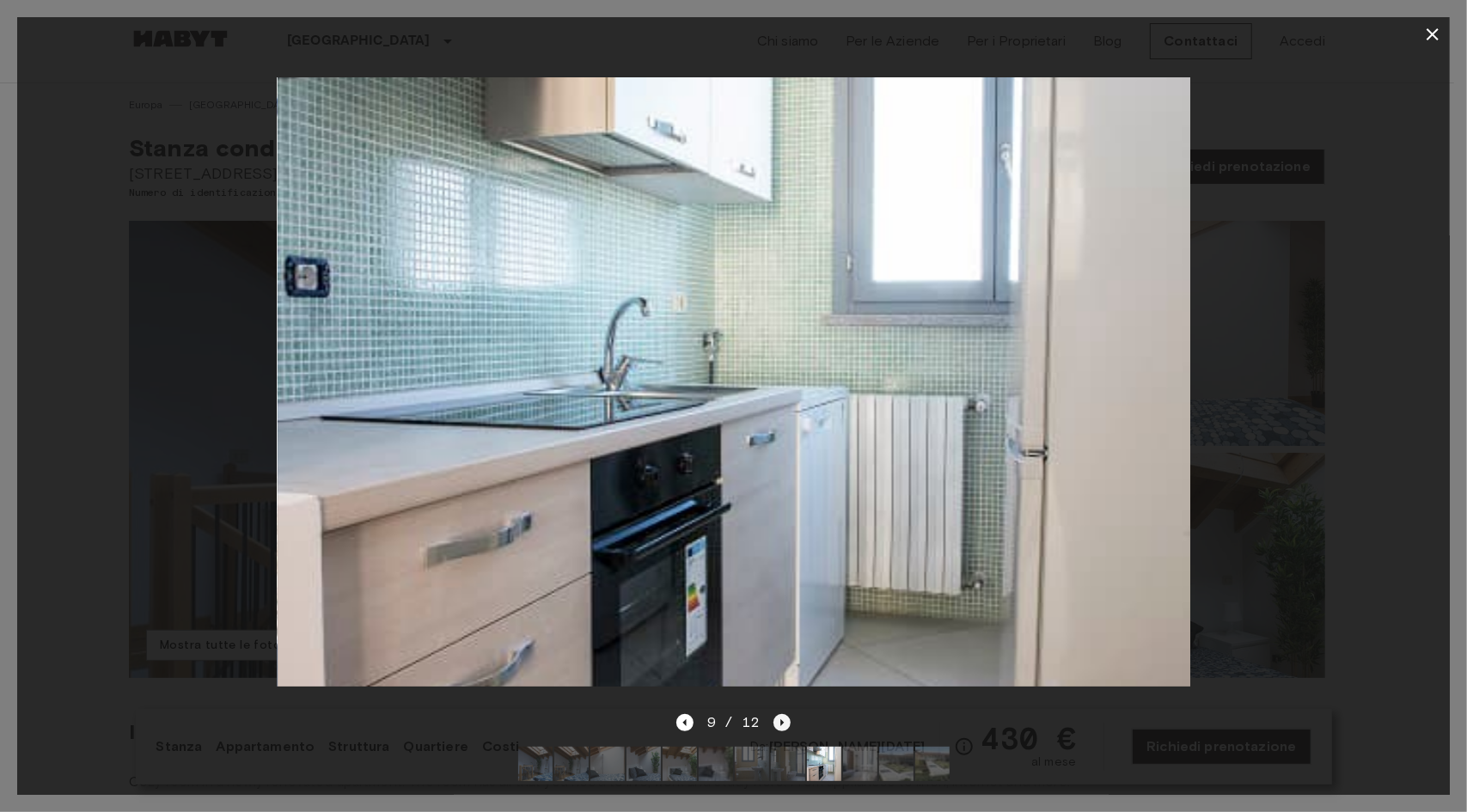
click at [782, 714] on icon "Next image" at bounding box center [781, 722] width 17 height 17
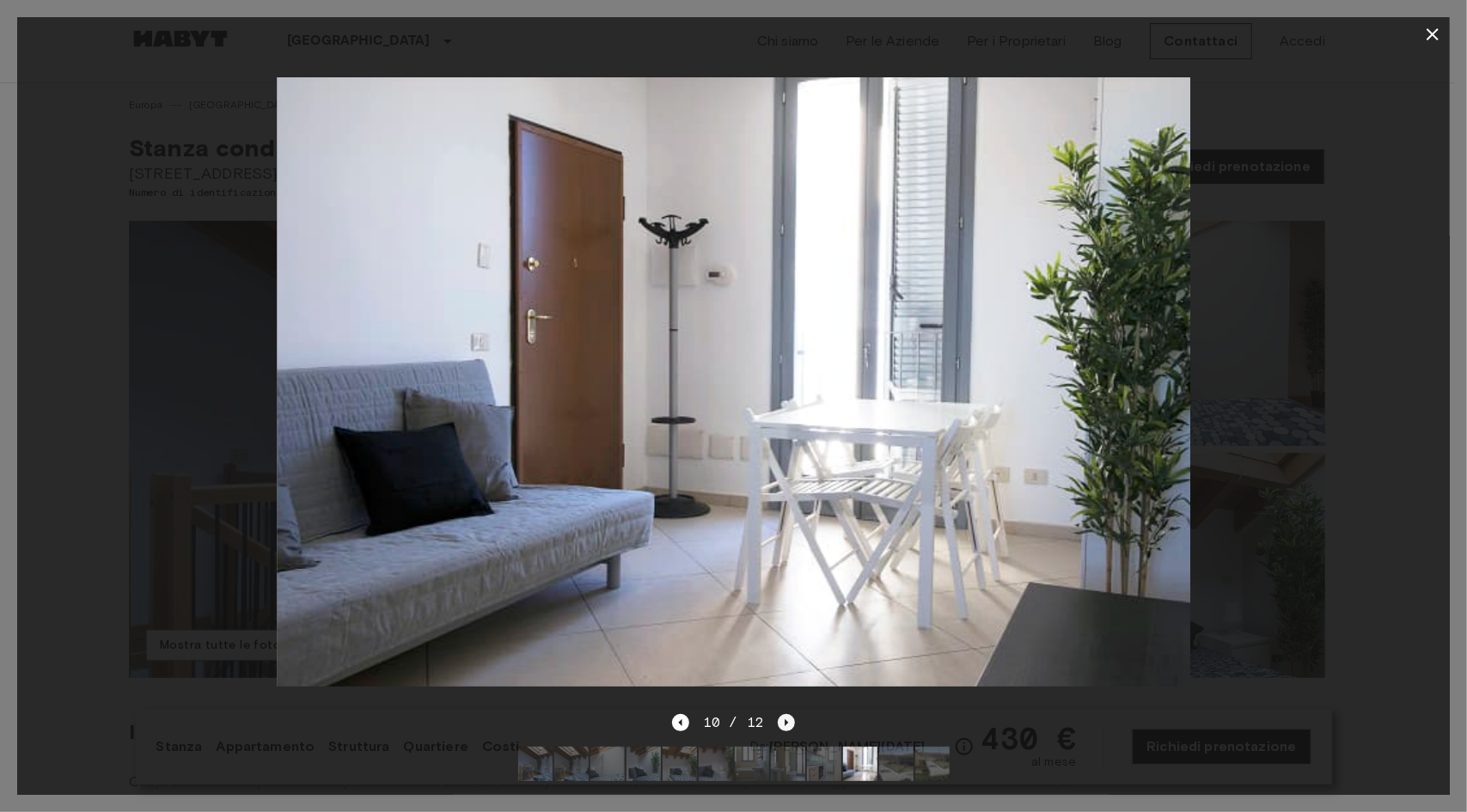
click at [782, 714] on icon "Next image" at bounding box center [786, 722] width 17 height 17
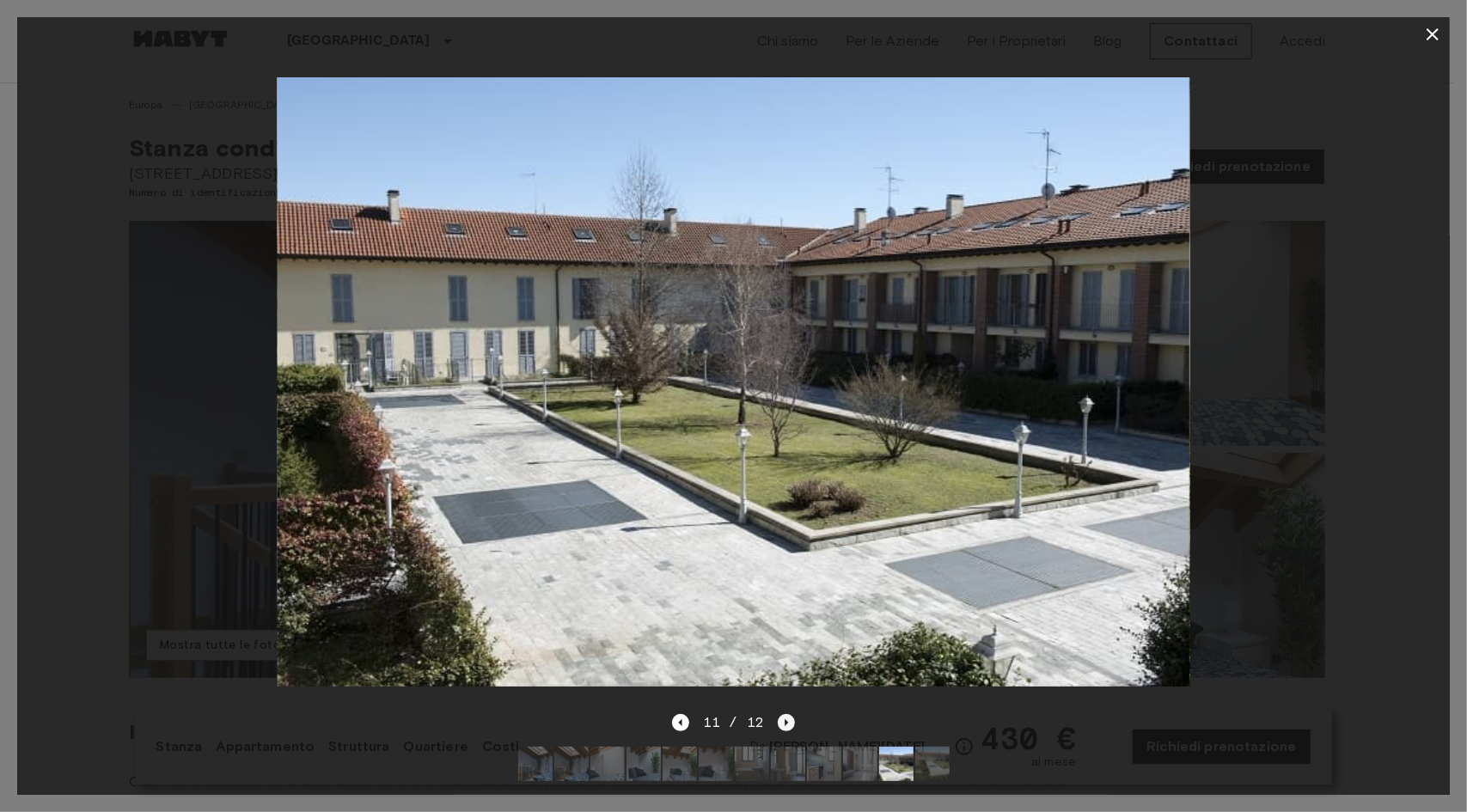
click at [782, 714] on icon "Next image" at bounding box center [786, 722] width 17 height 17
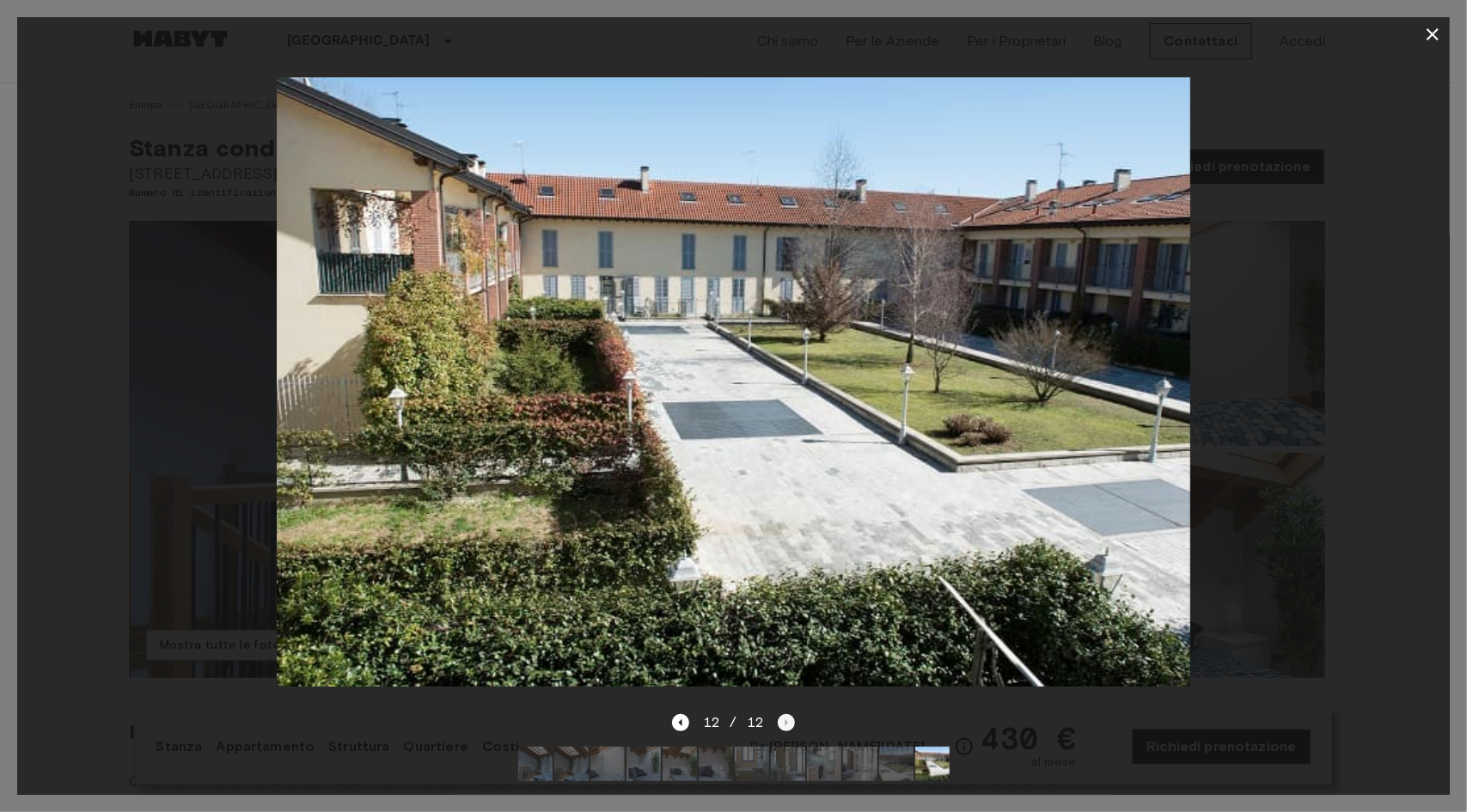
click at [782, 713] on div "12 / 12" at bounding box center [734, 723] width 123 height 21
click at [1418, 36] on button "button" at bounding box center [1433, 34] width 34 height 34
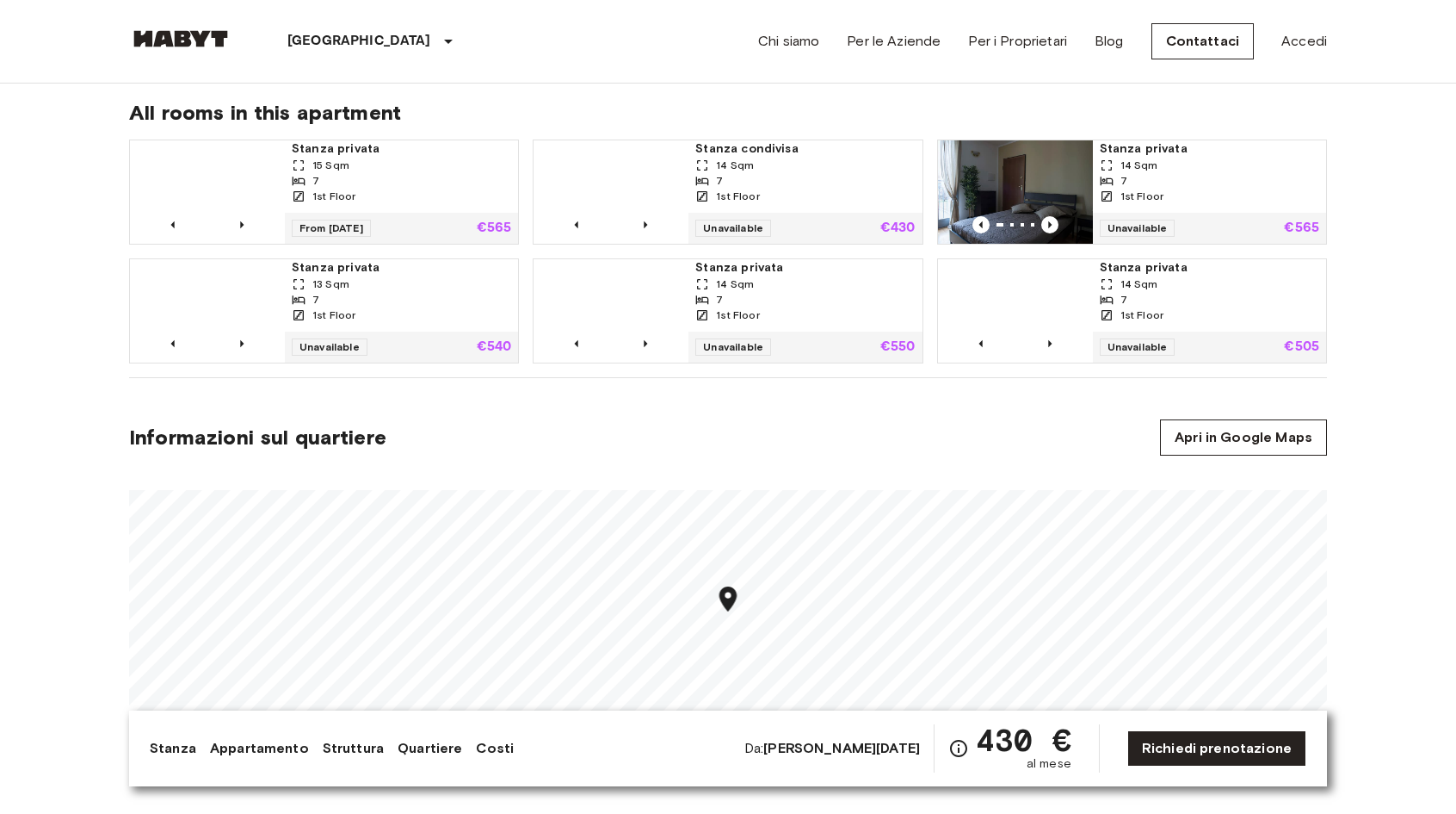
scroll to position [1120, 0]
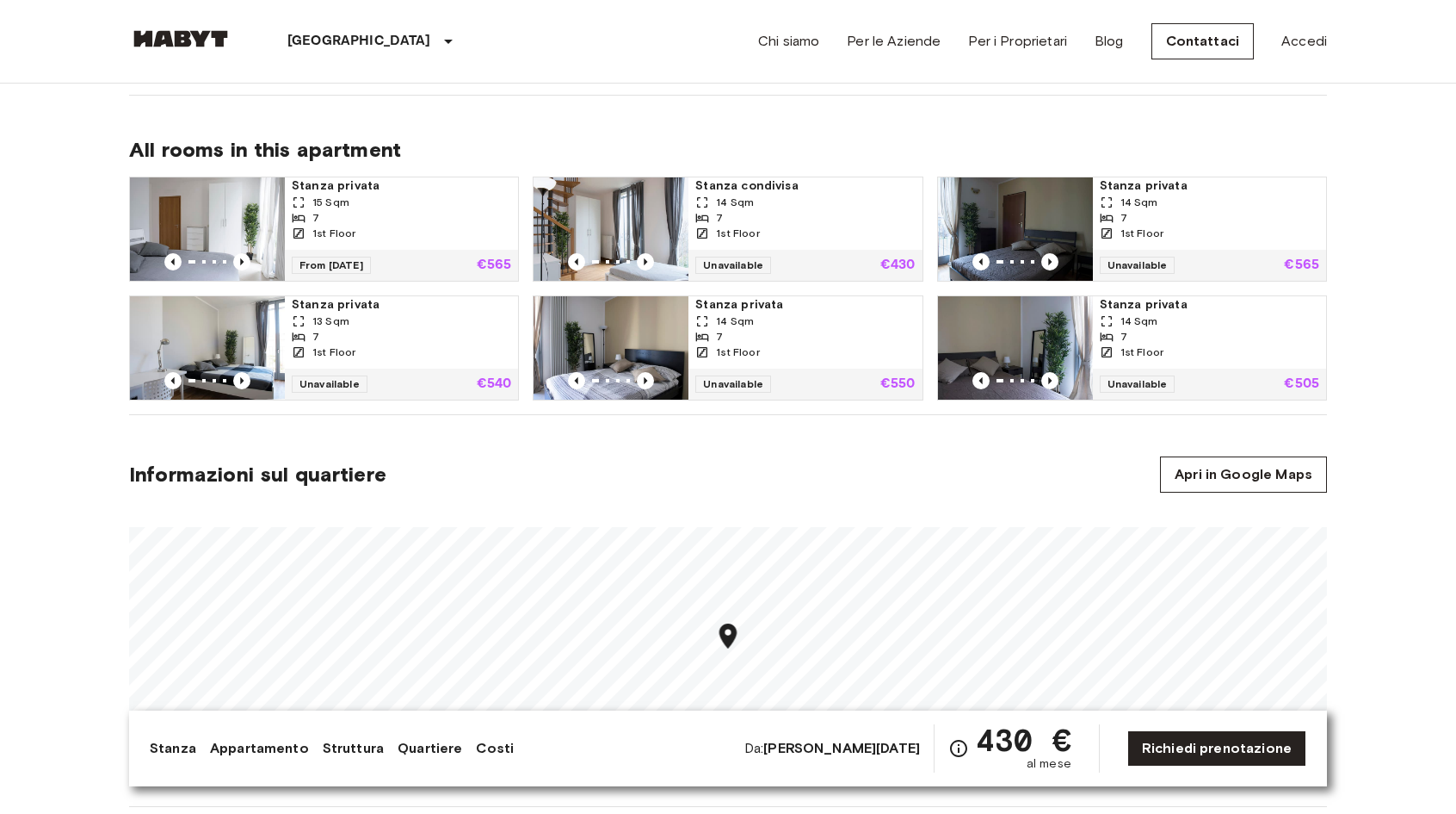
click at [1137, 344] on span "1st Floor" at bounding box center [1142, 351] width 43 height 15
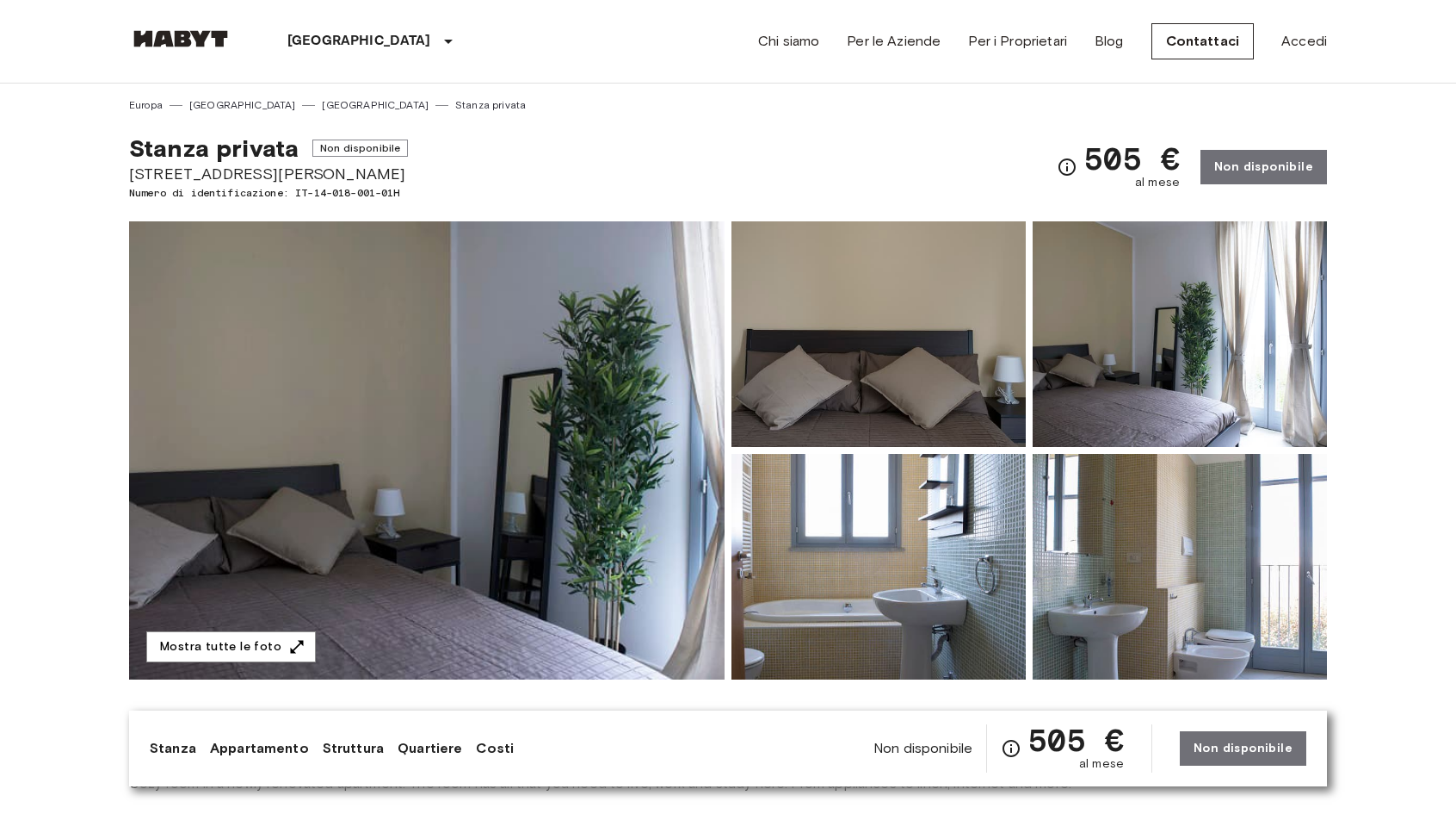
click at [495, 380] on img at bounding box center [427, 450] width 595 height 458
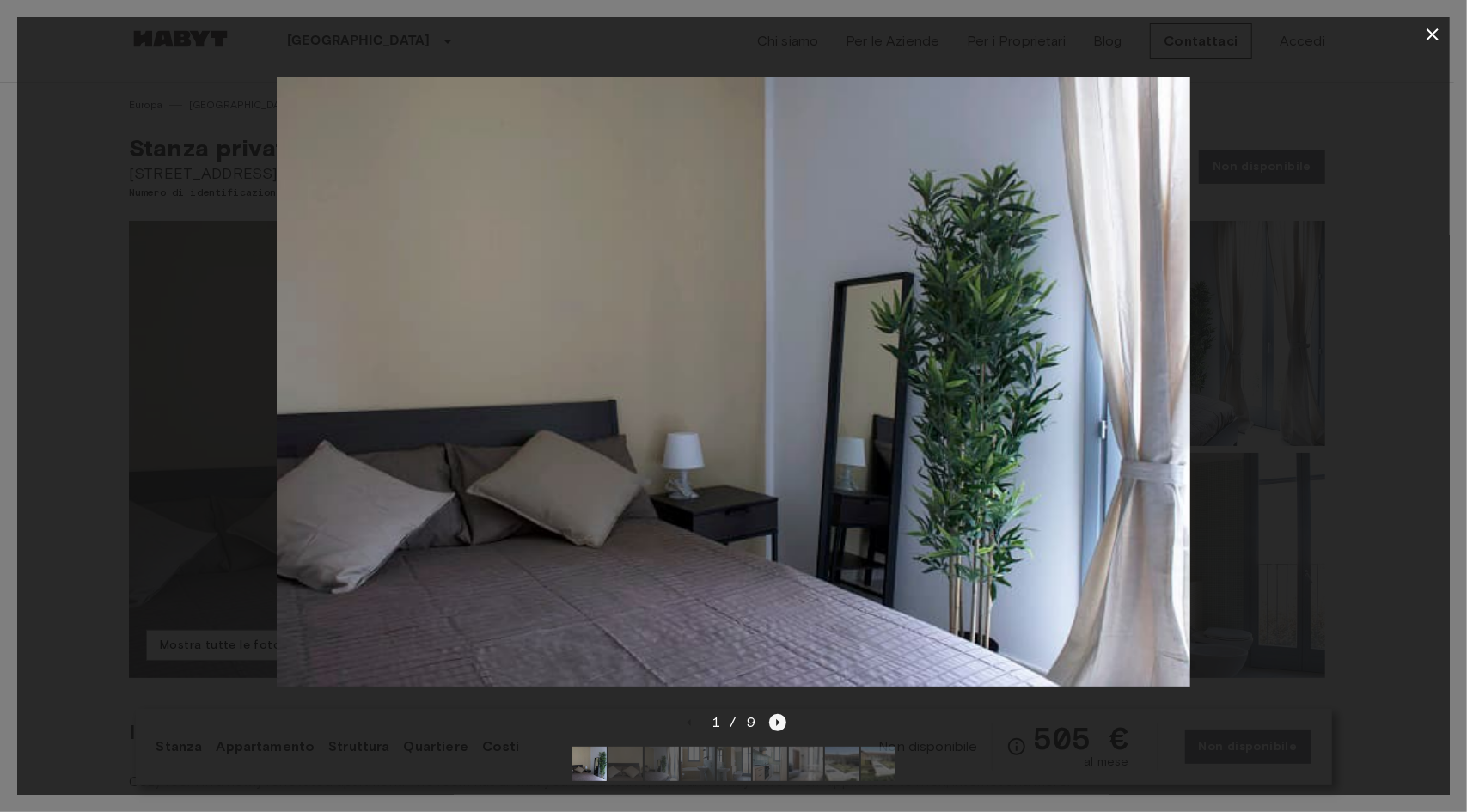
click at [771, 714] on icon "Next image" at bounding box center [777, 722] width 17 height 17
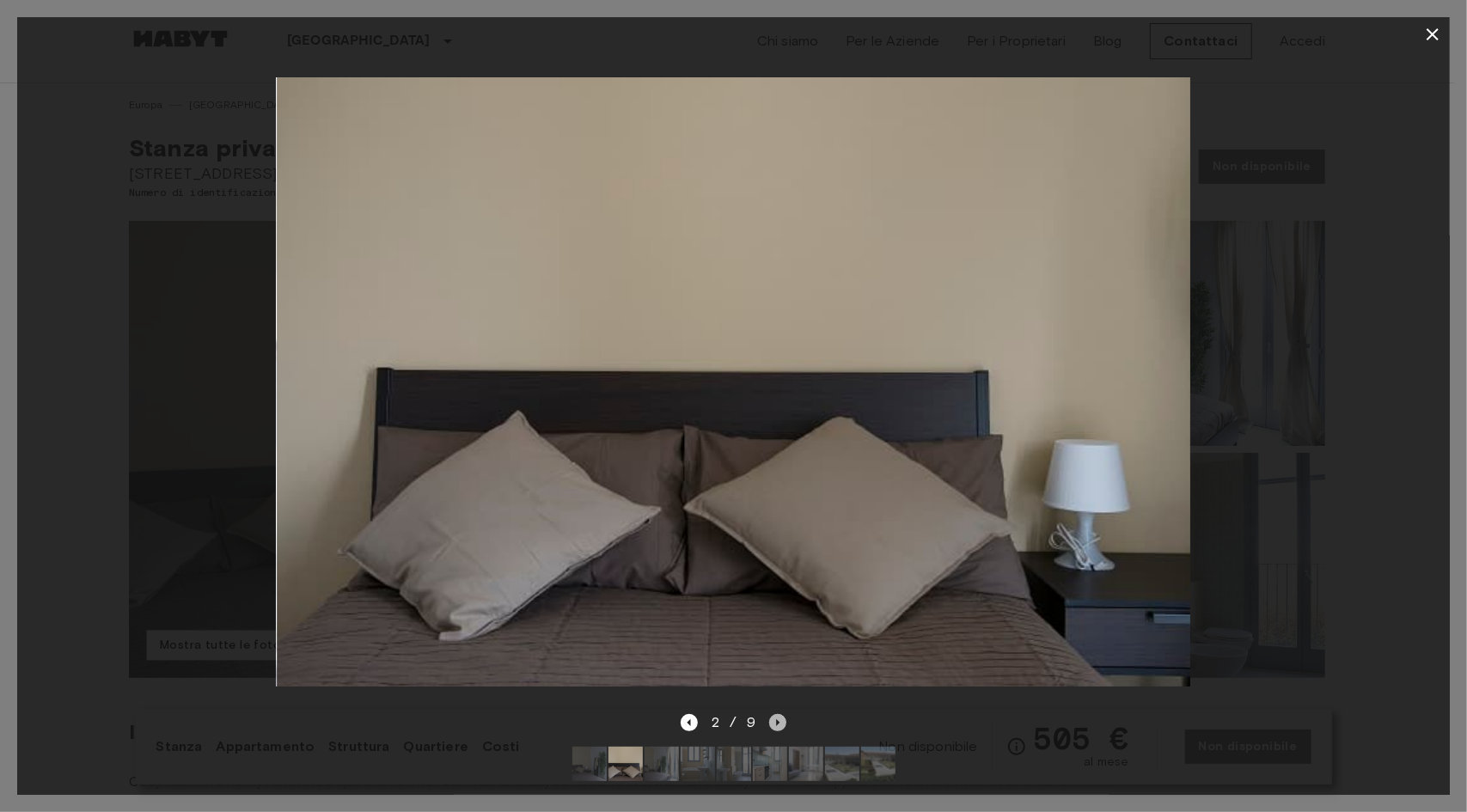
click at [771, 714] on icon "Next image" at bounding box center [777, 722] width 17 height 17
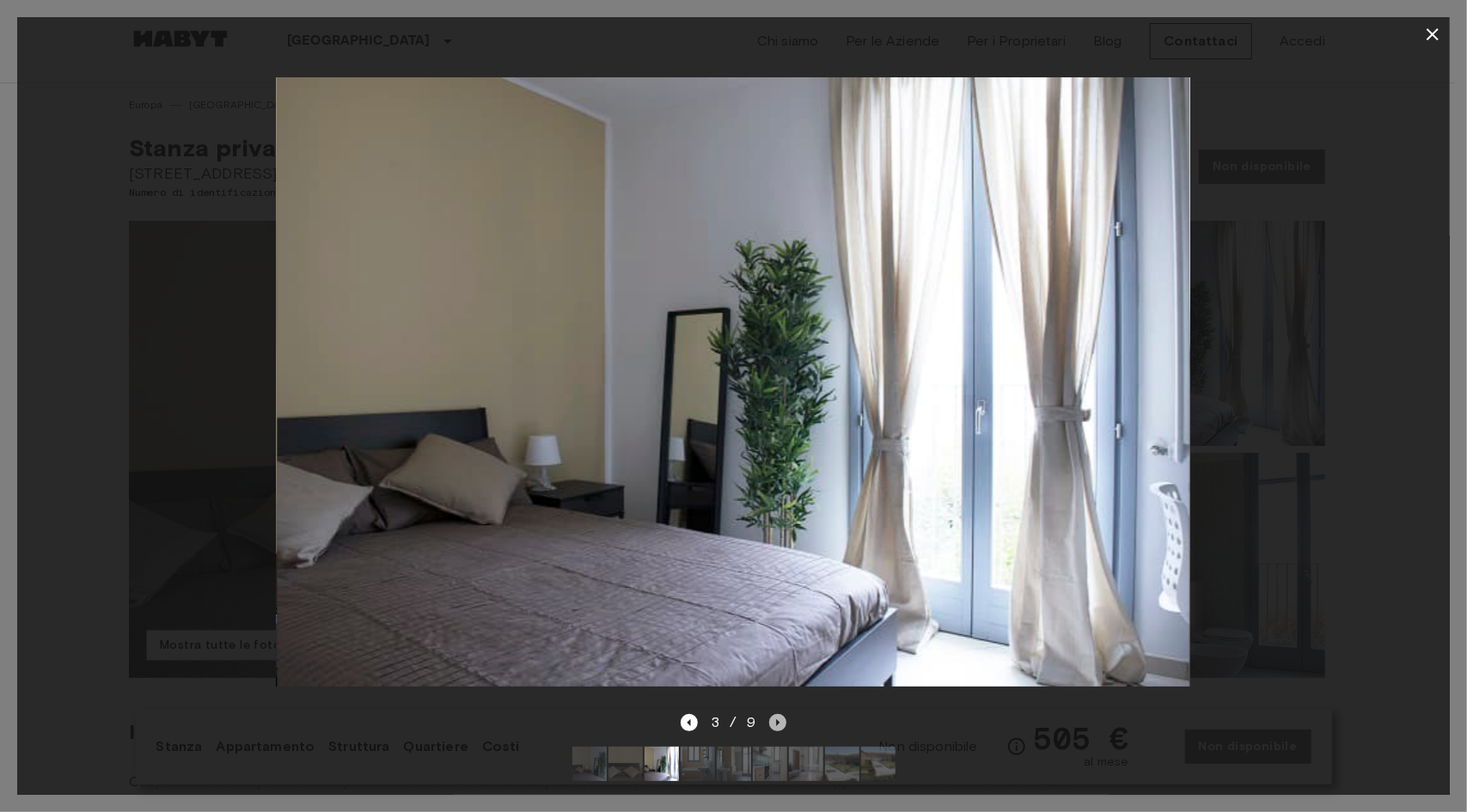
click at [771, 714] on icon "Next image" at bounding box center [777, 722] width 17 height 17
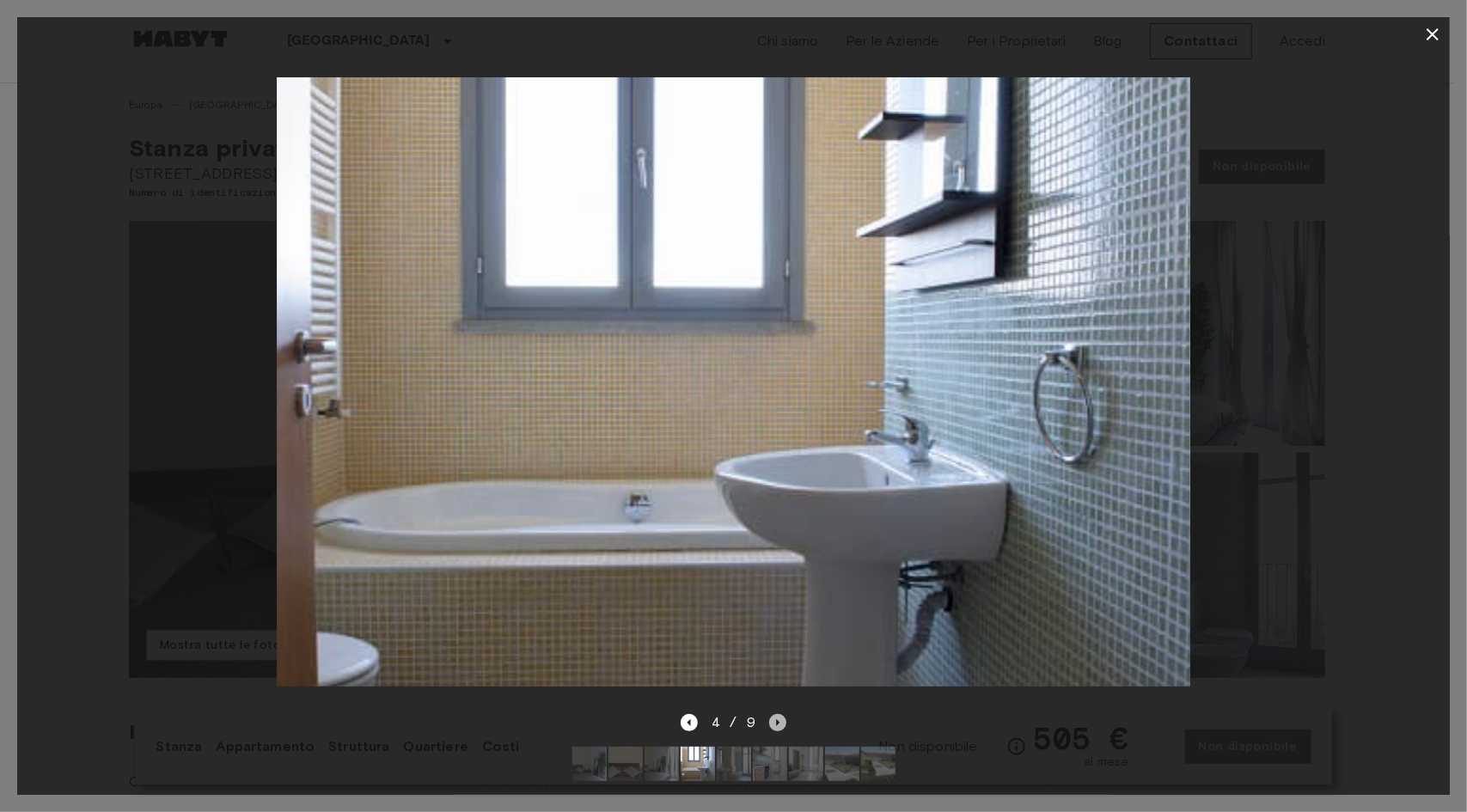
click at [771, 714] on icon "Next image" at bounding box center [777, 722] width 17 height 17
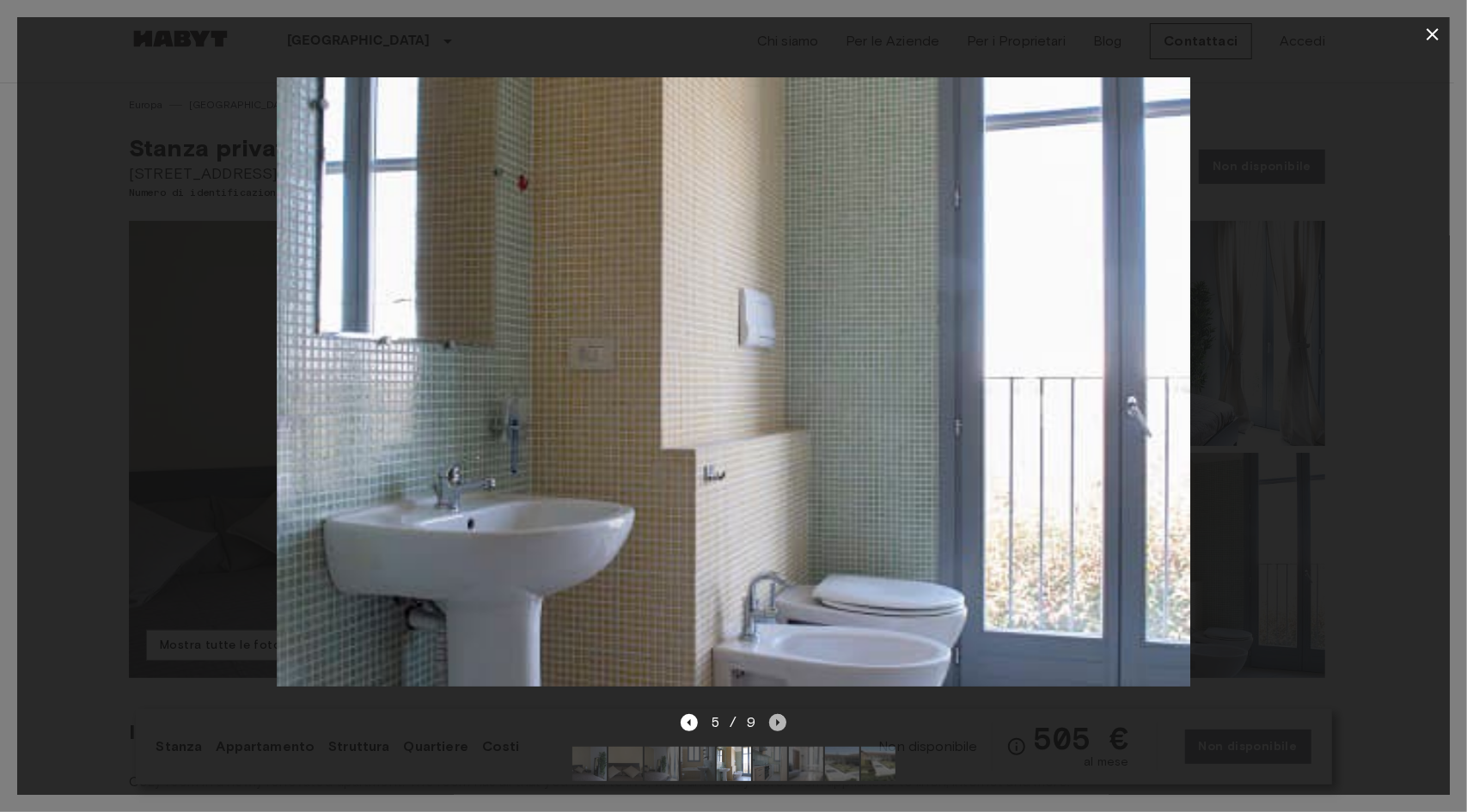
click at [771, 714] on icon "Next image" at bounding box center [777, 722] width 17 height 17
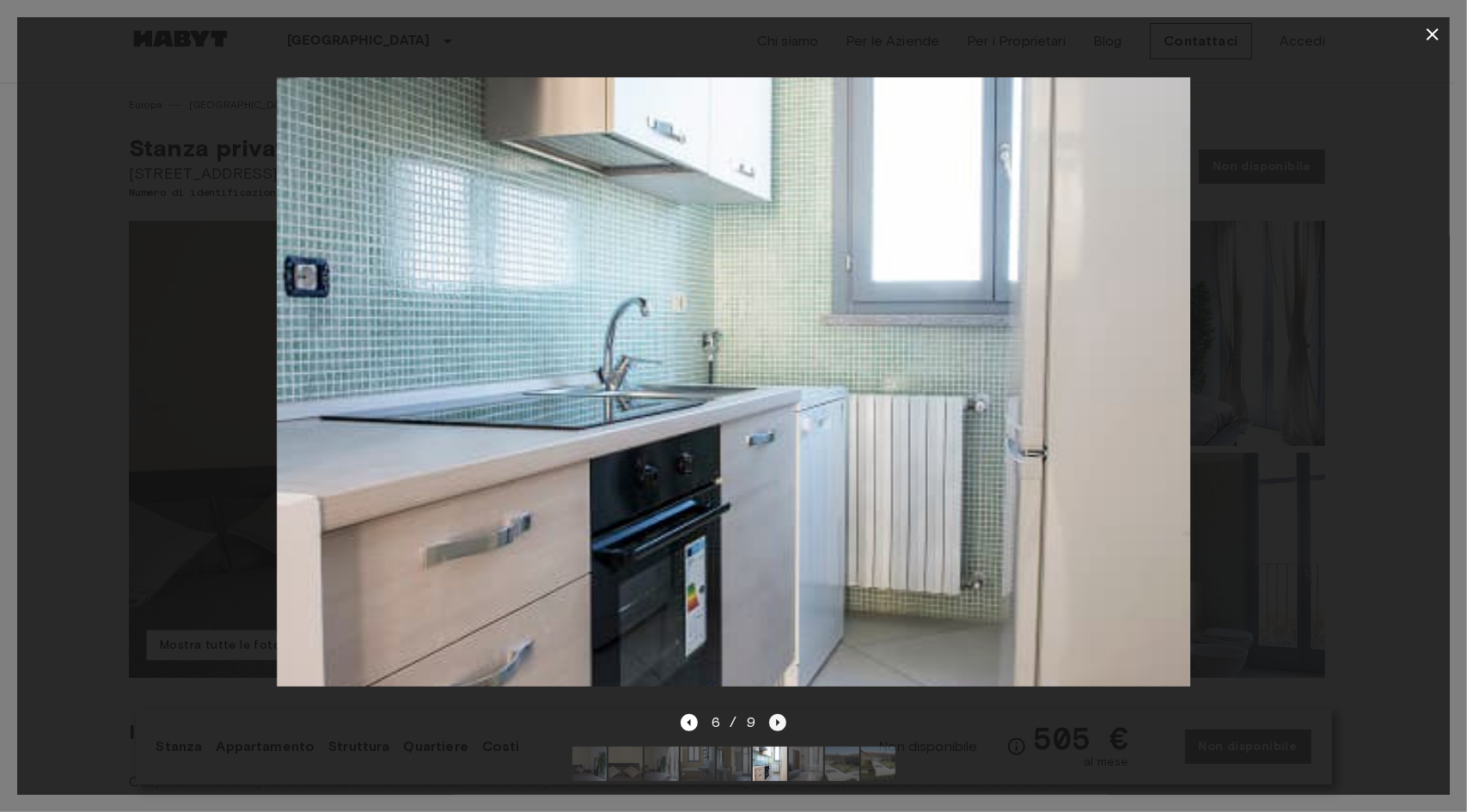
click at [771, 714] on icon "Next image" at bounding box center [777, 722] width 17 height 17
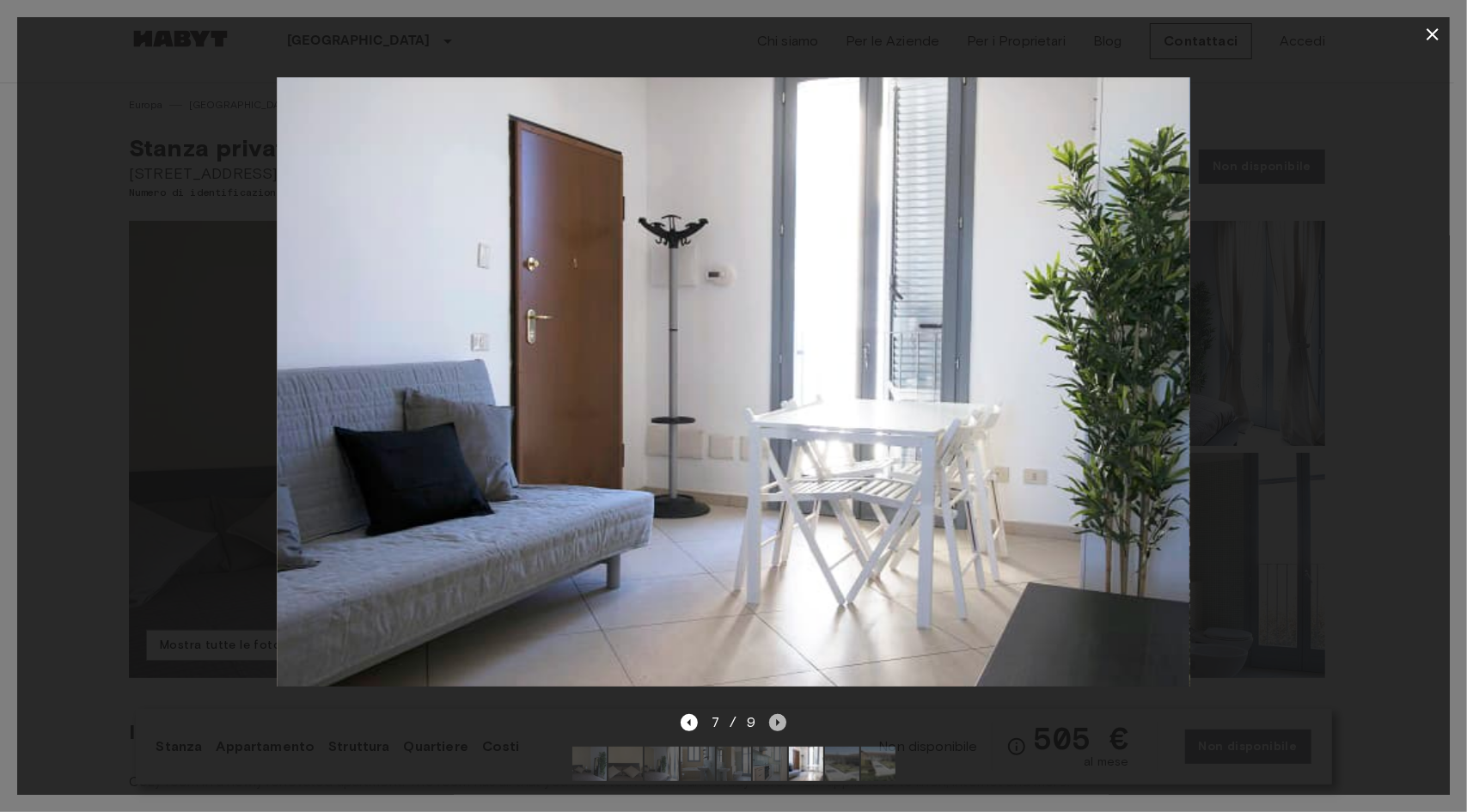
click at [770, 714] on icon "Next image" at bounding box center [777, 722] width 17 height 17
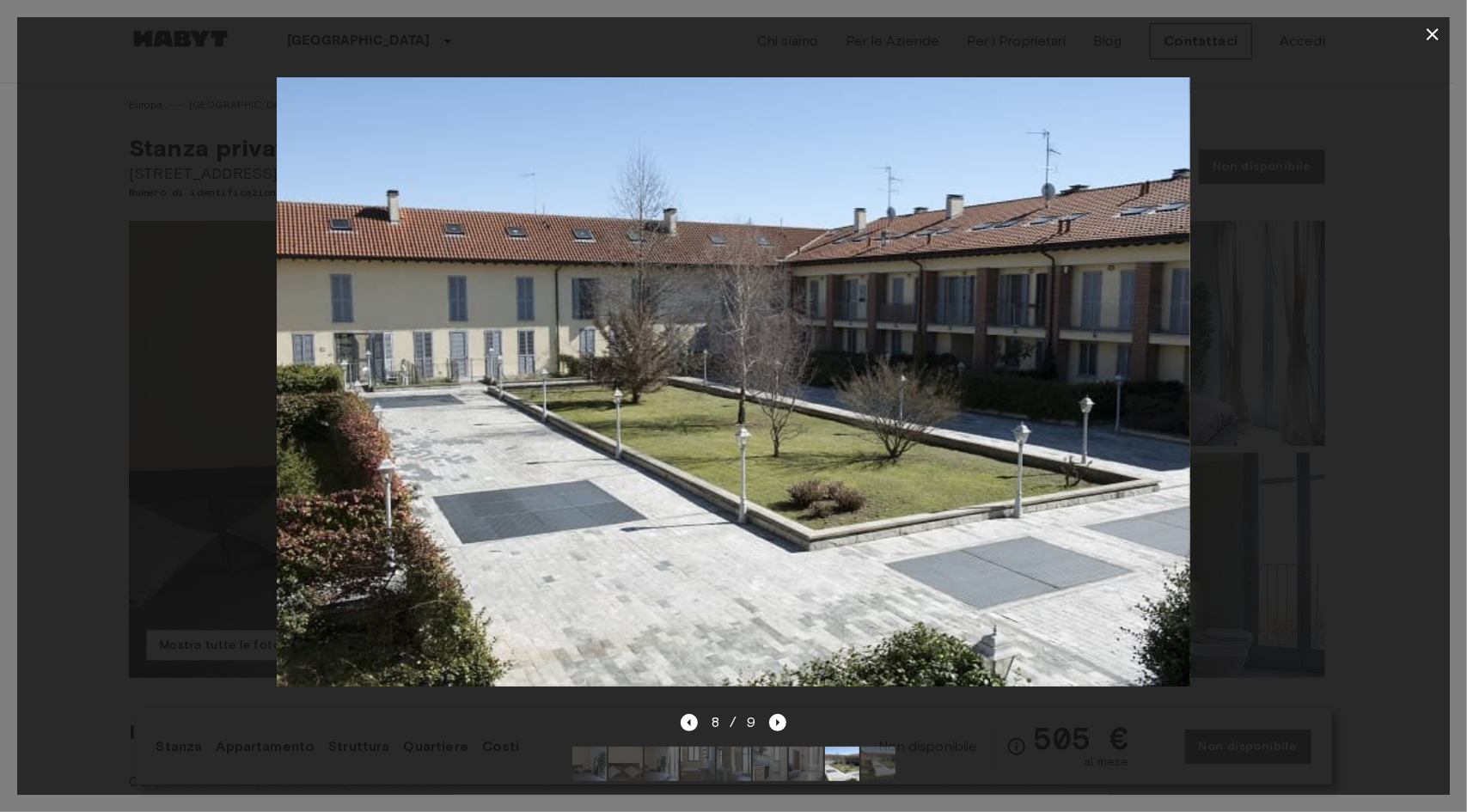
click at [1423, 37] on icon "button" at bounding box center [1432, 34] width 21 height 21
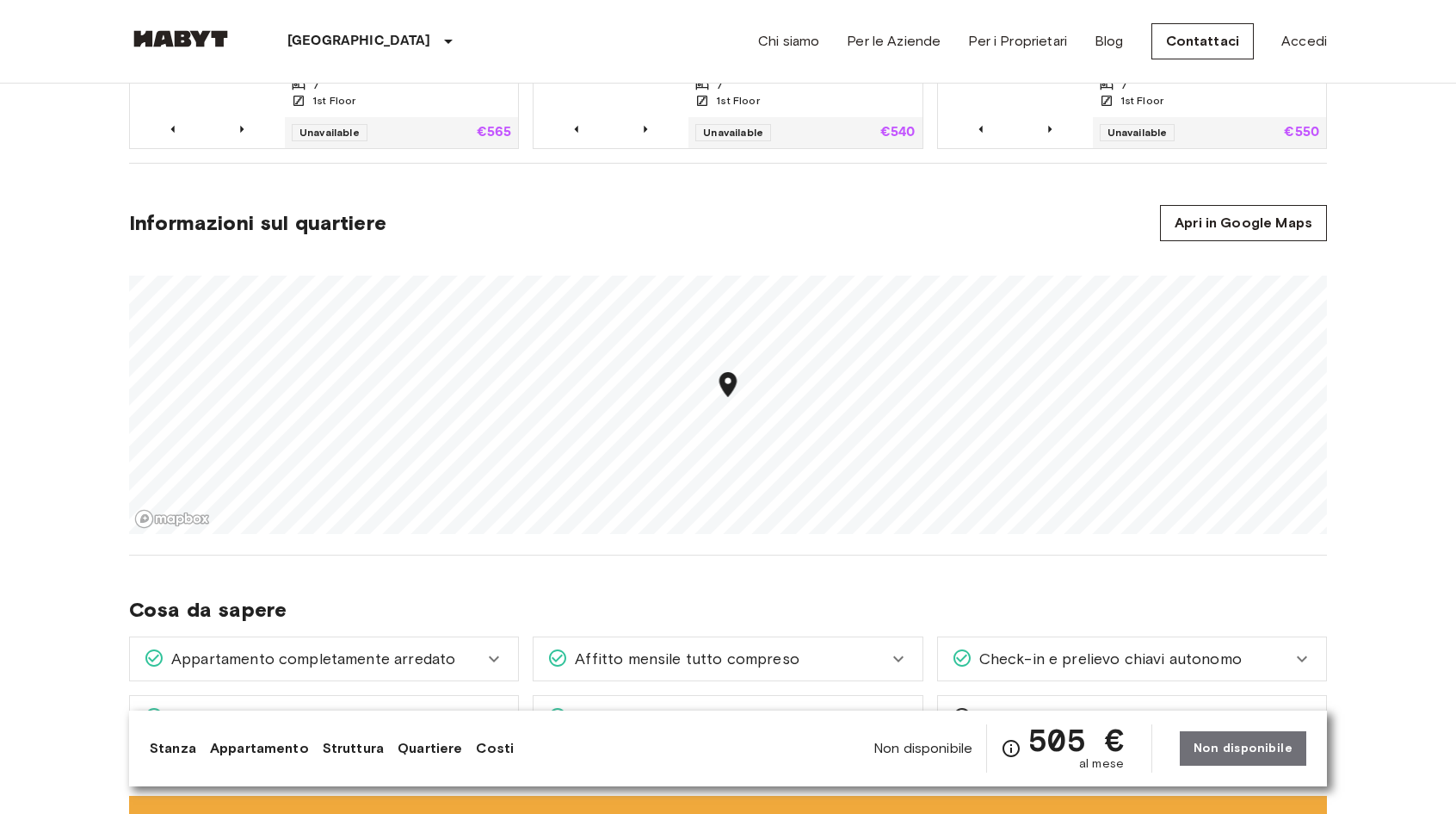
scroll to position [1378, 0]
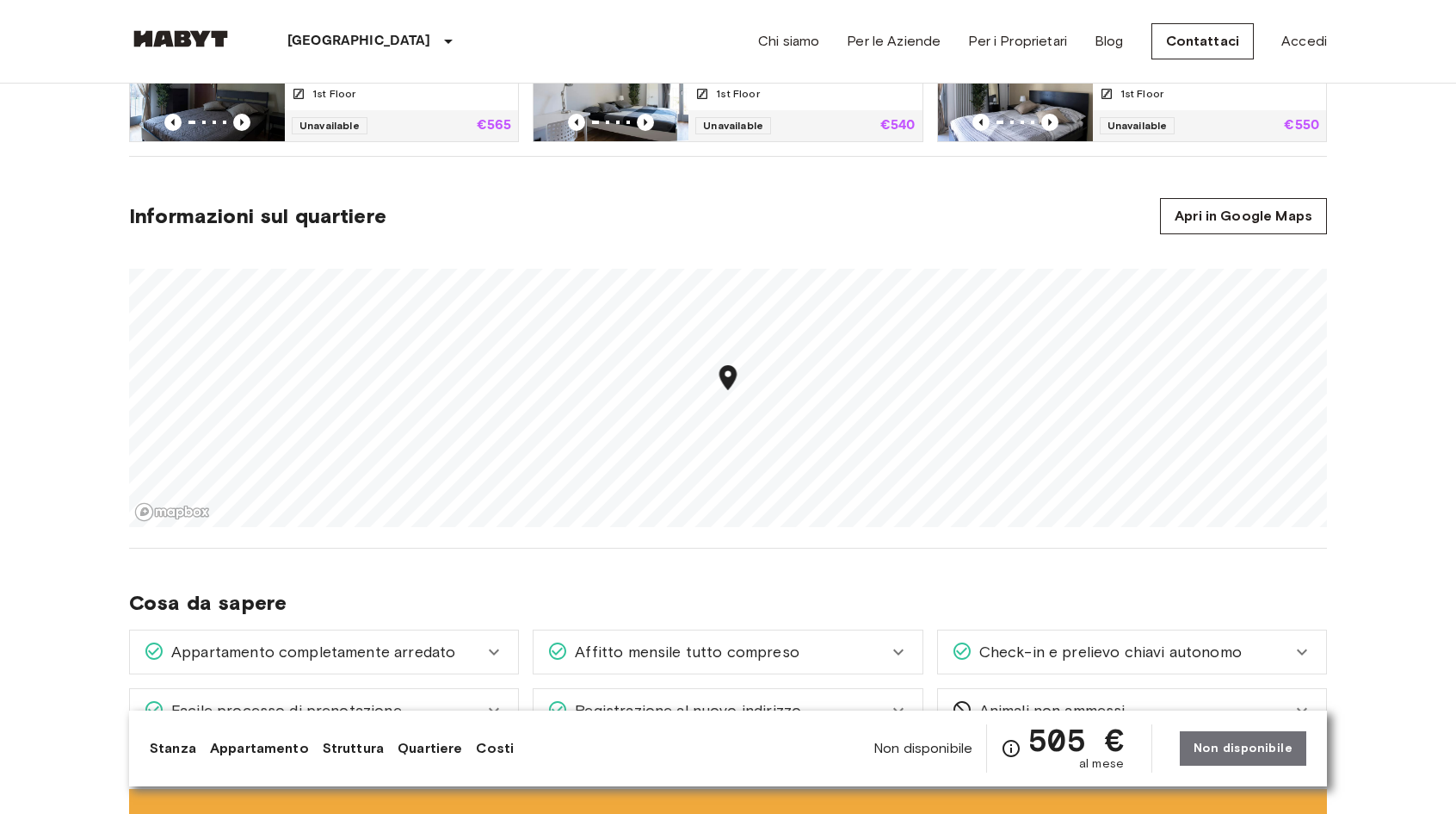
click at [738, 387] on icon "Map marker" at bounding box center [728, 377] width 30 height 30
drag, startPoint x: 738, startPoint y: 379, endPoint x: 737, endPoint y: 415, distance: 36.0
click at [737, 415] on icon "Map marker" at bounding box center [727, 411] width 30 height 30
click at [1263, 209] on link "Apri in Google Maps" at bounding box center [1243, 216] width 167 height 36
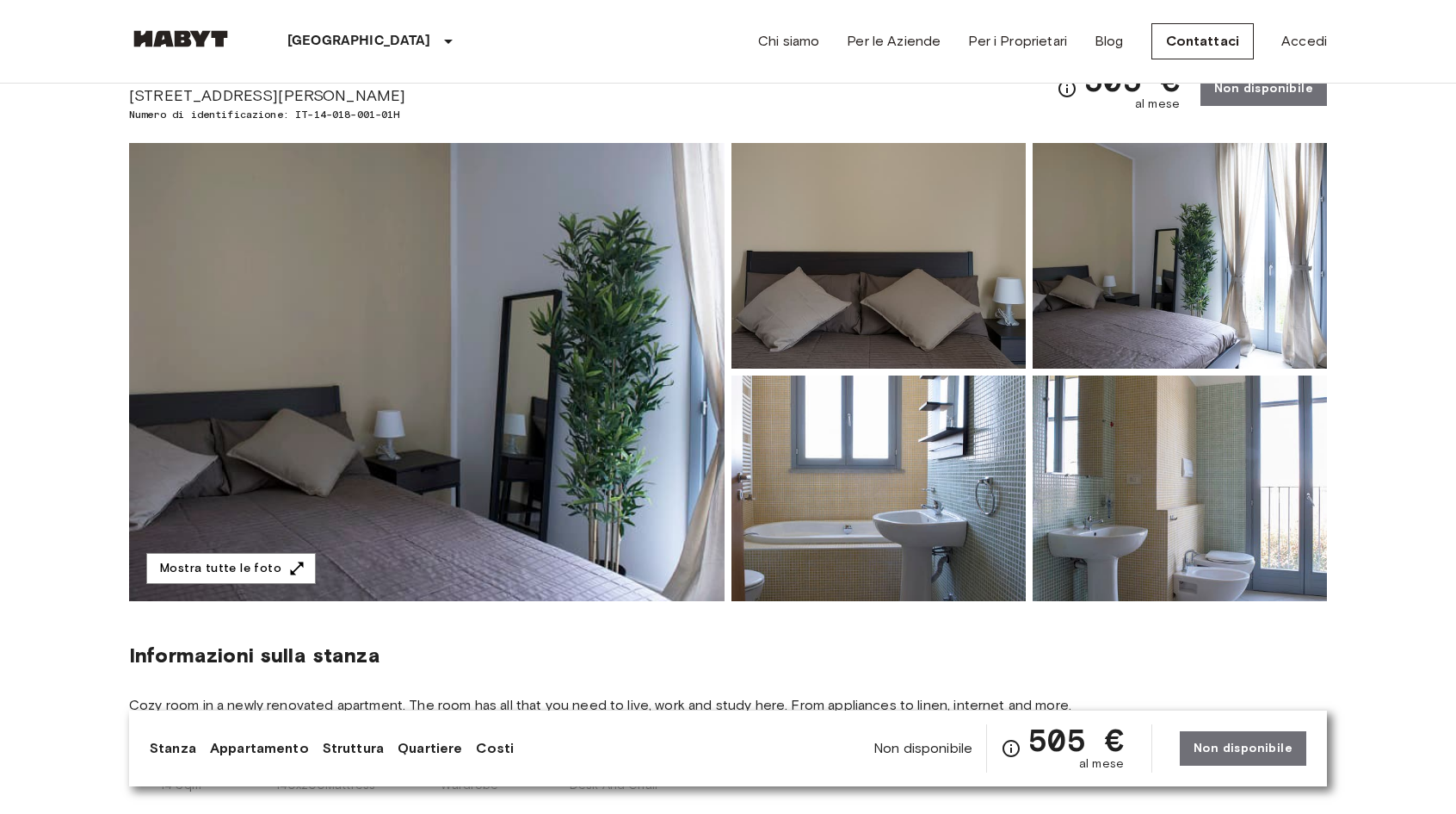
scroll to position [86, 0]
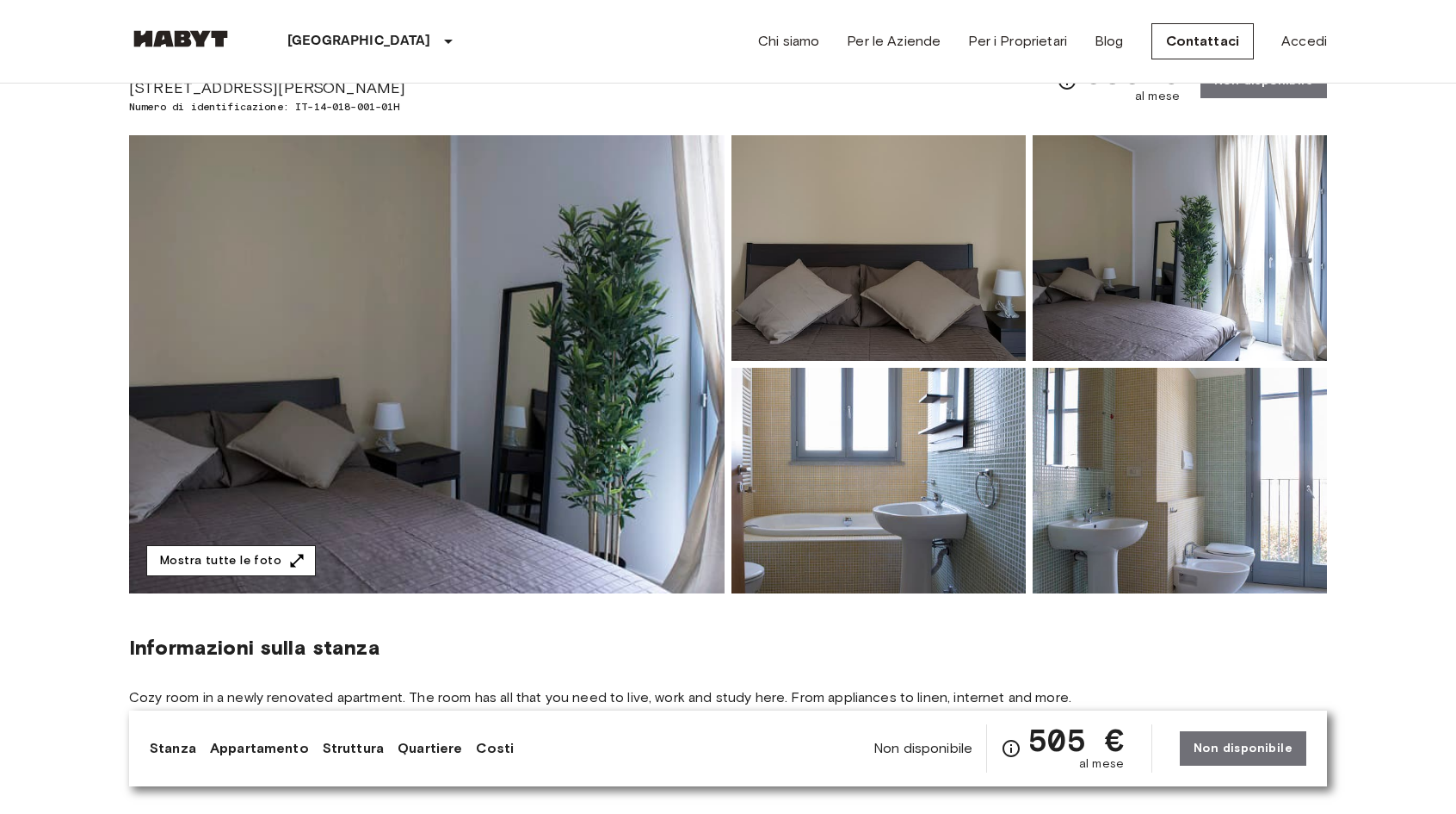
click at [238, 564] on button "Mostra tutte le foto" at bounding box center [231, 560] width 169 height 32
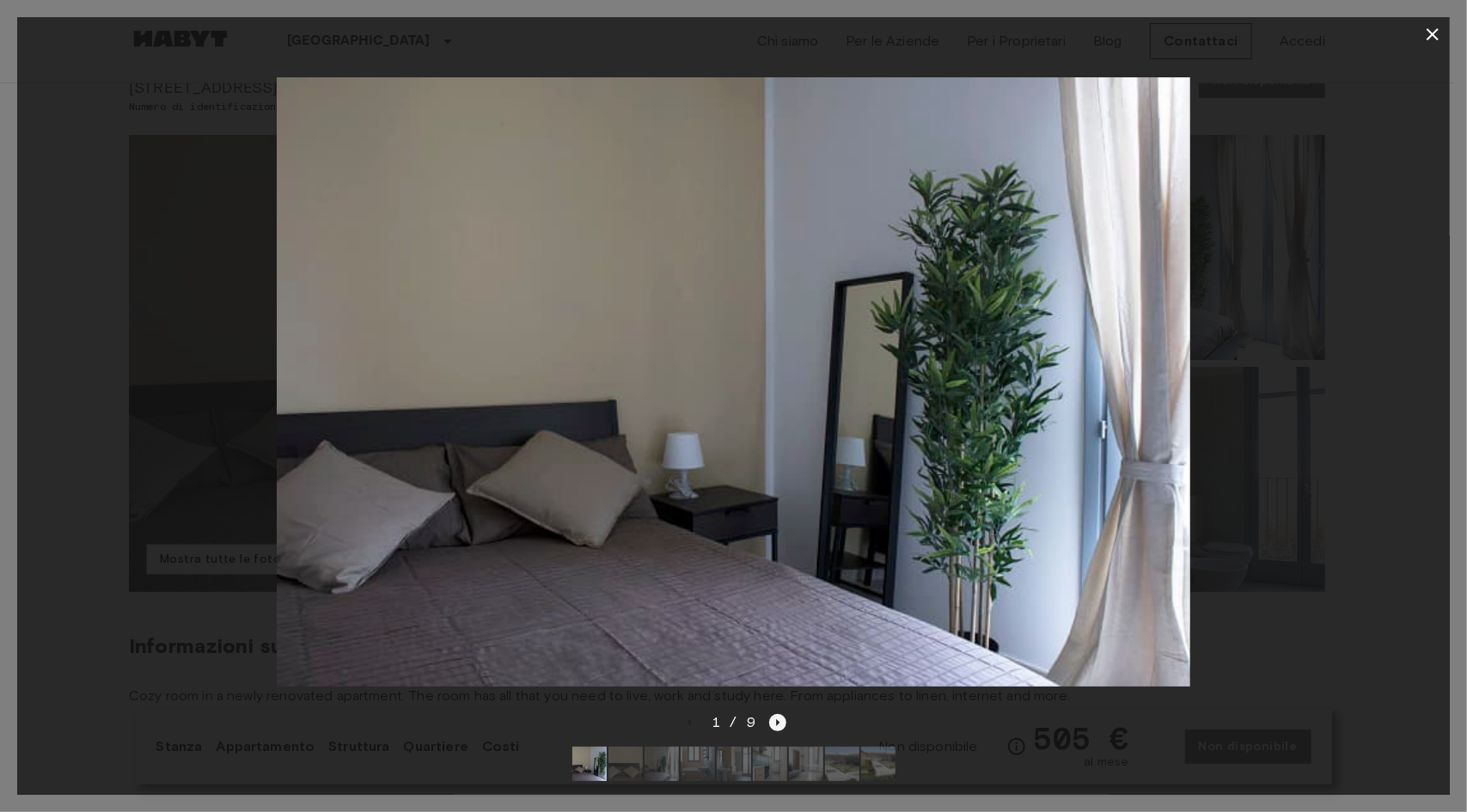
click at [775, 714] on icon "Next image" at bounding box center [777, 722] width 17 height 17
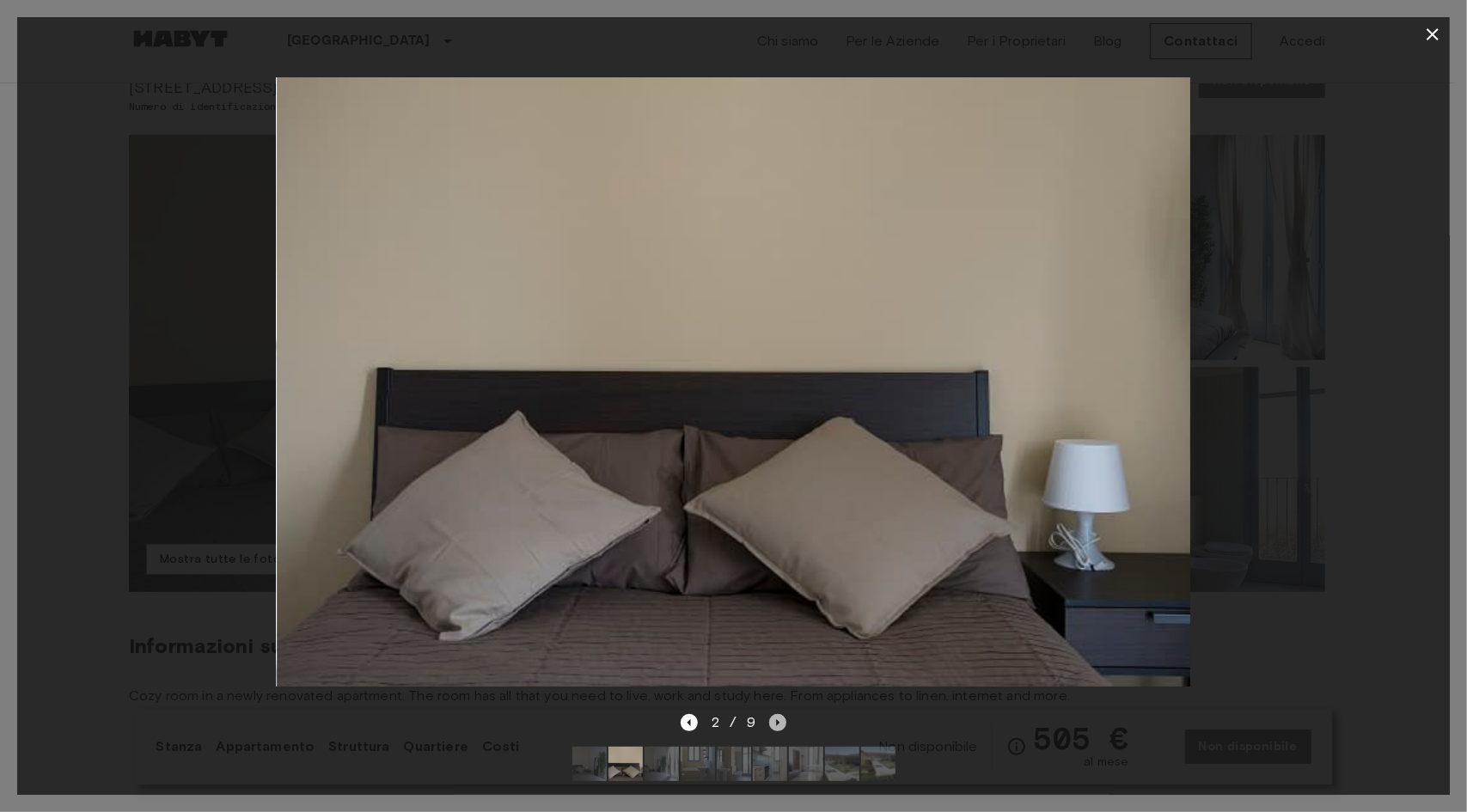
click at [776, 714] on icon "Next image" at bounding box center [777, 722] width 17 height 17
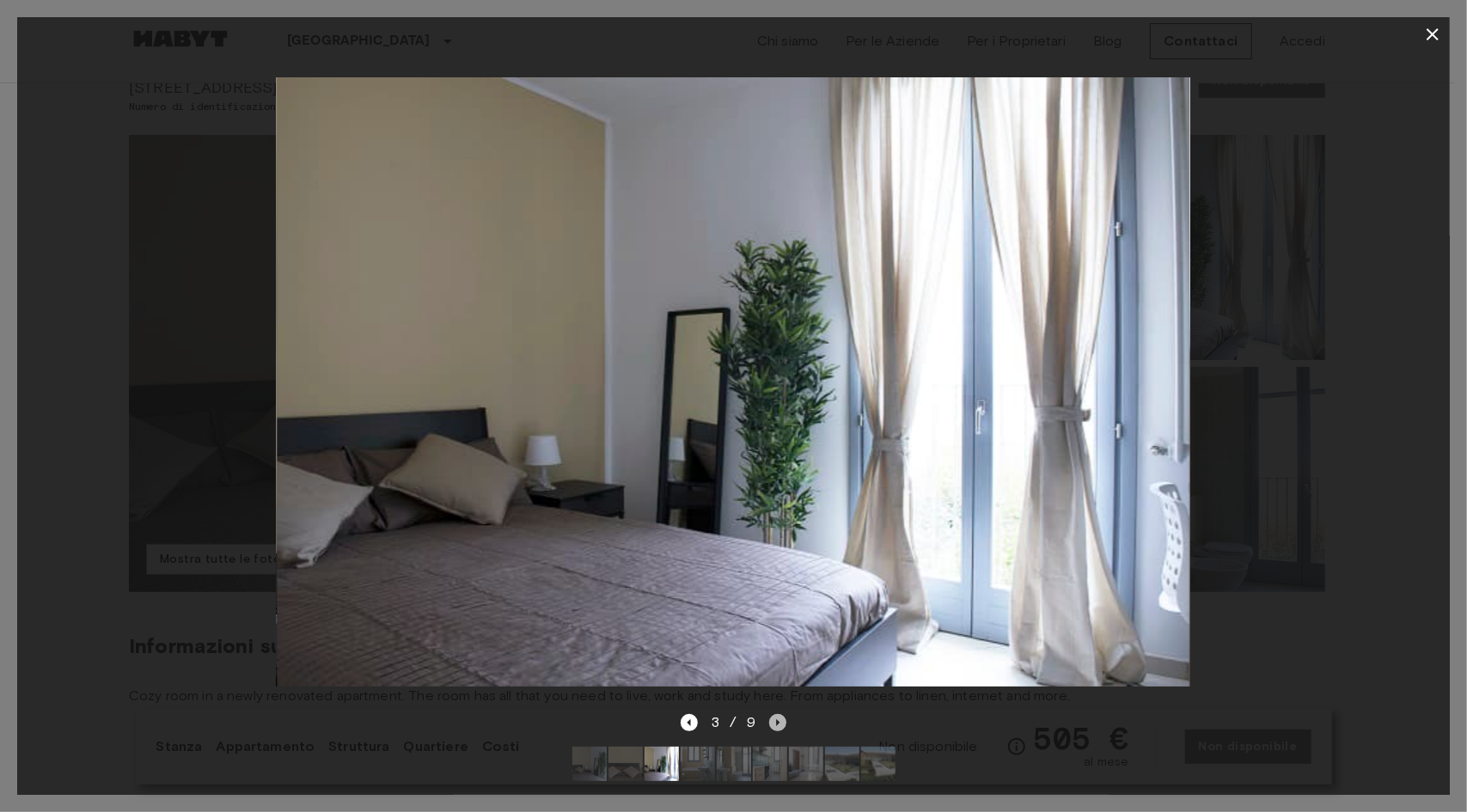
click at [780, 714] on icon "Next image" at bounding box center [777, 722] width 17 height 17
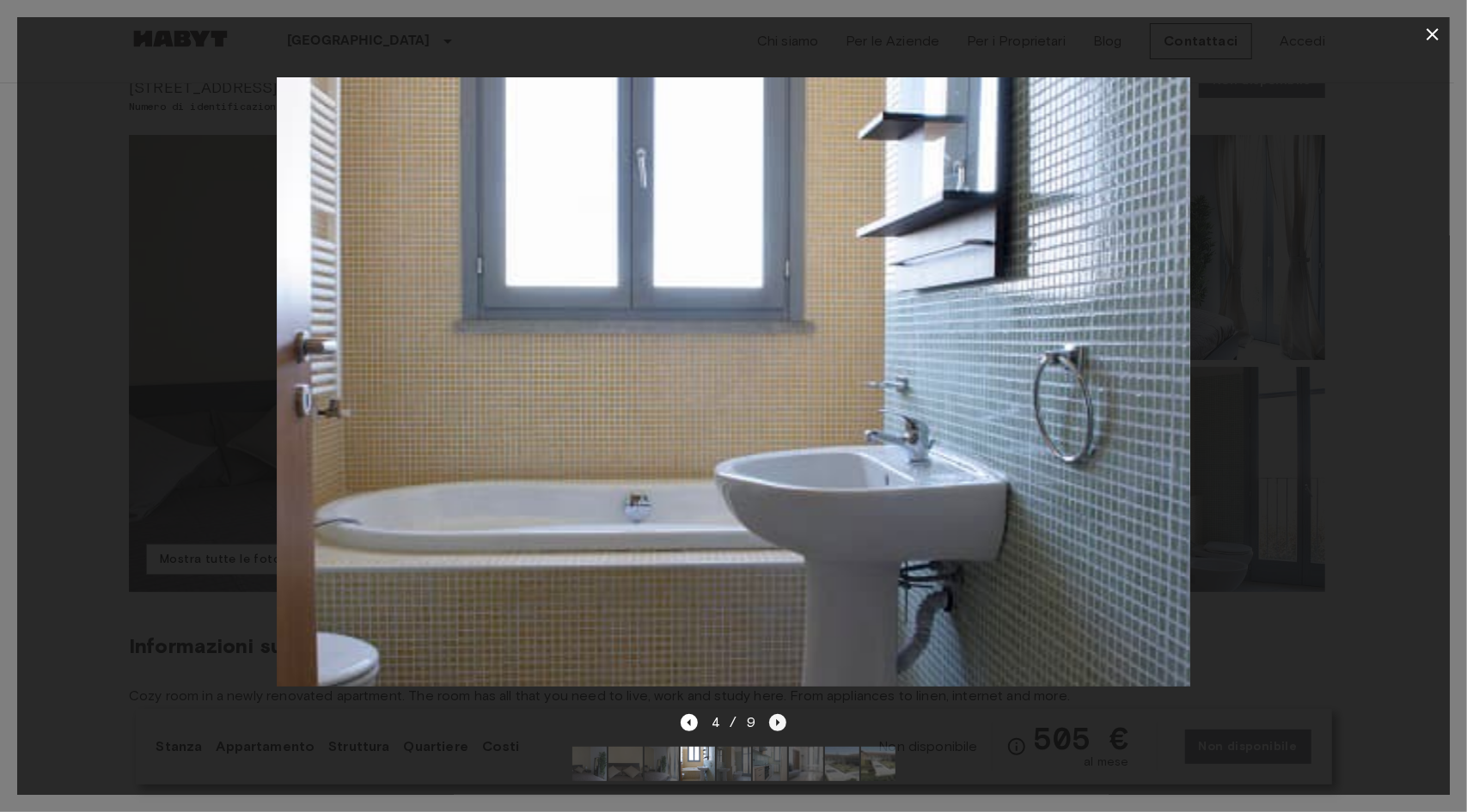
click at [779, 714] on icon "Next image" at bounding box center [777, 722] width 17 height 17
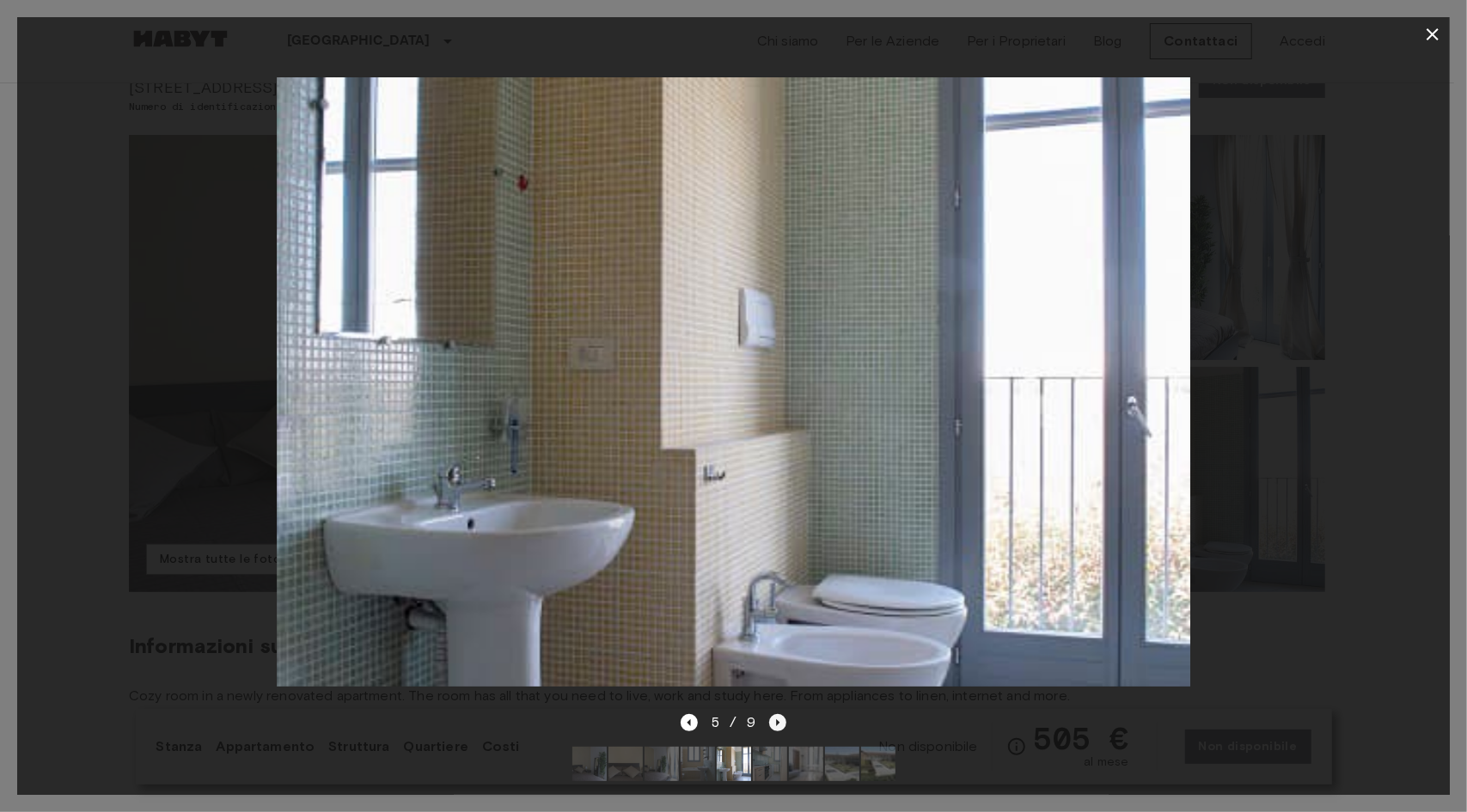
click at [779, 714] on icon "Next image" at bounding box center [777, 722] width 17 height 17
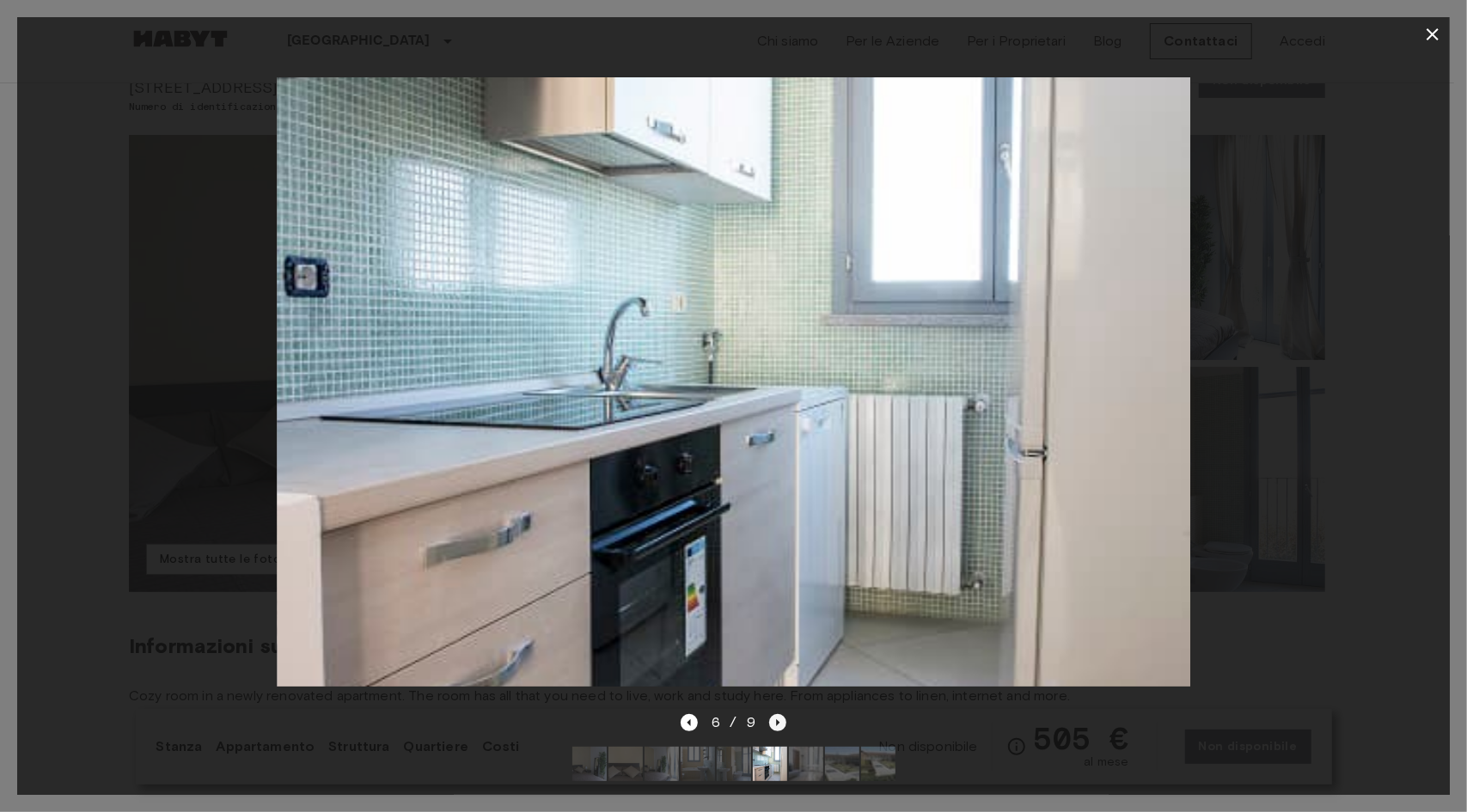
click at [779, 714] on icon "Next image" at bounding box center [777, 722] width 17 height 17
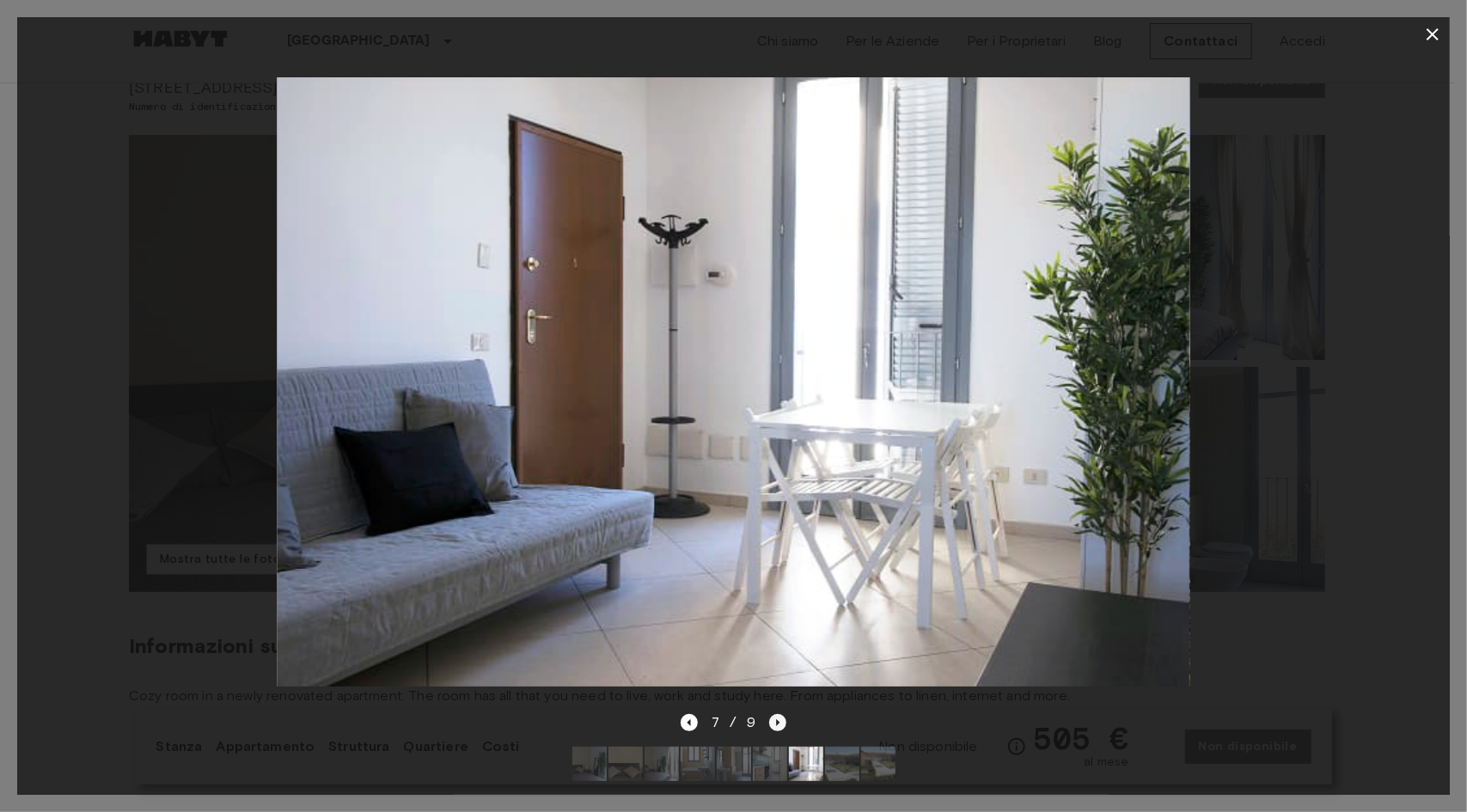
click at [779, 714] on icon "Next image" at bounding box center [777, 722] width 17 height 17
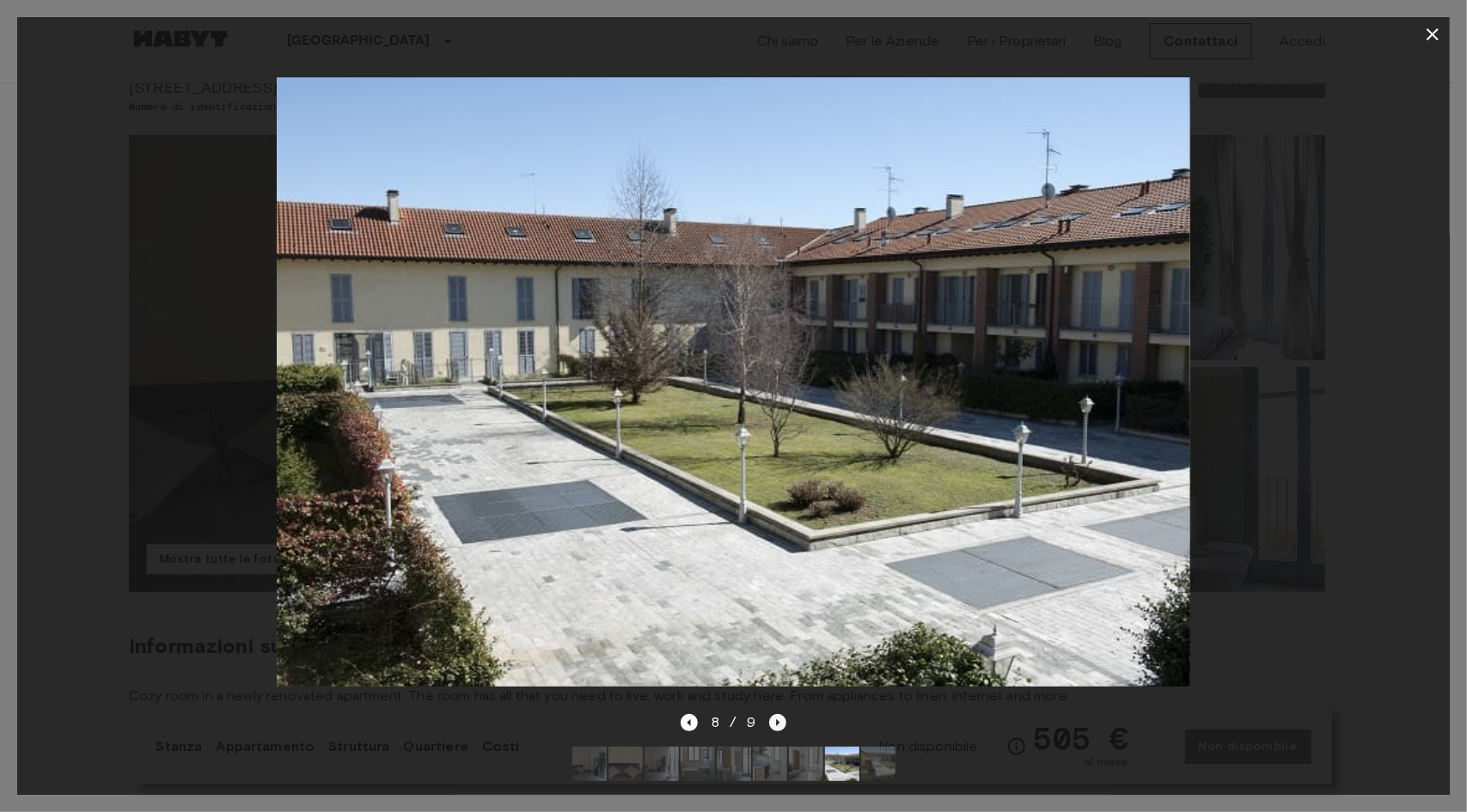
click at [779, 714] on icon "Next image" at bounding box center [777, 722] width 17 height 17
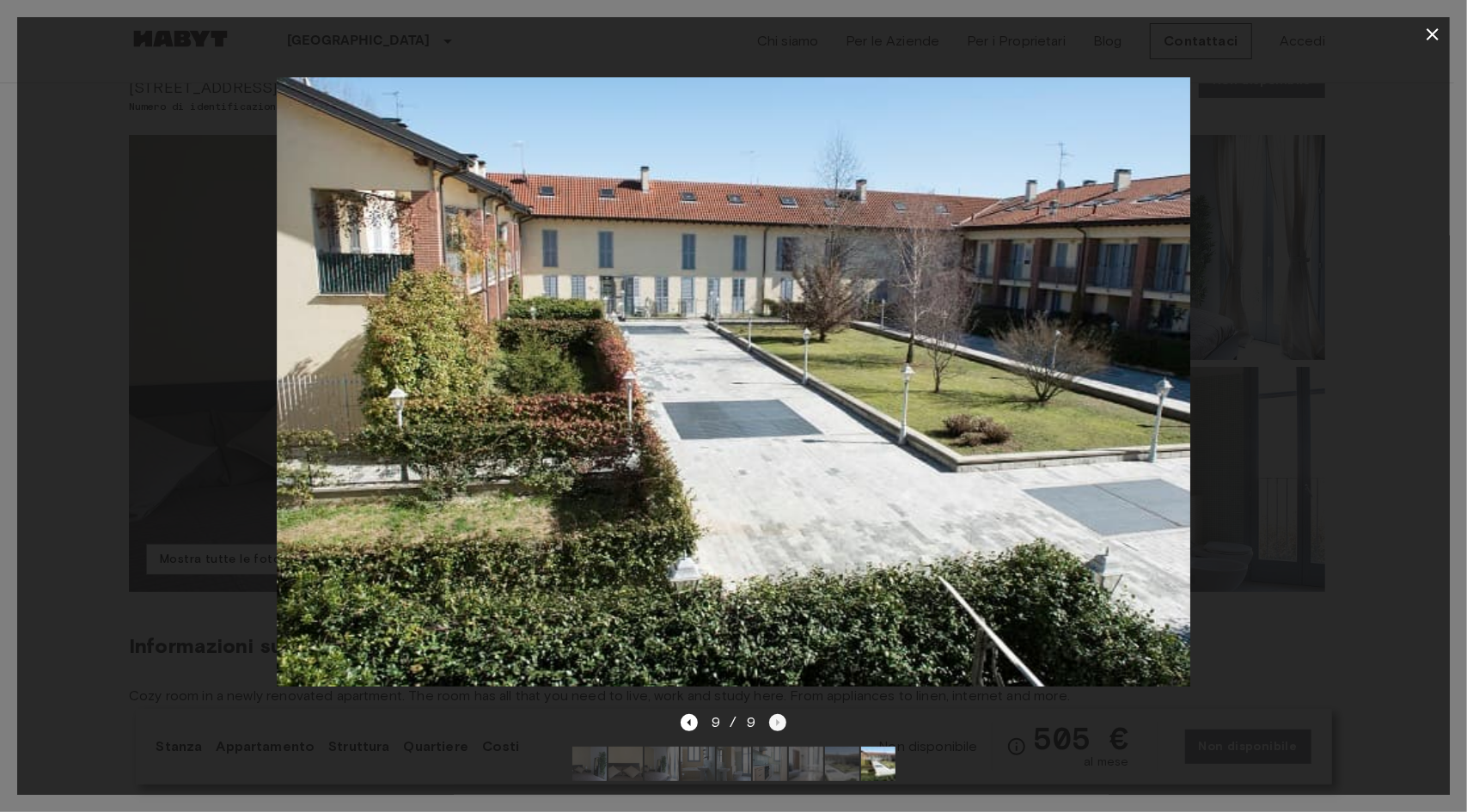
click at [779, 713] on div "9 / 9" at bounding box center [733, 723] width 106 height 21
click at [1426, 42] on icon "button" at bounding box center [1432, 34] width 21 height 21
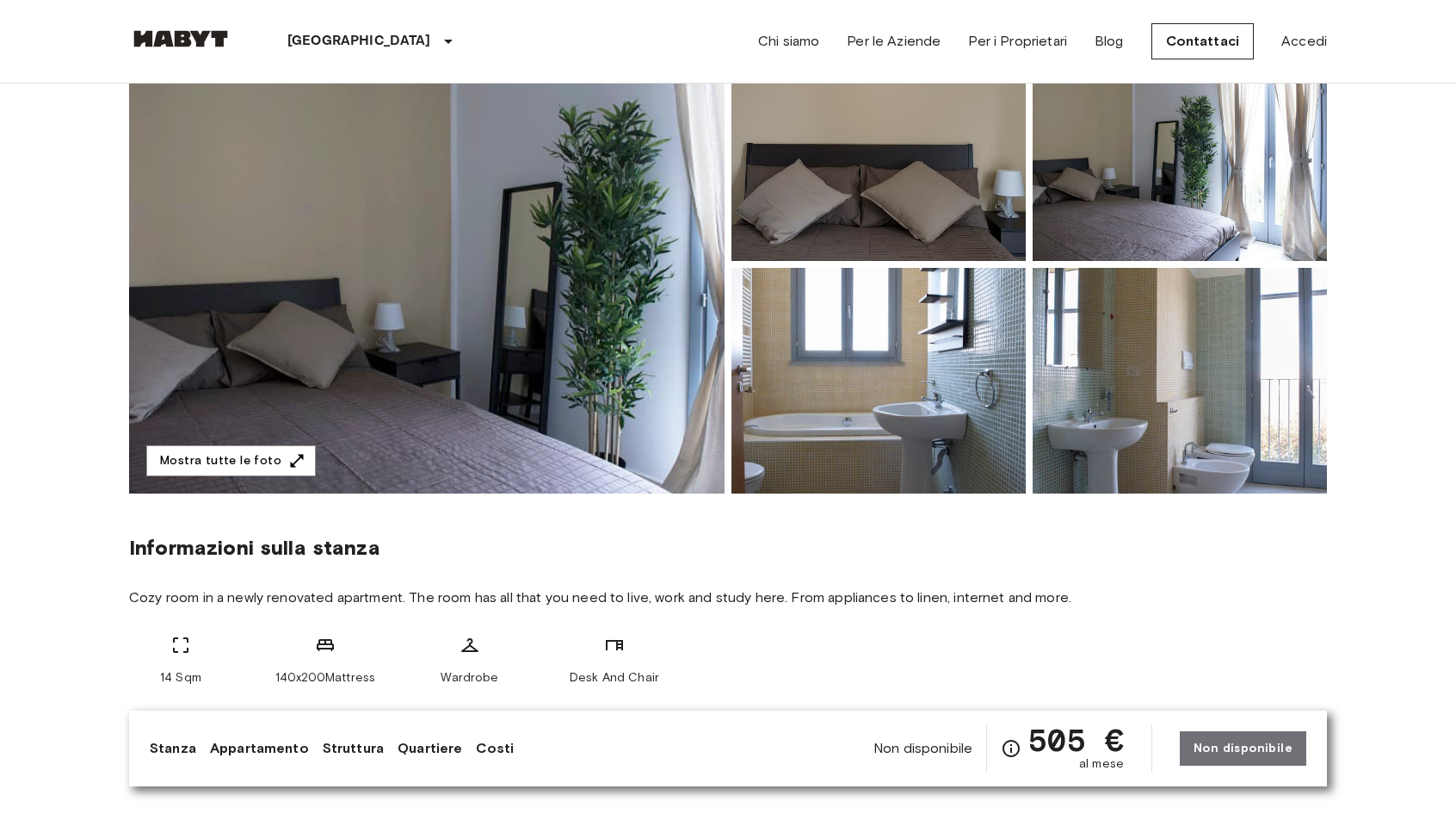
scroll to position [172, 0]
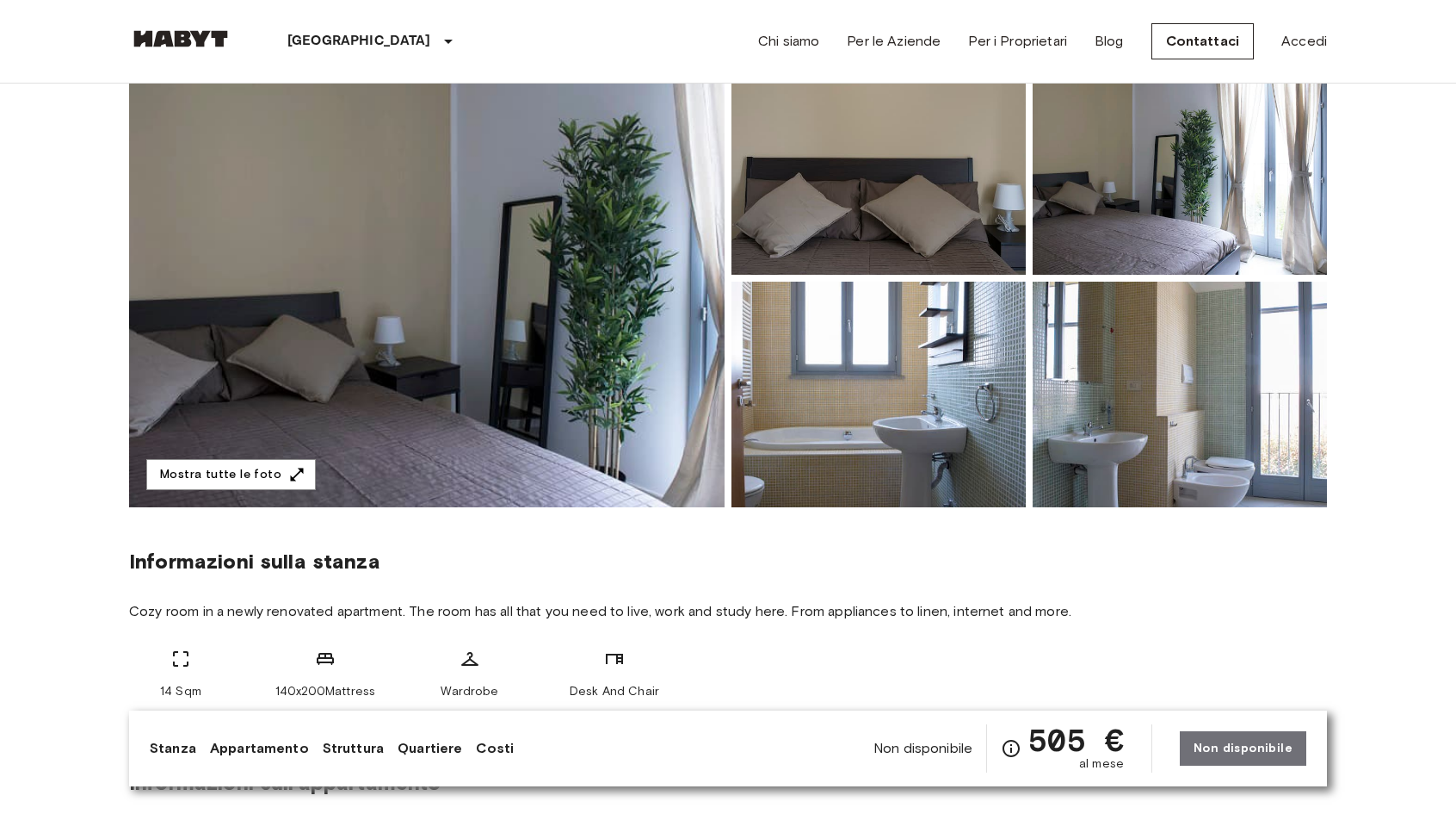
click at [655, 292] on img at bounding box center [427, 278] width 595 height 458
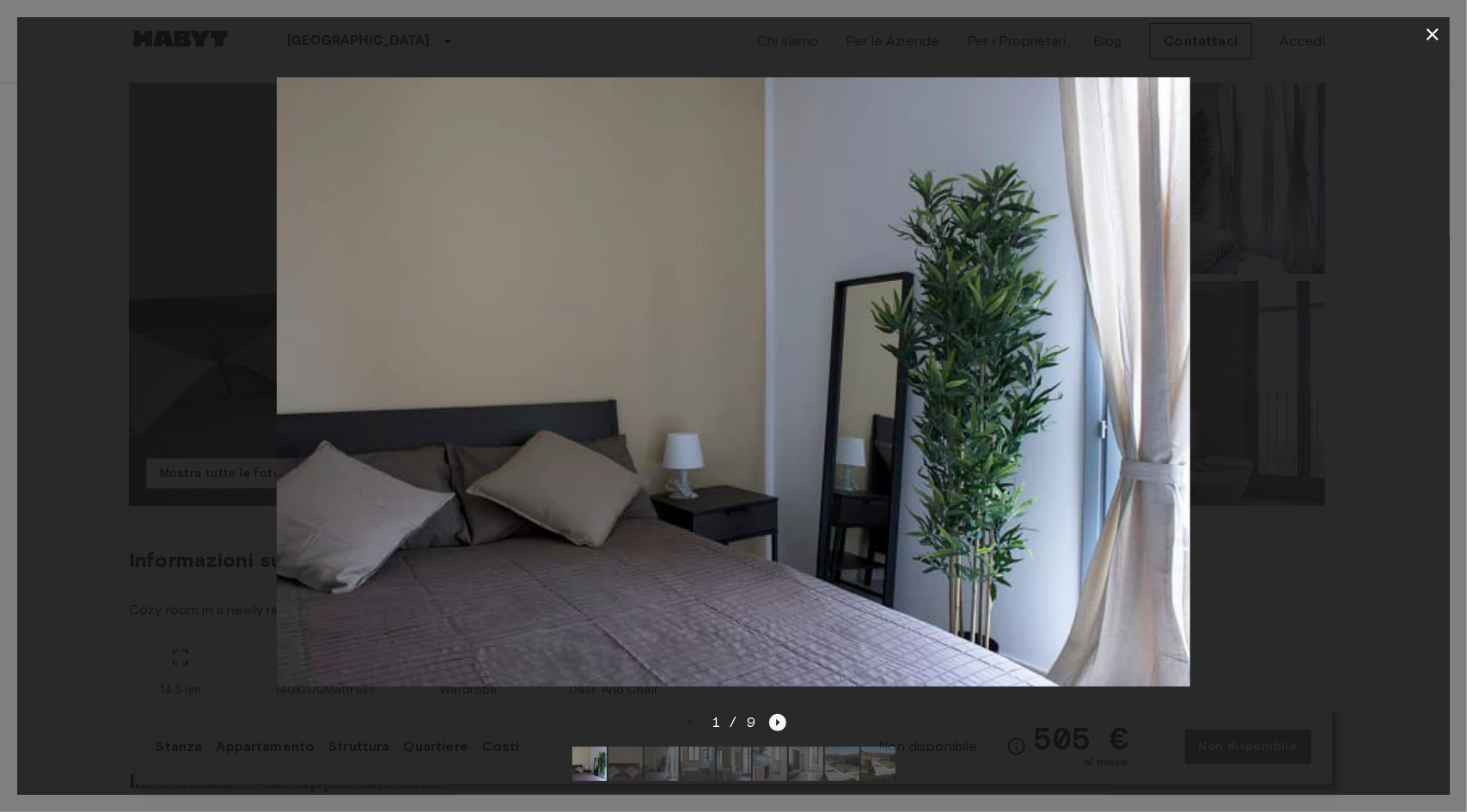
click at [770, 714] on icon "Next image" at bounding box center [777, 722] width 17 height 17
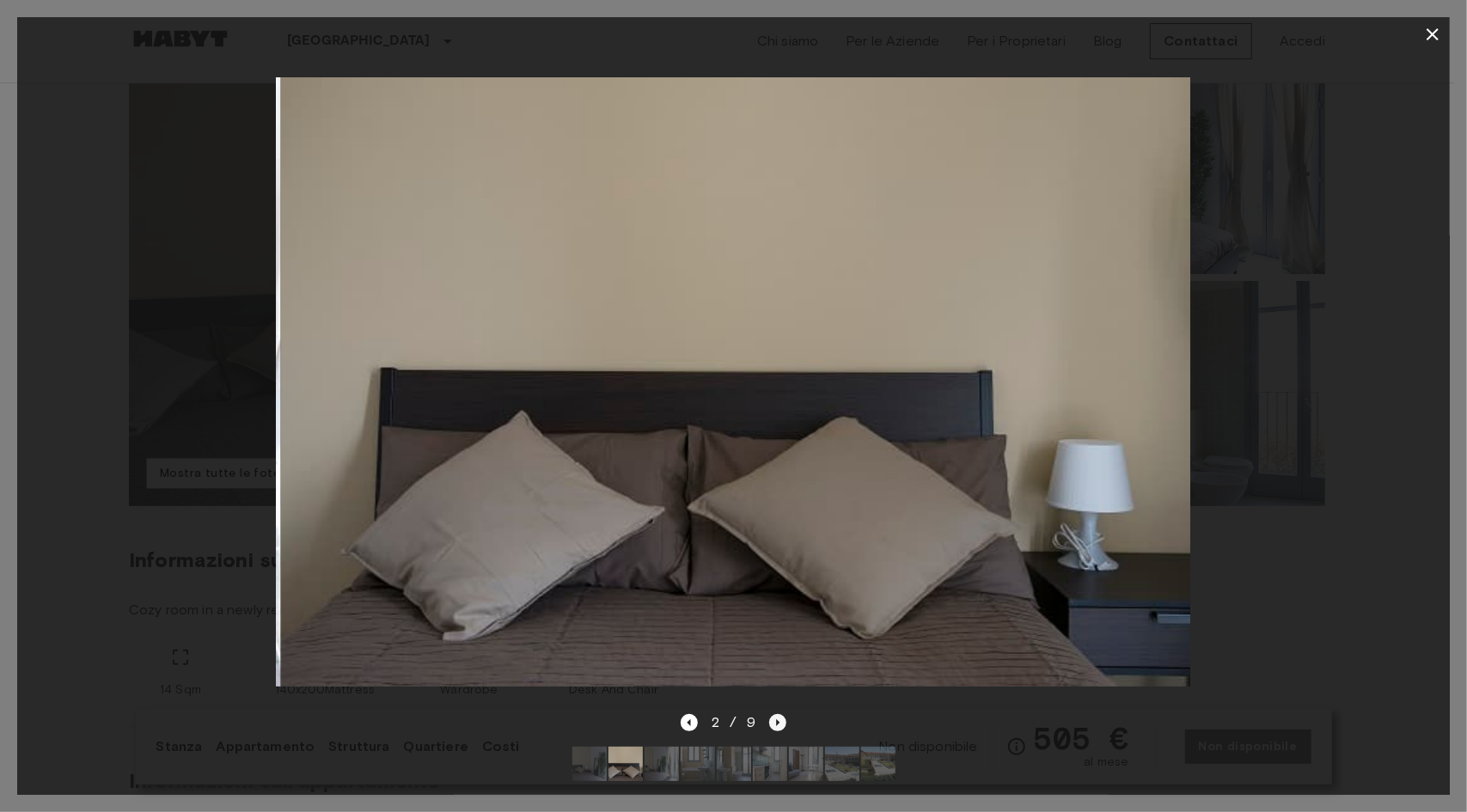
click at [771, 714] on icon "Next image" at bounding box center [777, 722] width 17 height 17
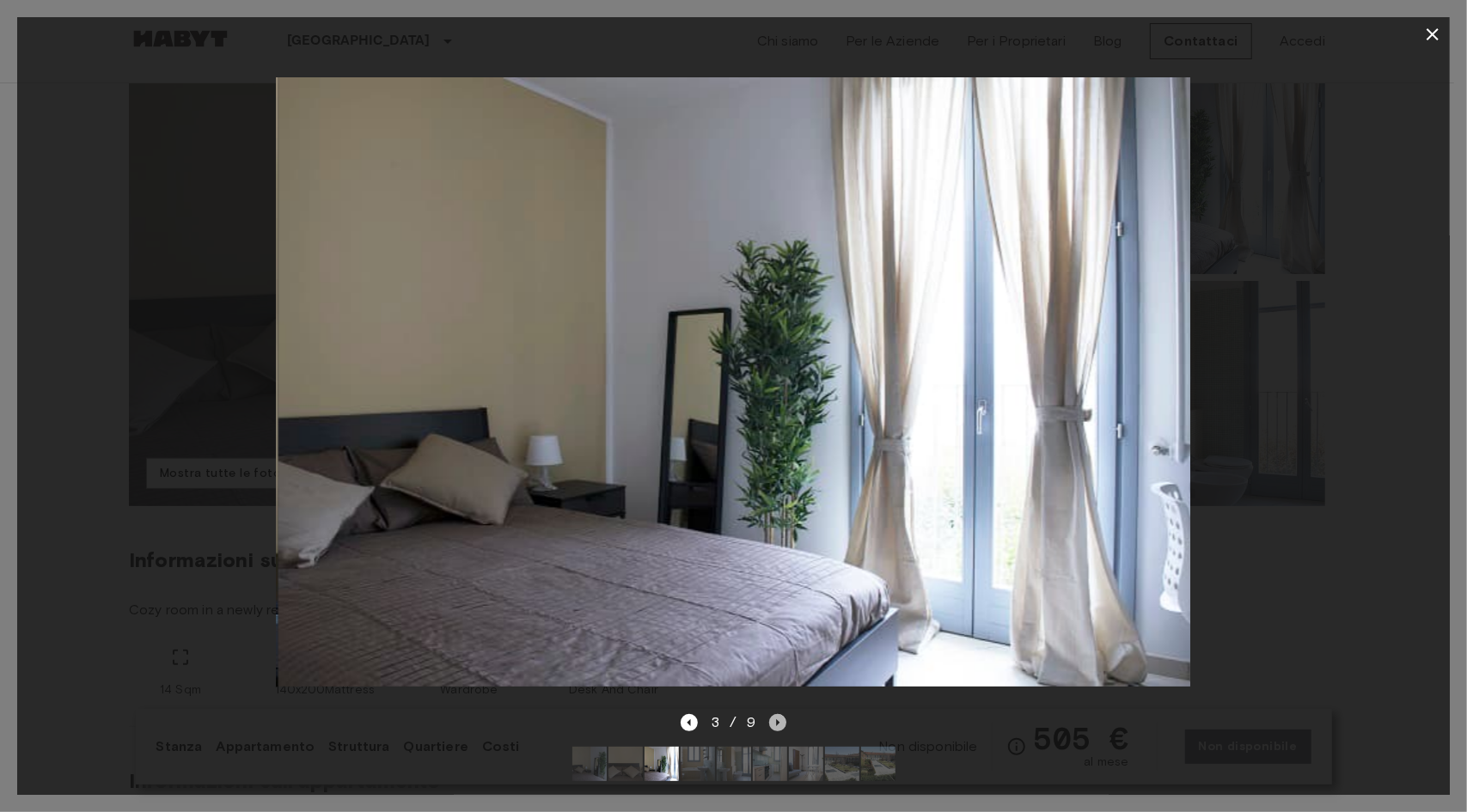
click at [771, 714] on icon "Next image" at bounding box center [777, 722] width 17 height 17
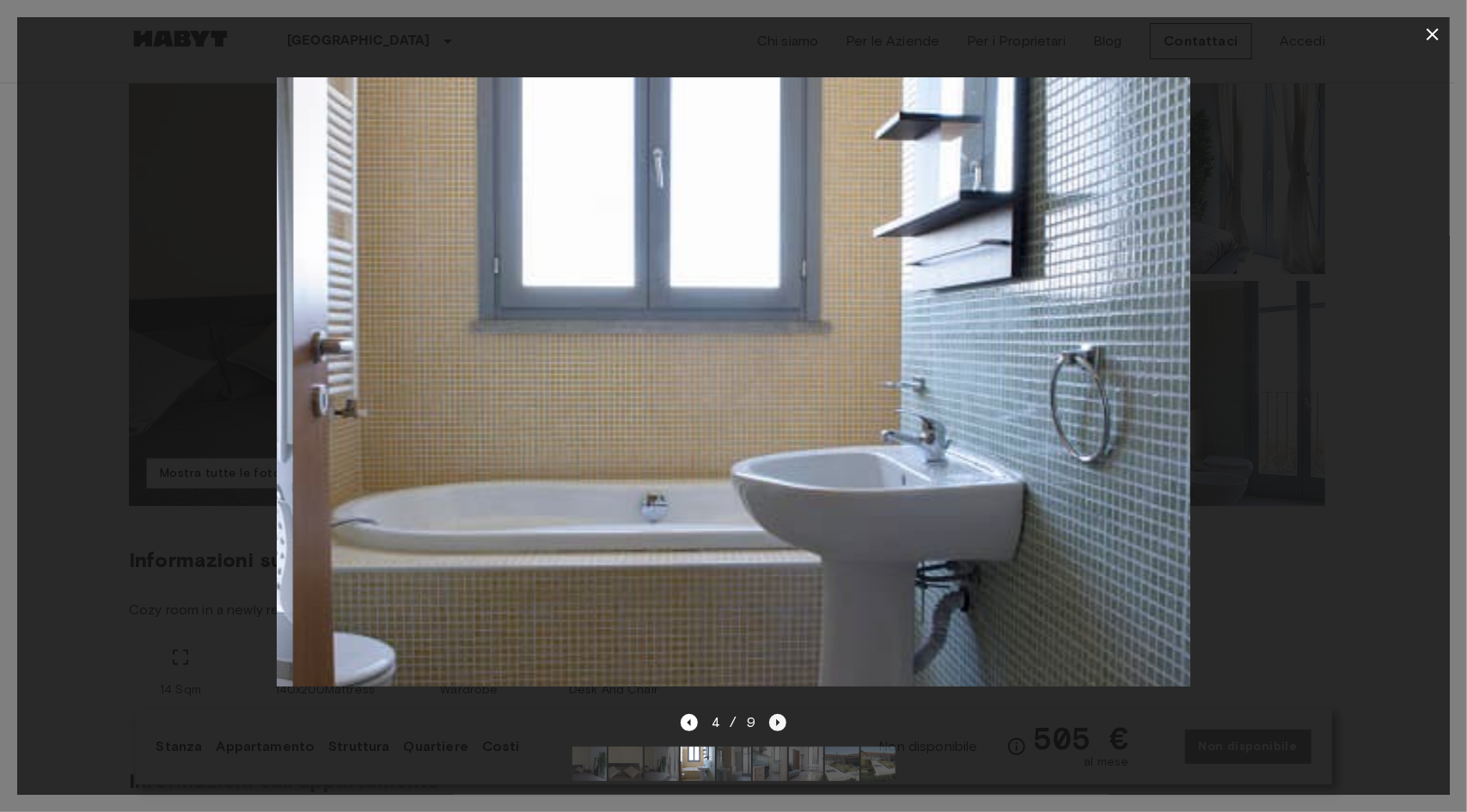
click at [771, 714] on icon "Next image" at bounding box center [777, 722] width 17 height 17
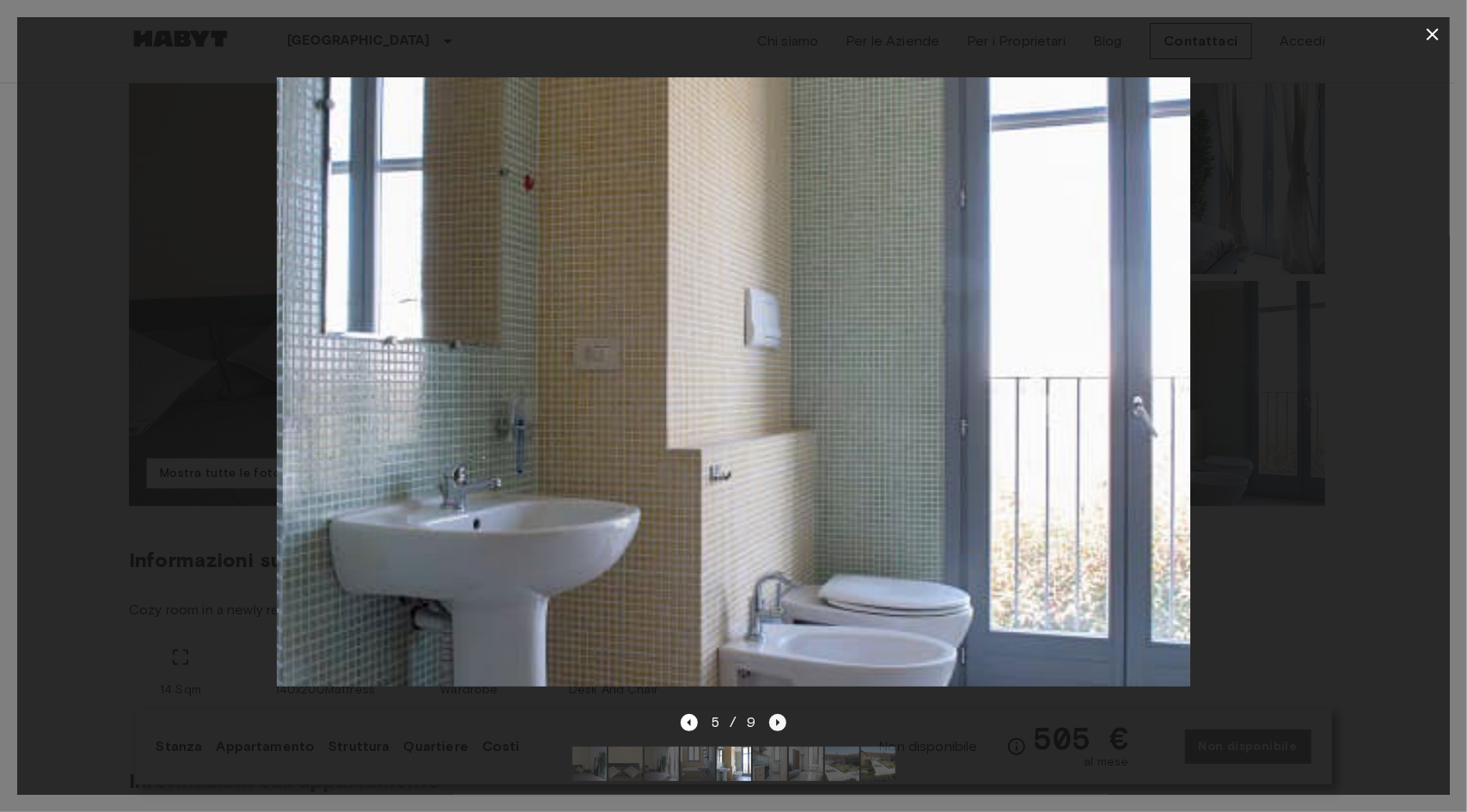
click at [772, 714] on icon "Next image" at bounding box center [777, 722] width 17 height 17
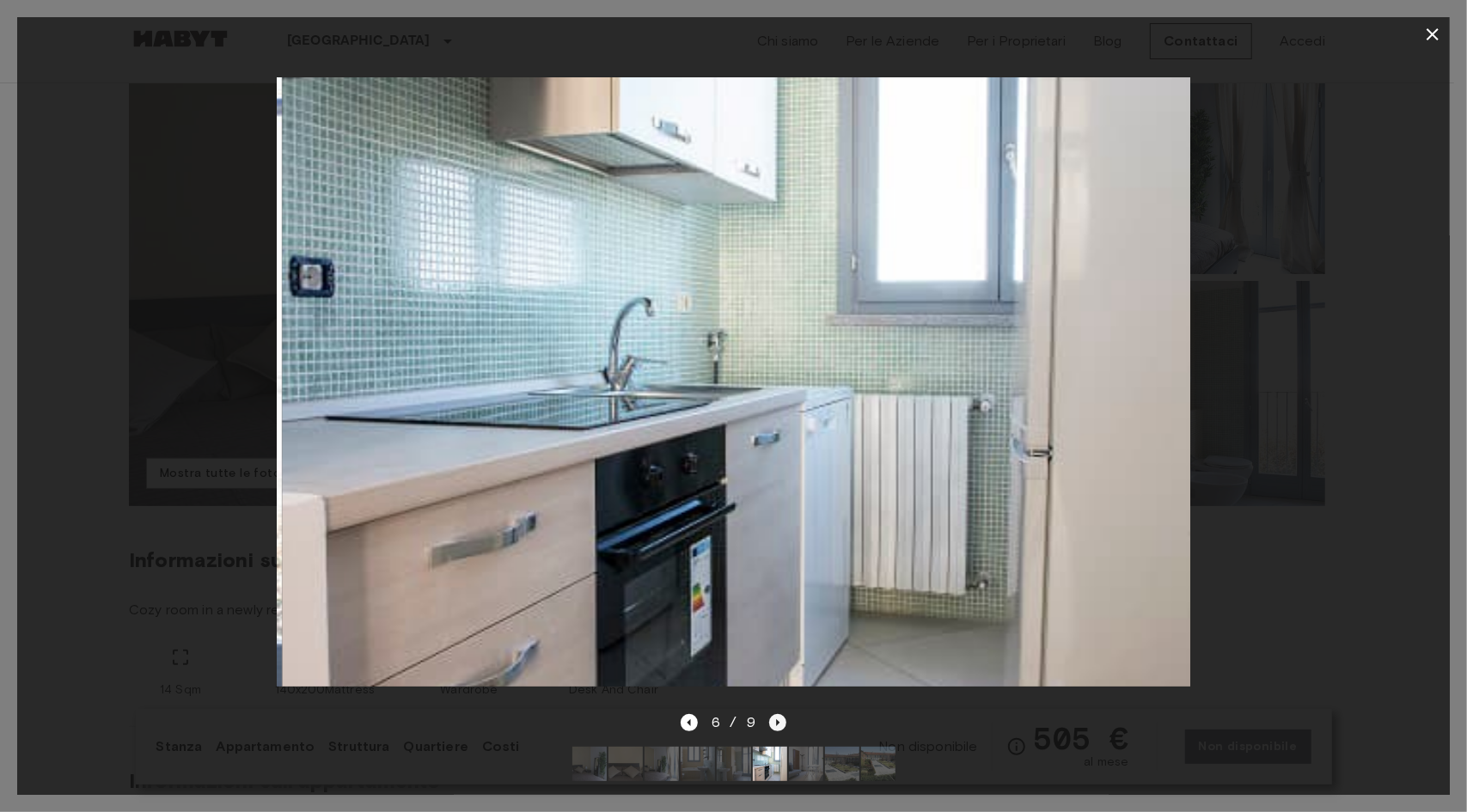
click at [772, 714] on icon "Next image" at bounding box center [777, 722] width 17 height 17
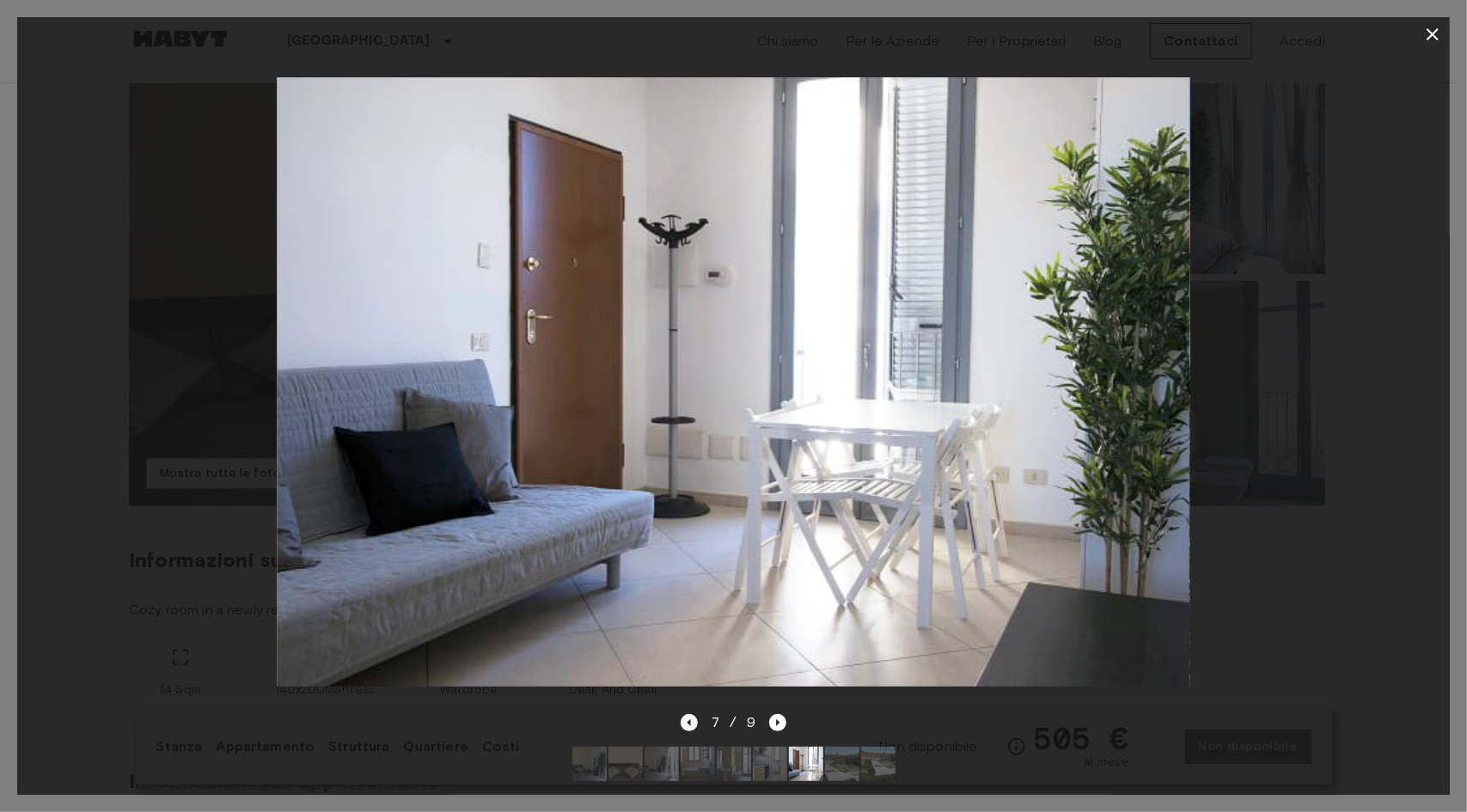
click at [683, 714] on icon "Previous image" at bounding box center [688, 722] width 17 height 17
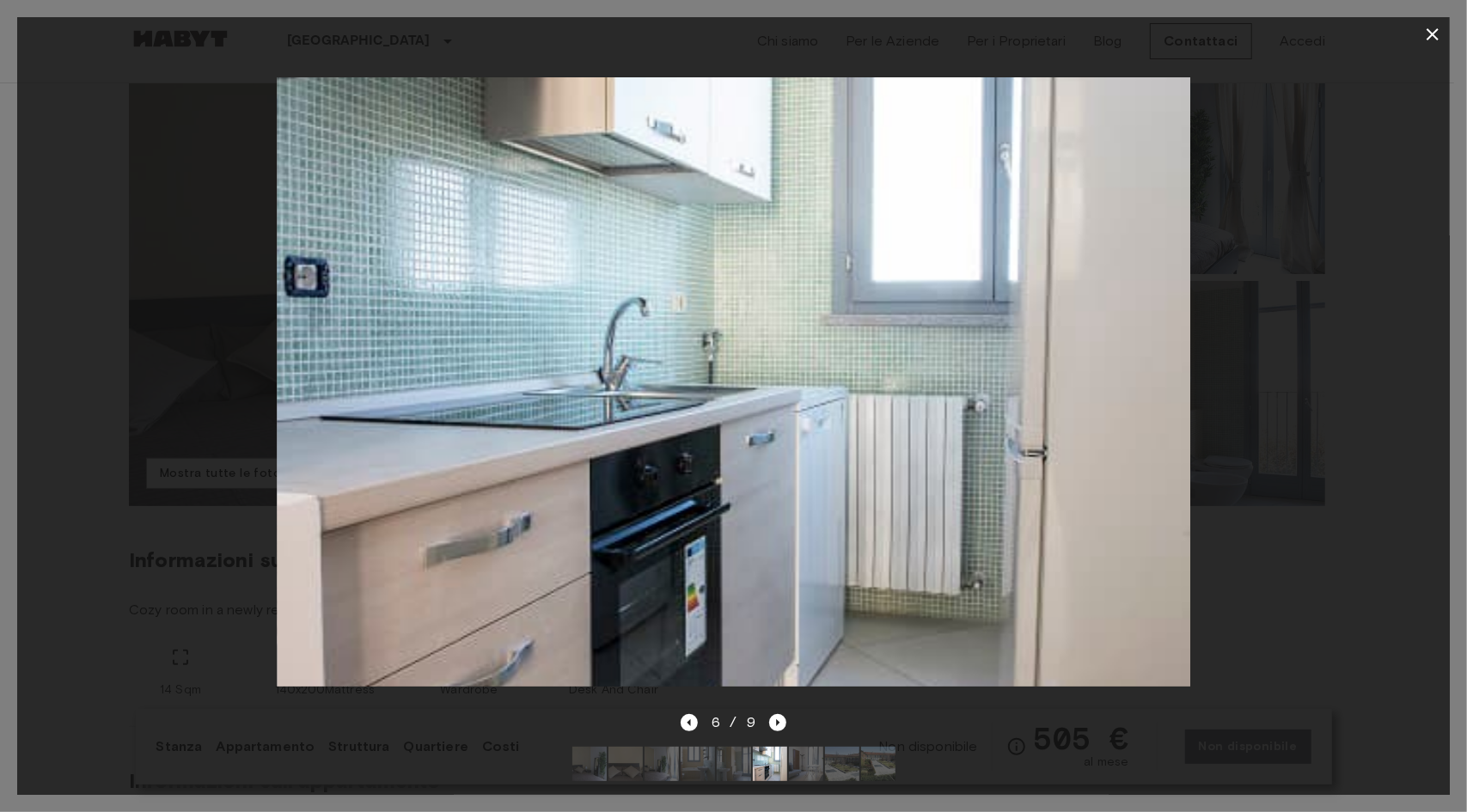
click at [1437, 28] on icon "button" at bounding box center [1432, 34] width 21 height 21
